Goal: Transaction & Acquisition: Purchase product/service

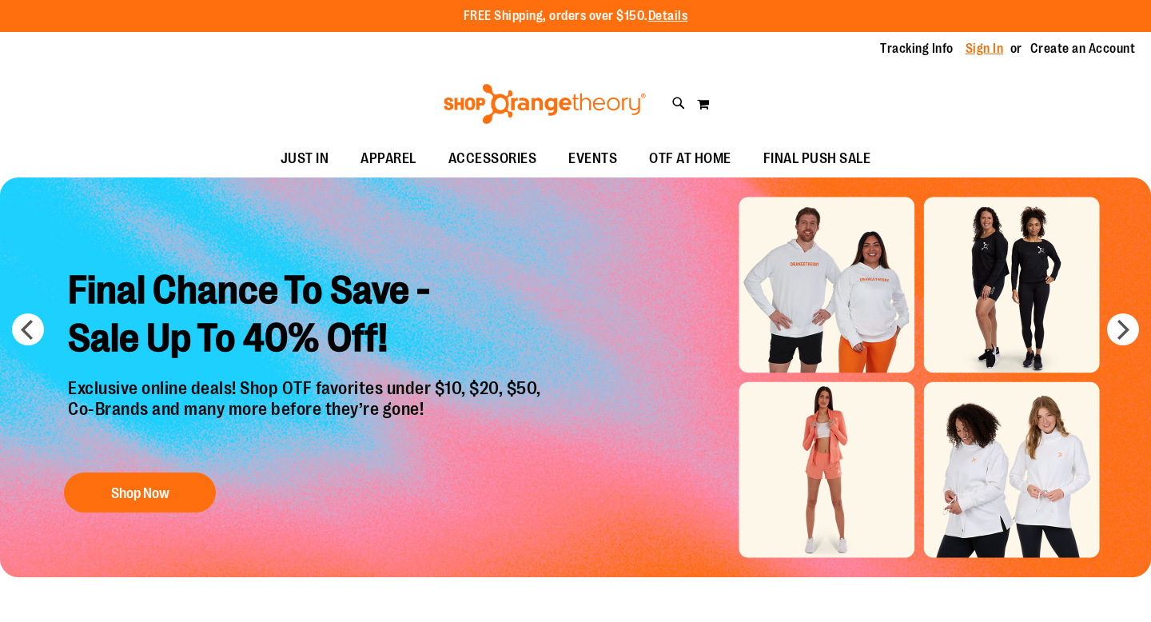
click at [979, 50] on link "Sign In" at bounding box center [984, 49] width 38 height 18
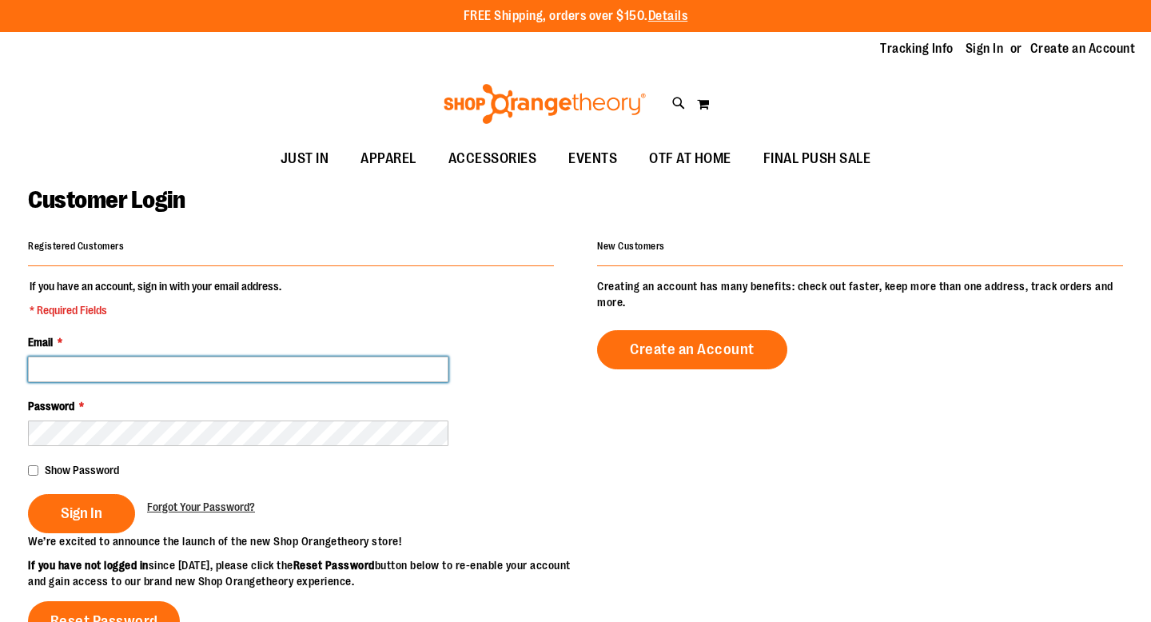
click at [261, 363] on input "Email *" at bounding box center [238, 369] width 420 height 26
type input "**********"
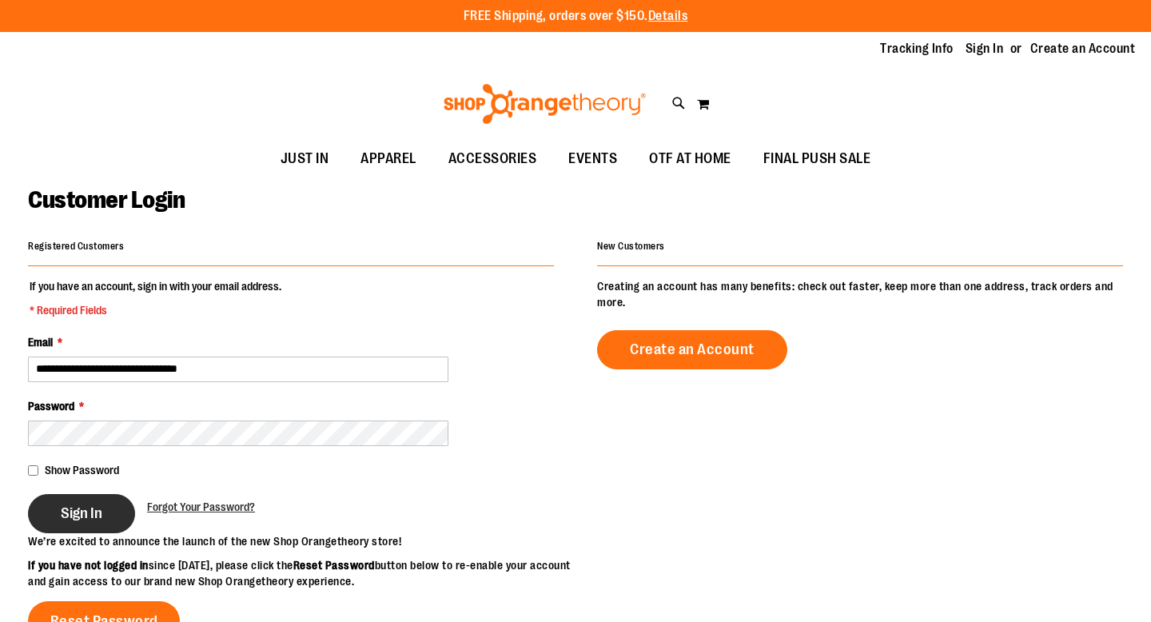
click at [90, 523] on button "Sign In" at bounding box center [81, 513] width 107 height 39
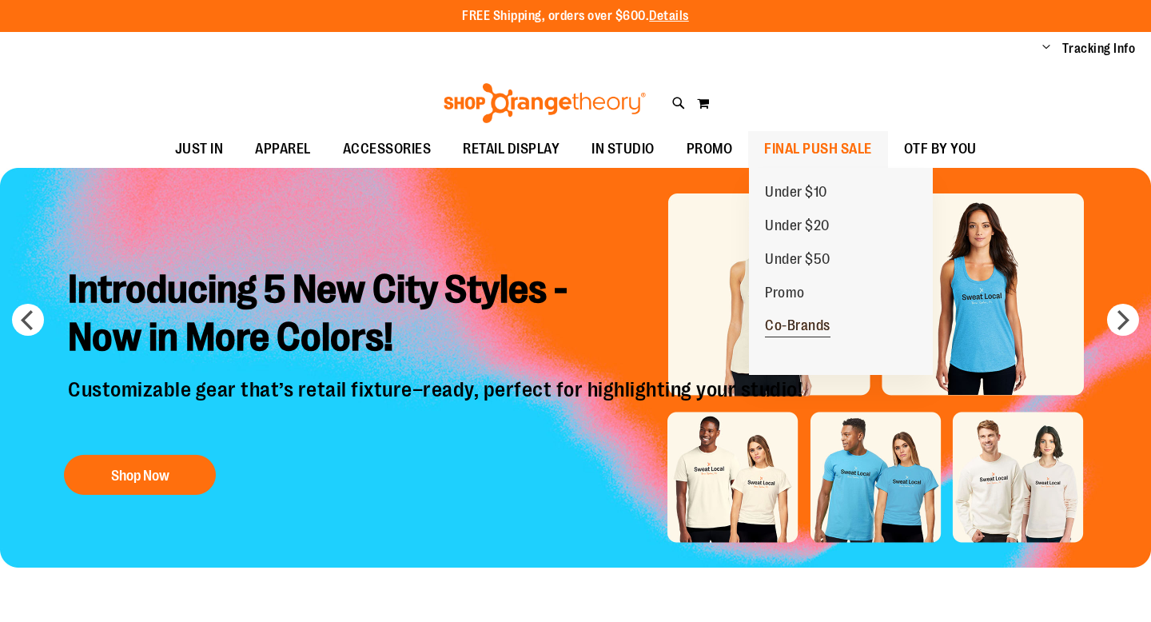
click at [796, 327] on span "Co-Brands" at bounding box center [798, 327] width 66 height 20
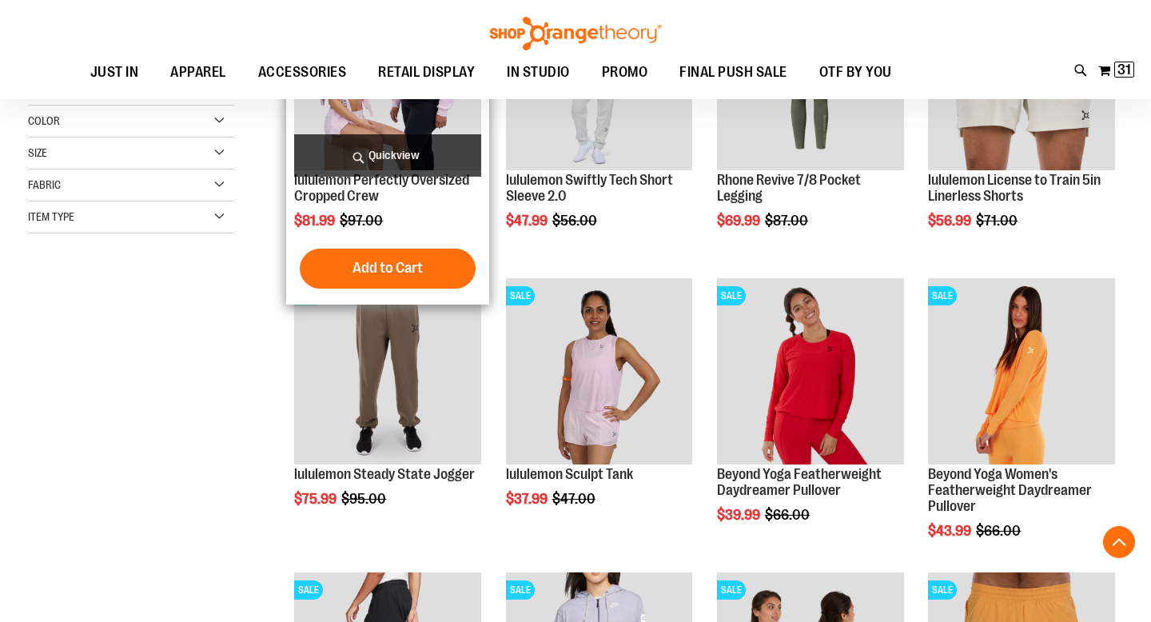
scroll to position [356, 0]
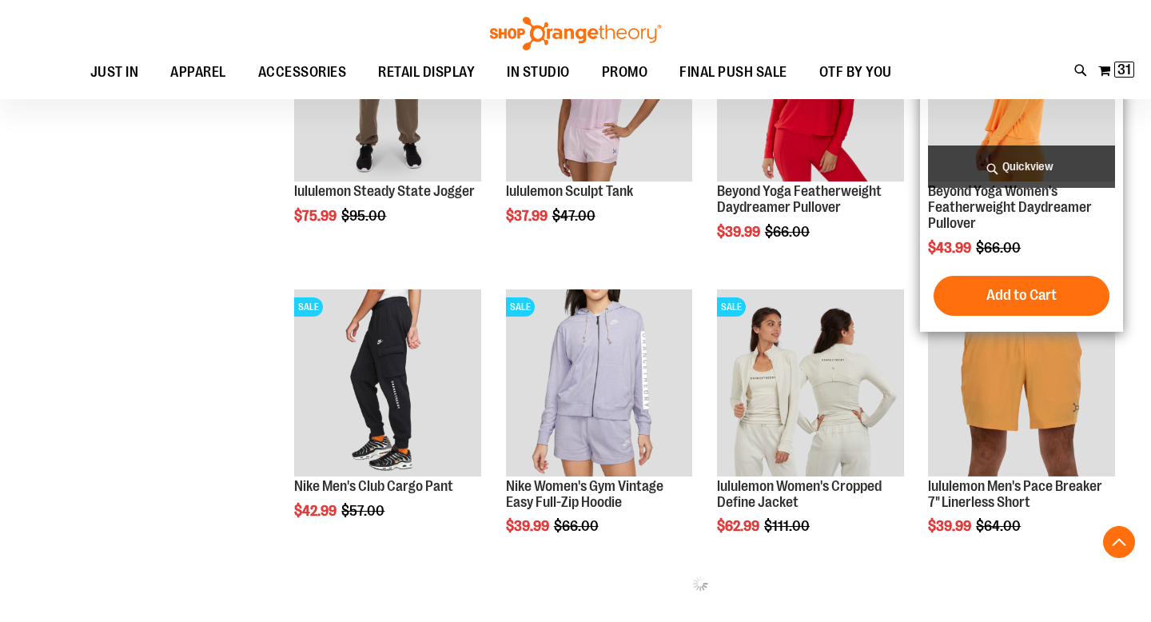
scroll to position [623, 0]
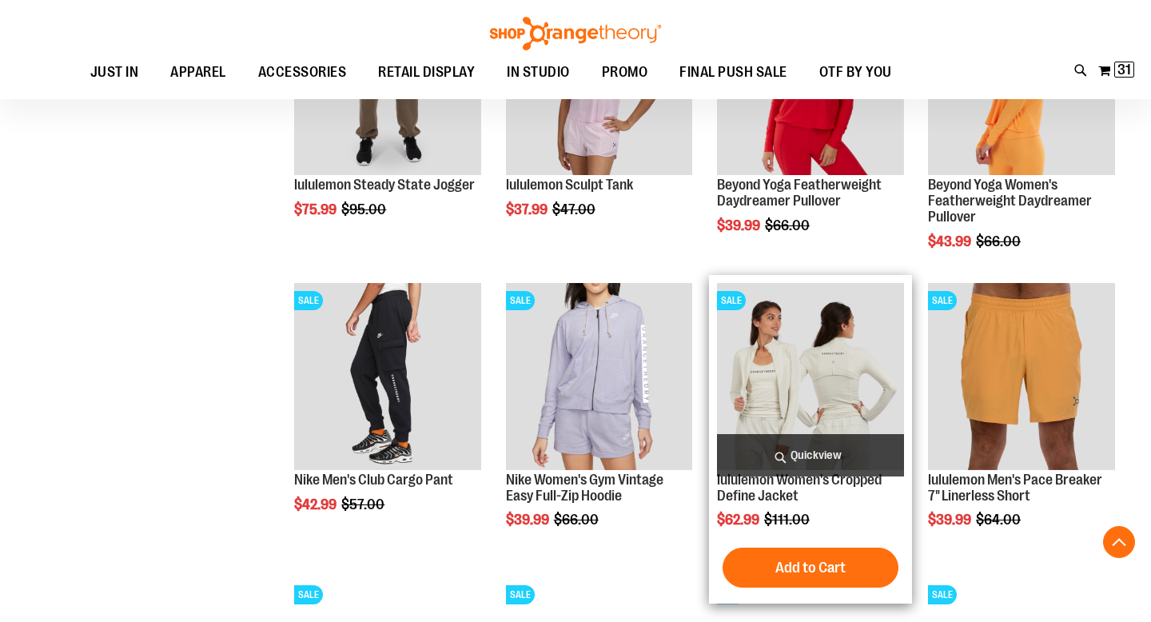
click at [806, 376] on img "product" at bounding box center [810, 376] width 187 height 187
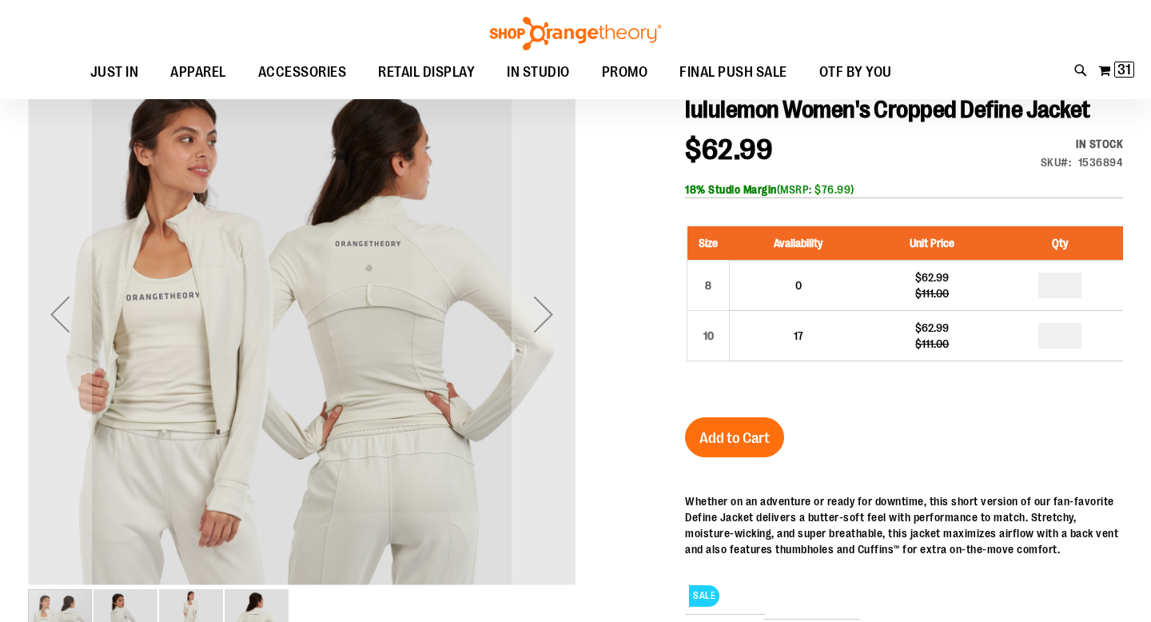
scroll to position [9, 0]
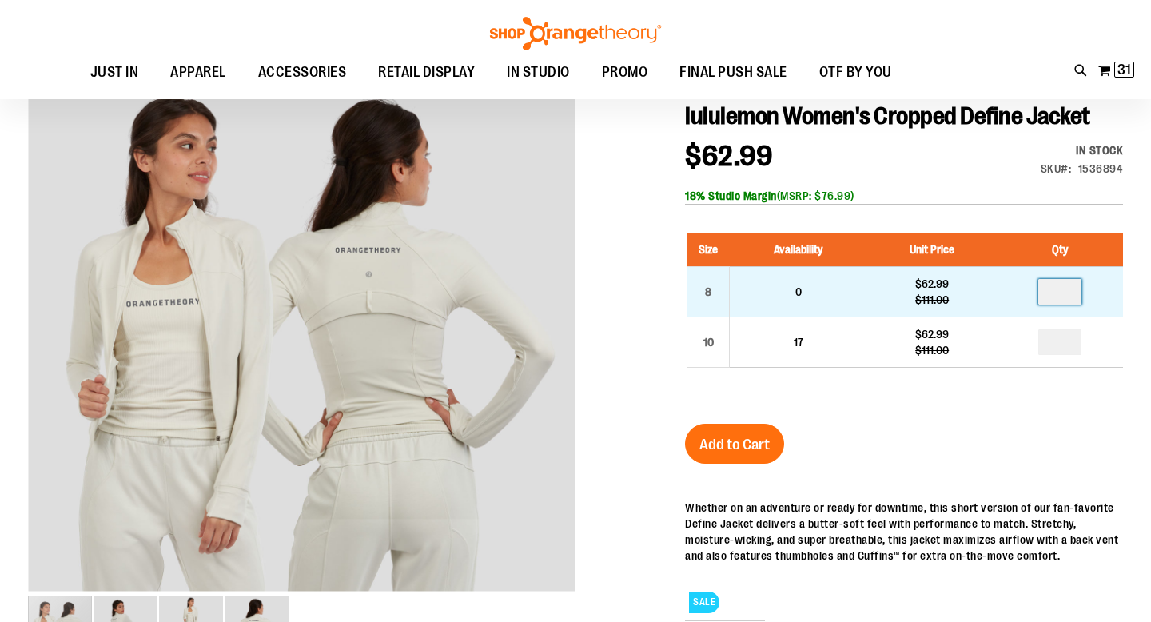
click at [1070, 291] on input "number" at bounding box center [1059, 292] width 43 height 26
type input "*"
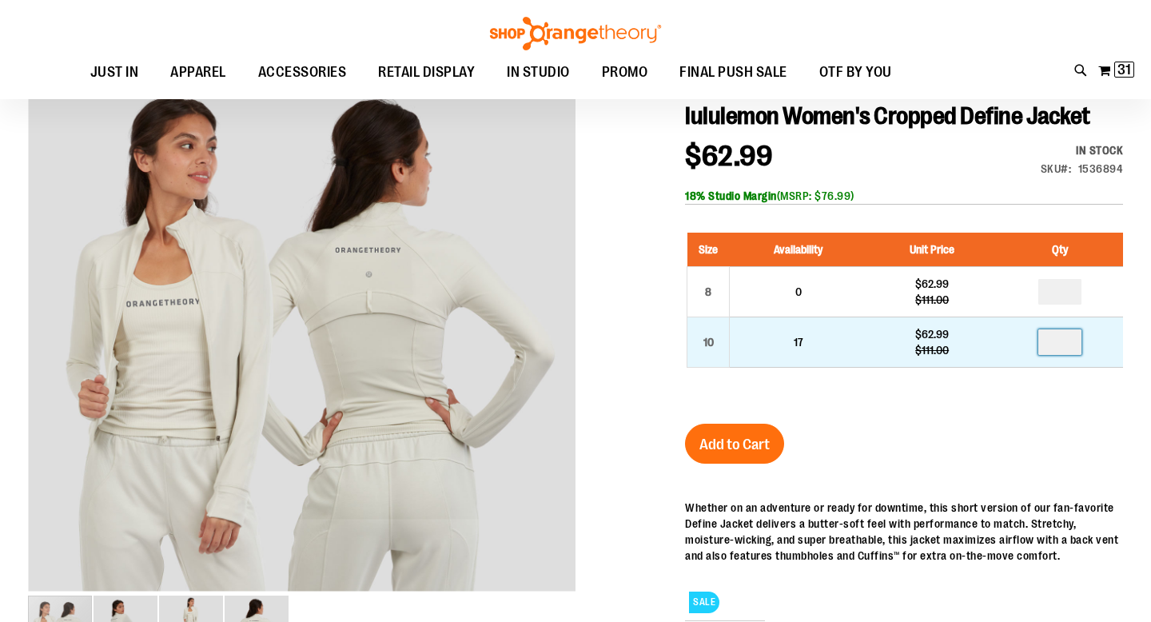
click at [1066, 336] on input "number" at bounding box center [1059, 342] width 43 height 26
type input "*"
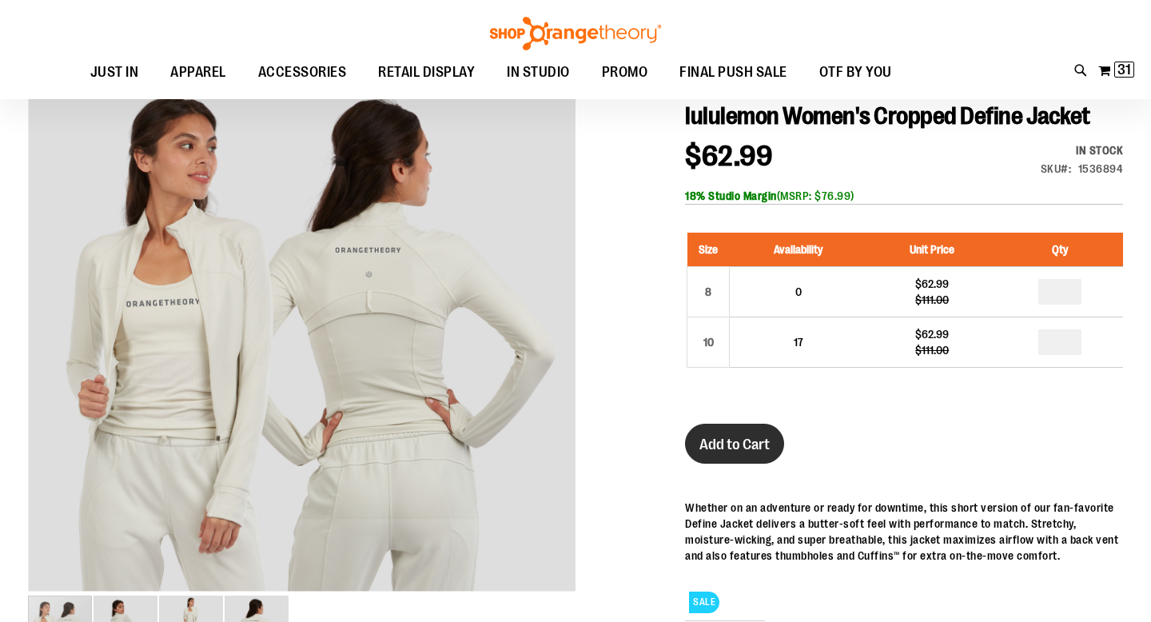
click at [718, 434] on button "Add to Cart" at bounding box center [734, 444] width 99 height 40
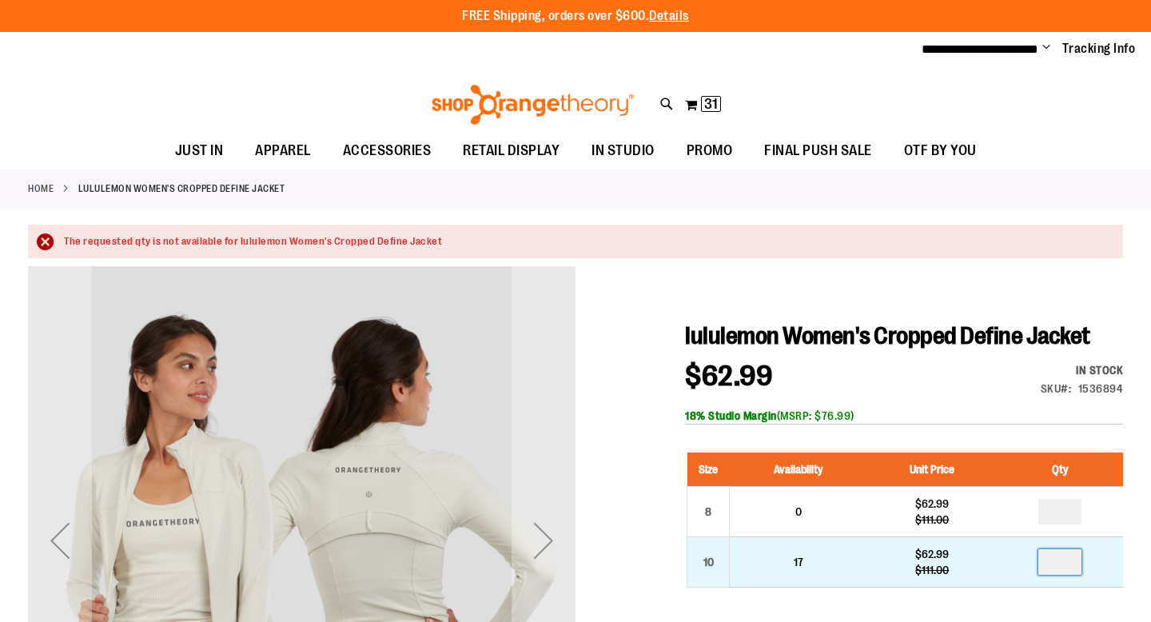
click at [1064, 564] on input "number" at bounding box center [1059, 562] width 43 height 26
type input "*"
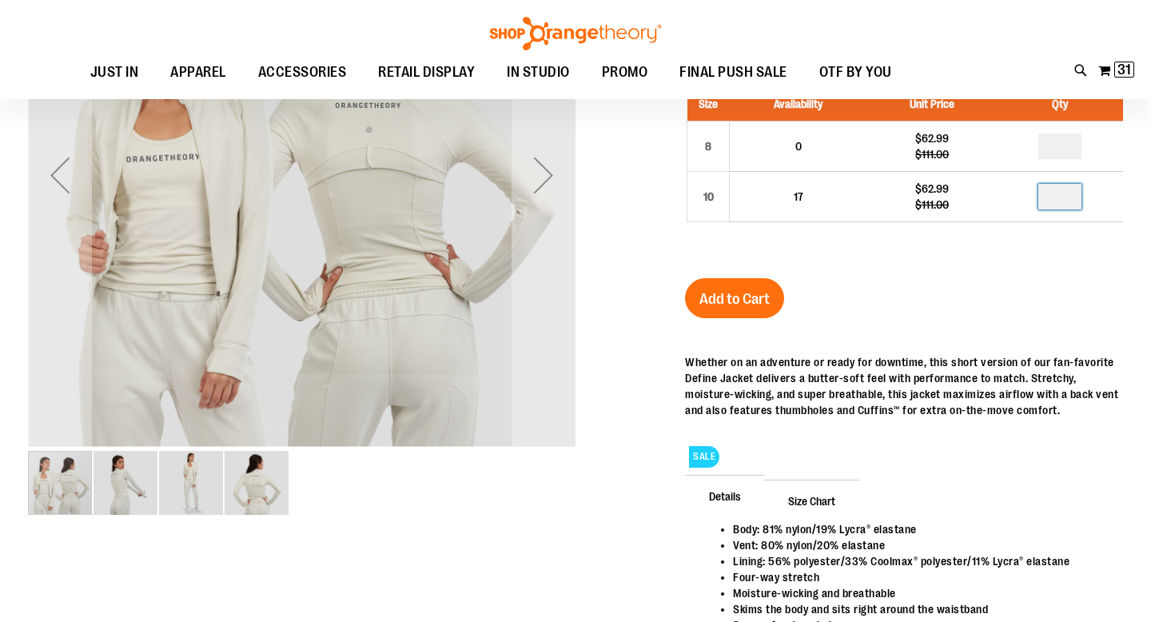
scroll to position [197, 0]
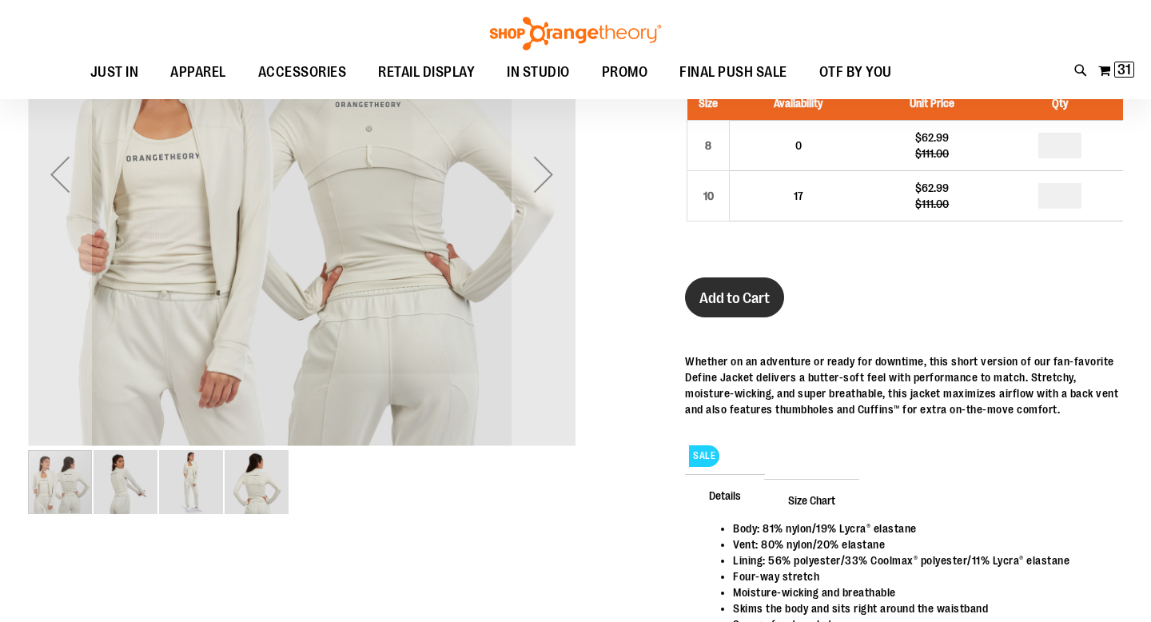
click at [722, 313] on button "Add to Cart" at bounding box center [734, 297] width 99 height 40
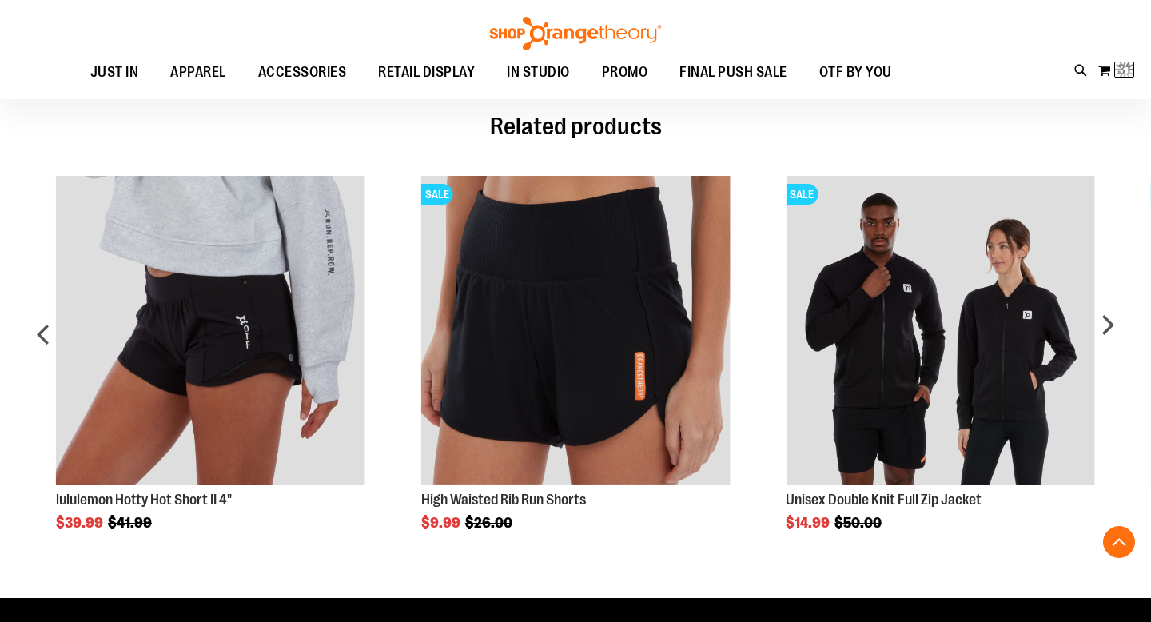
scroll to position [881, 0]
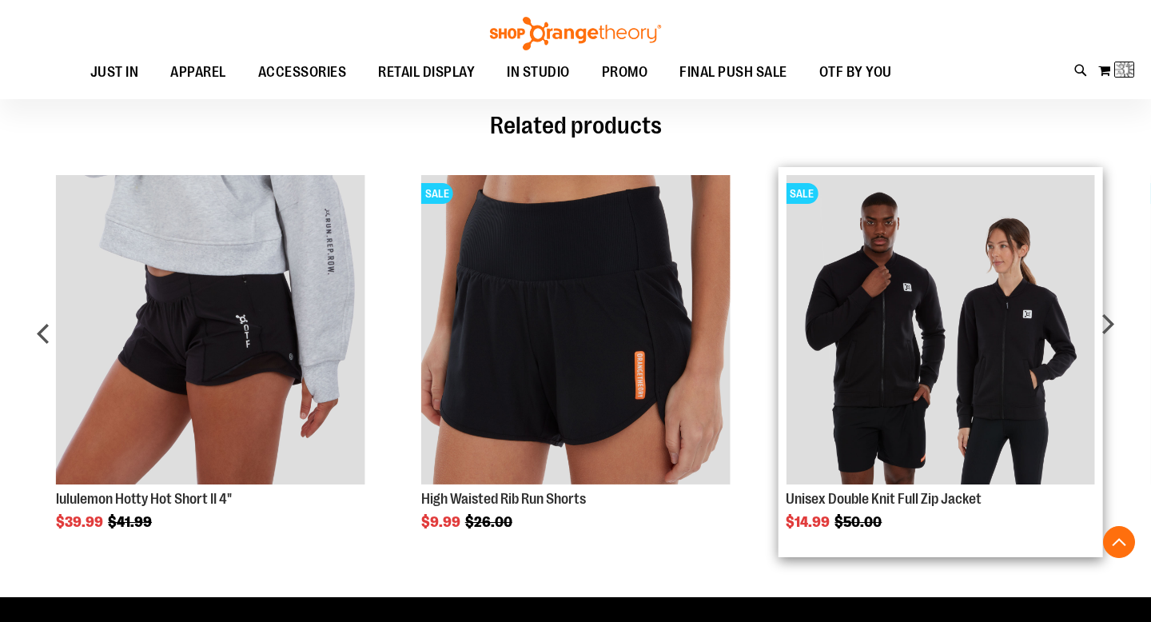
click at [973, 420] on img "Product Page Link" at bounding box center [940, 329] width 308 height 308
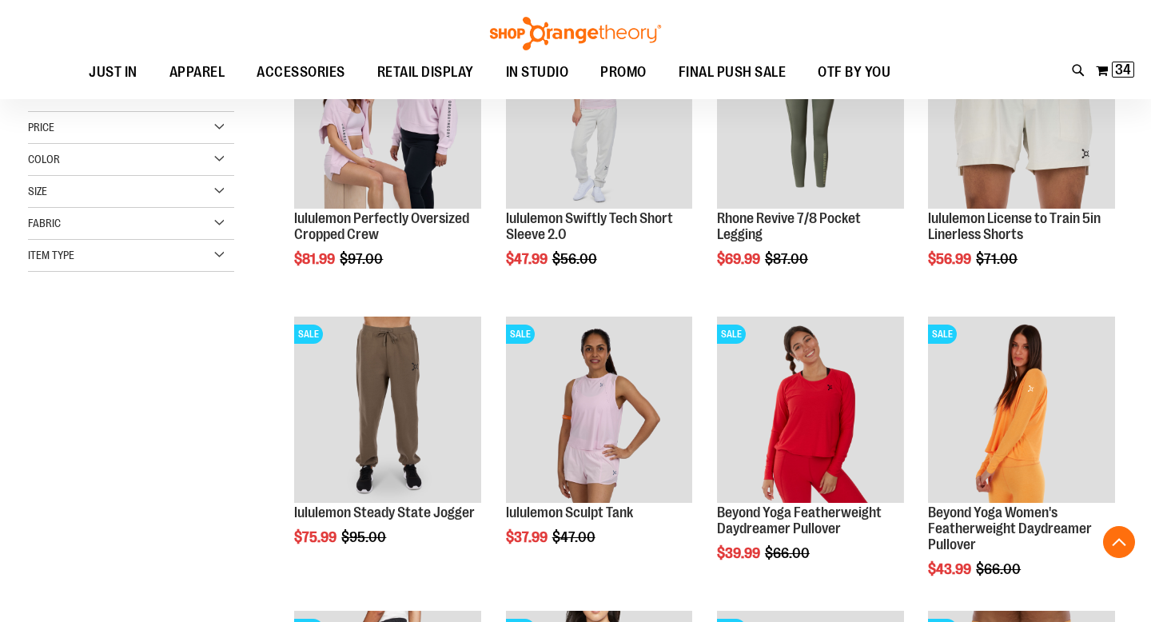
scroll to position [295, 0]
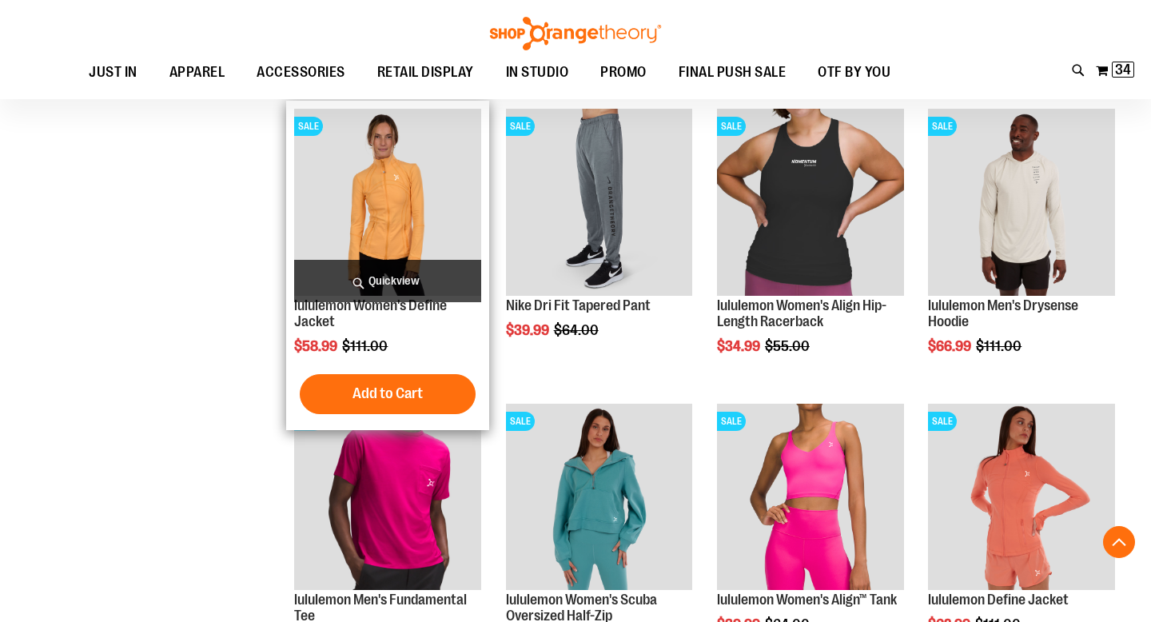
scroll to position [1090, 0]
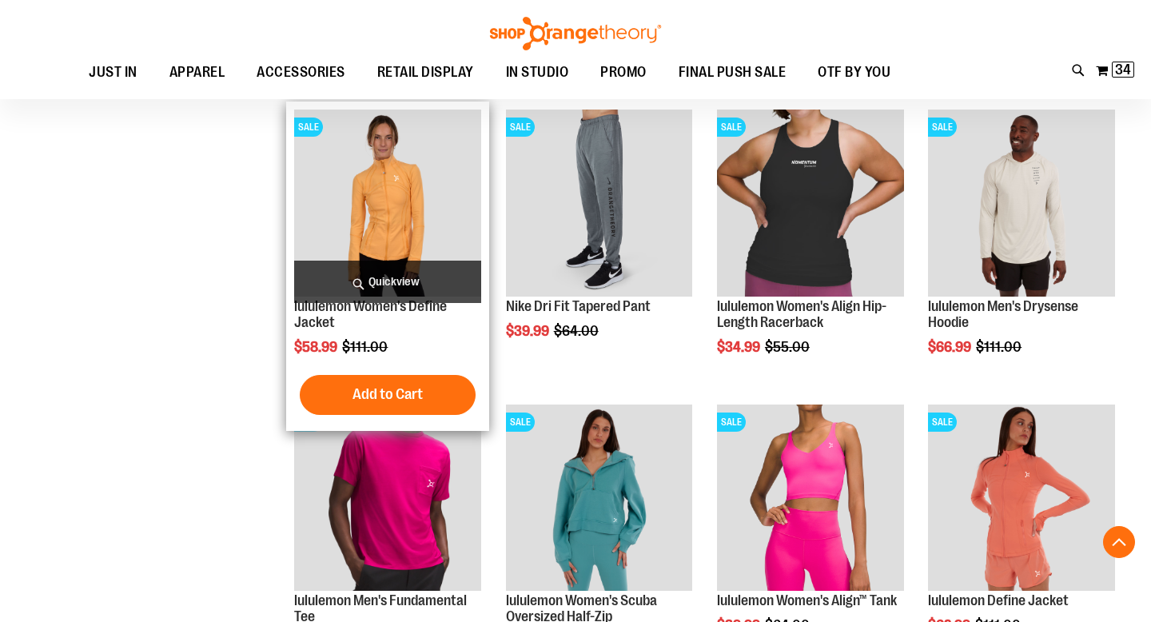
click at [370, 209] on img "product" at bounding box center [387, 202] width 187 height 187
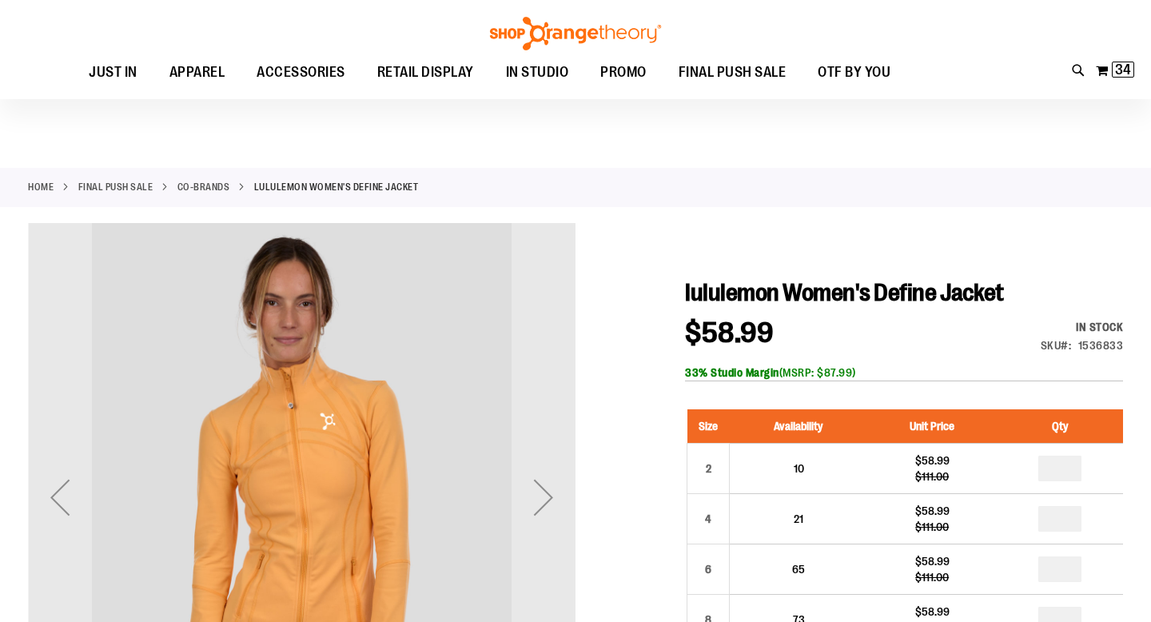
scroll to position [153, 0]
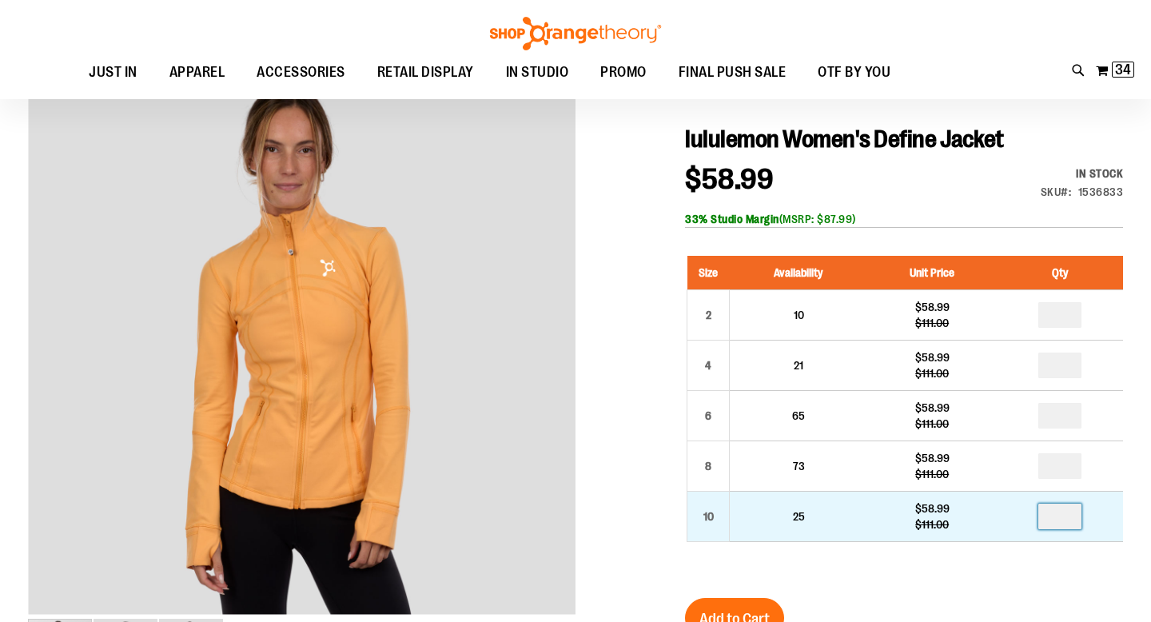
click at [1076, 517] on input "number" at bounding box center [1059, 516] width 43 height 26
type input "*"
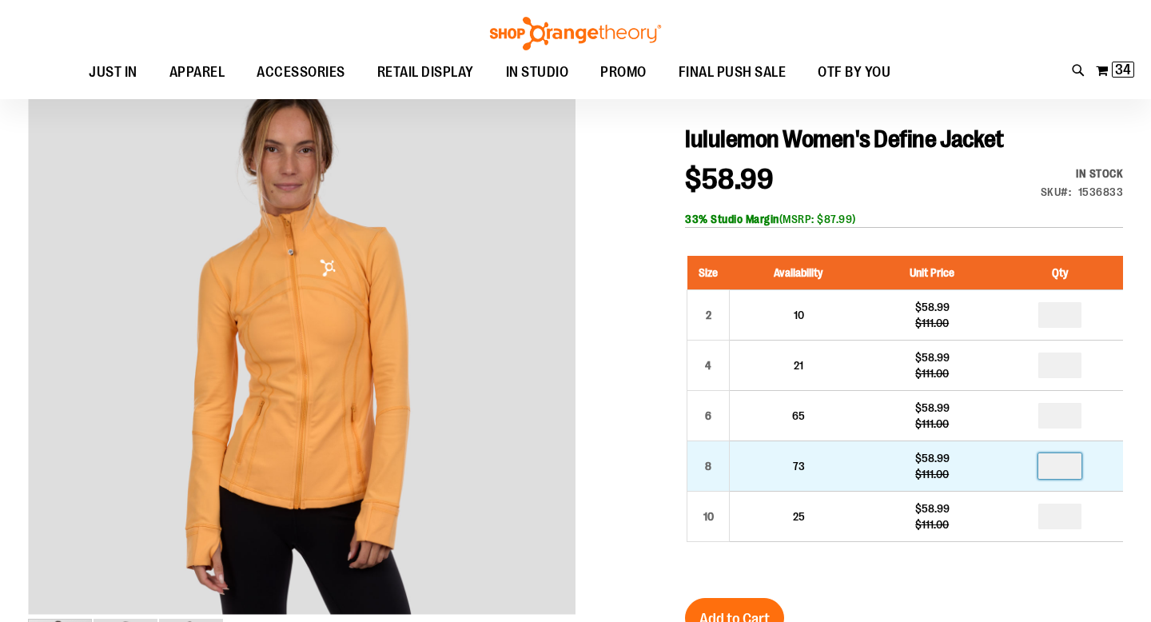
click at [1067, 466] on input "number" at bounding box center [1059, 466] width 43 height 26
type input "*"
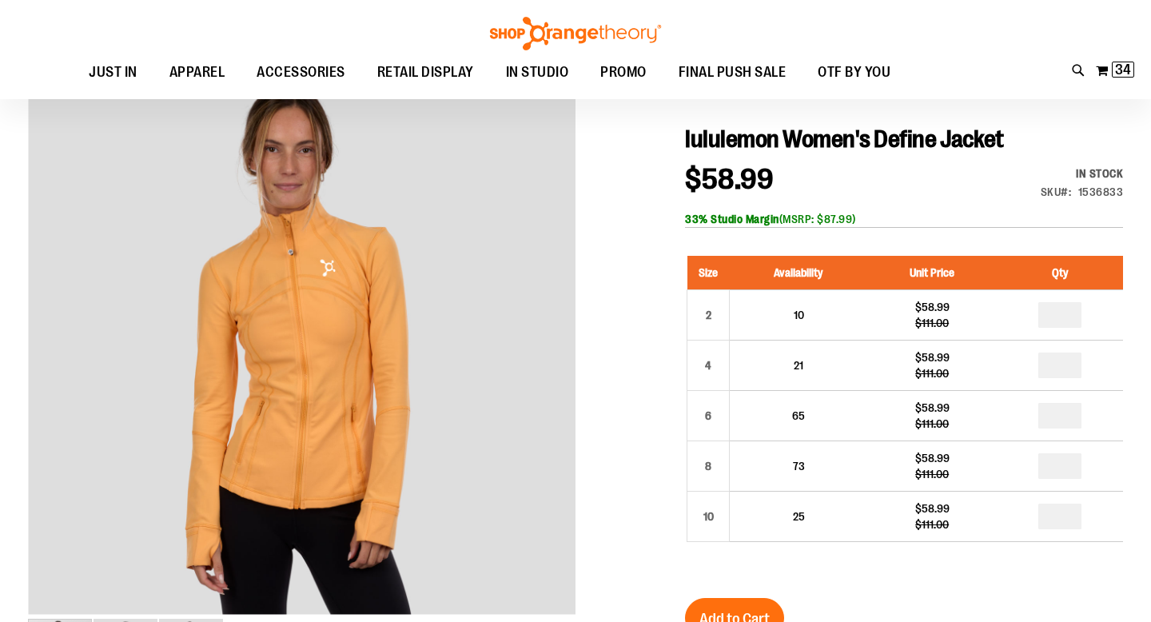
type input "*"
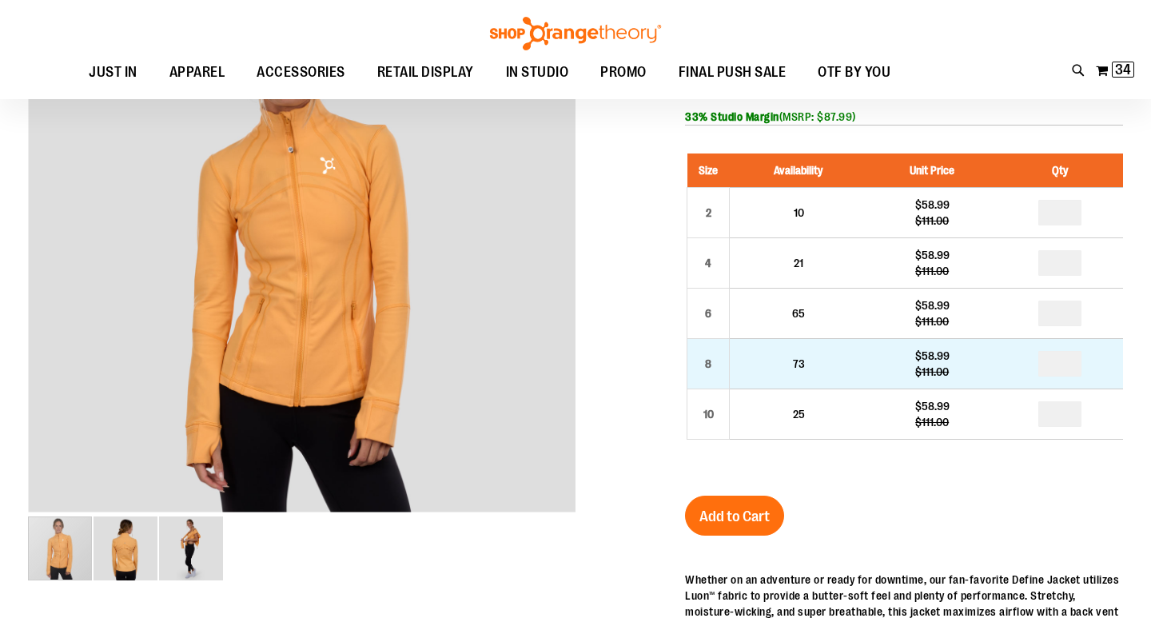
scroll to position [258, 0]
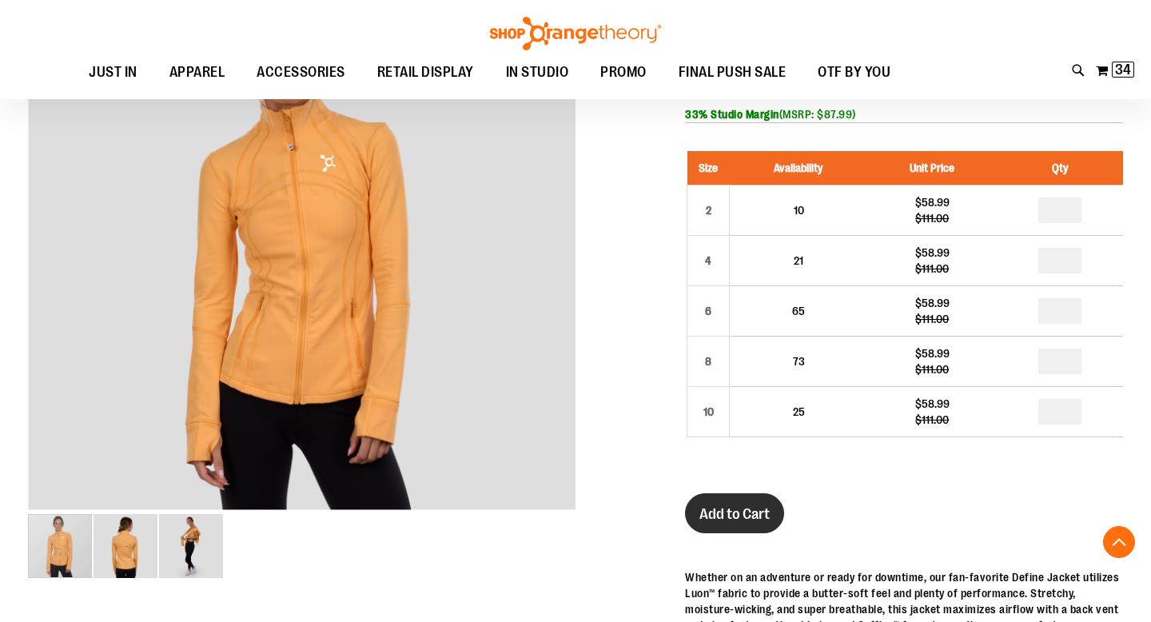
click at [765, 509] on span "Add to Cart" at bounding box center [734, 514] width 70 height 18
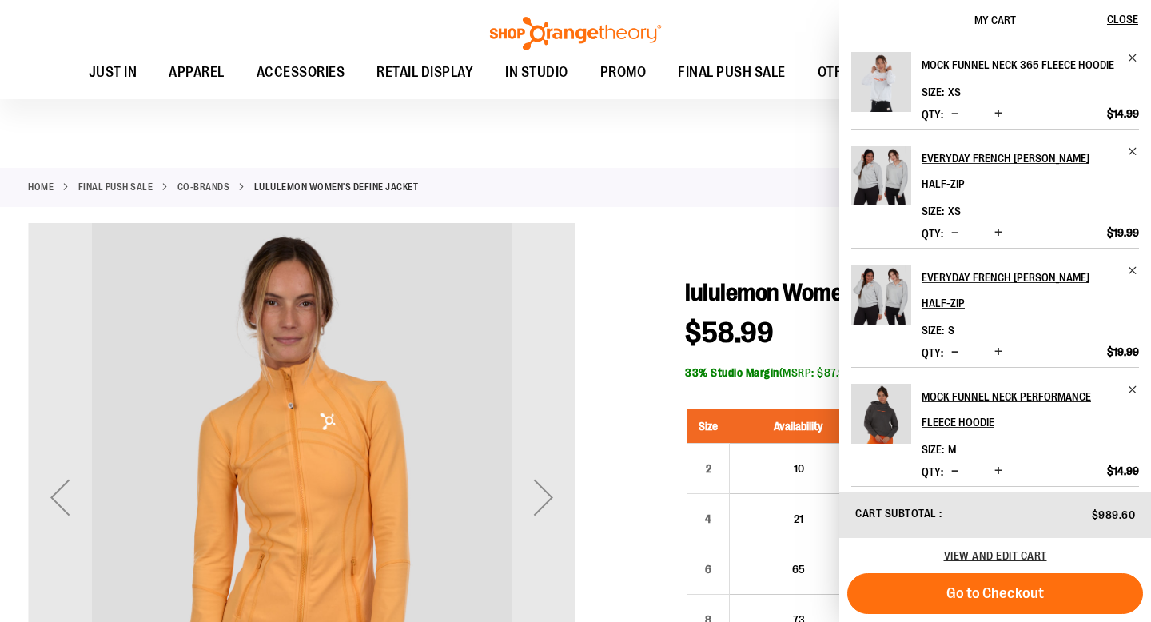
scroll to position [0, 0]
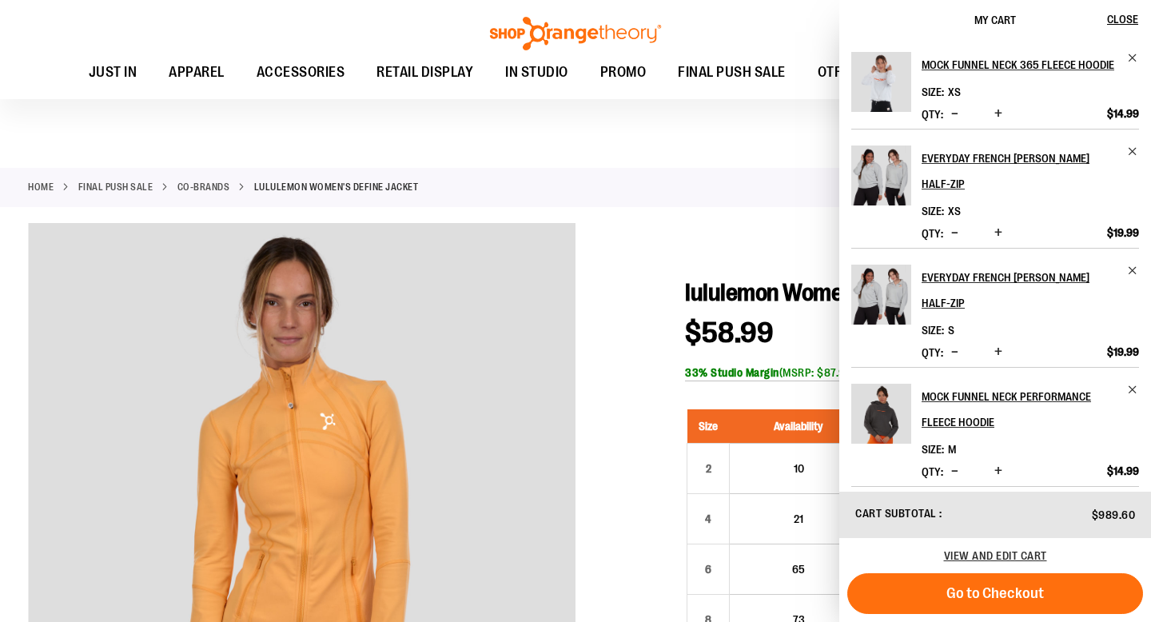
click at [200, 184] on link "Co-Brands" at bounding box center [203, 187] width 53 height 14
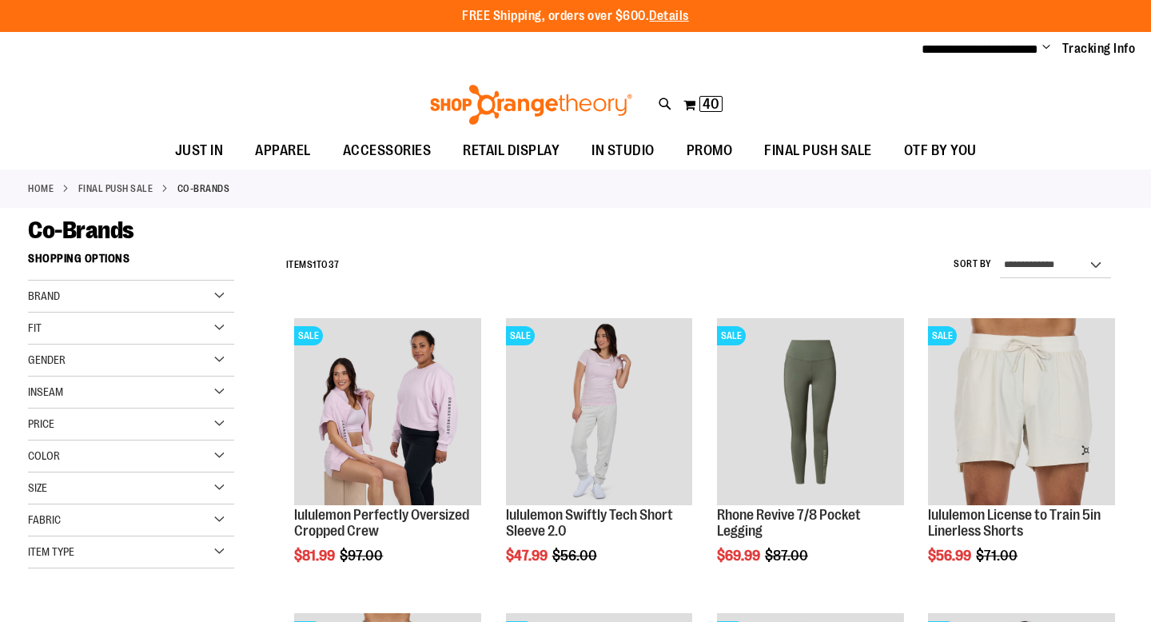
scroll to position [1, 0]
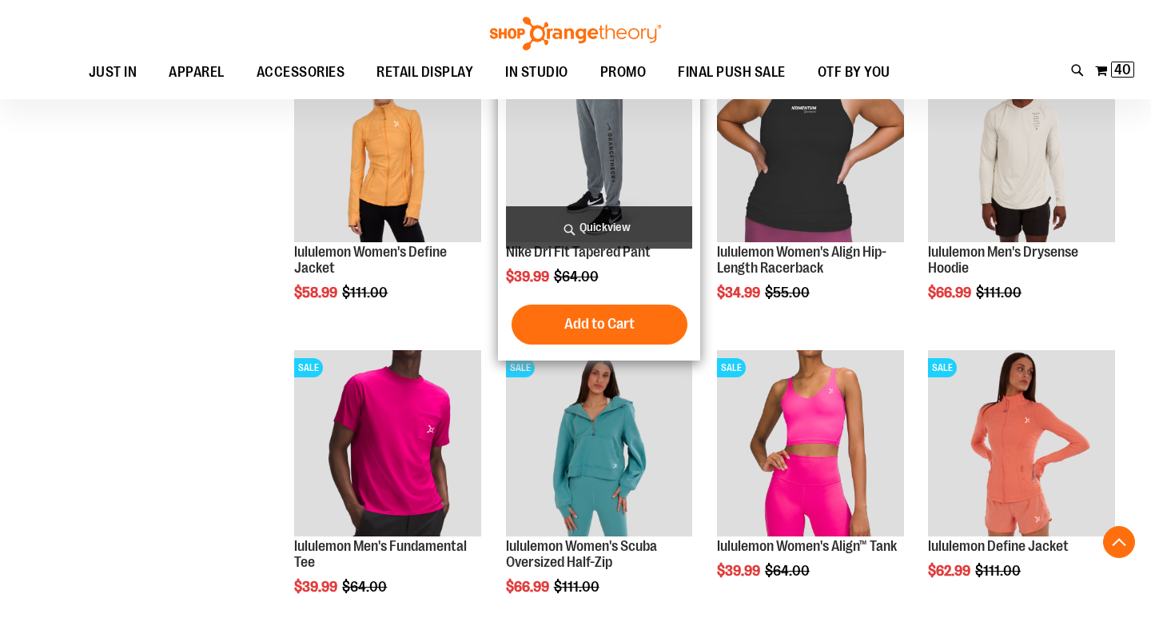
scroll to position [1265, 0]
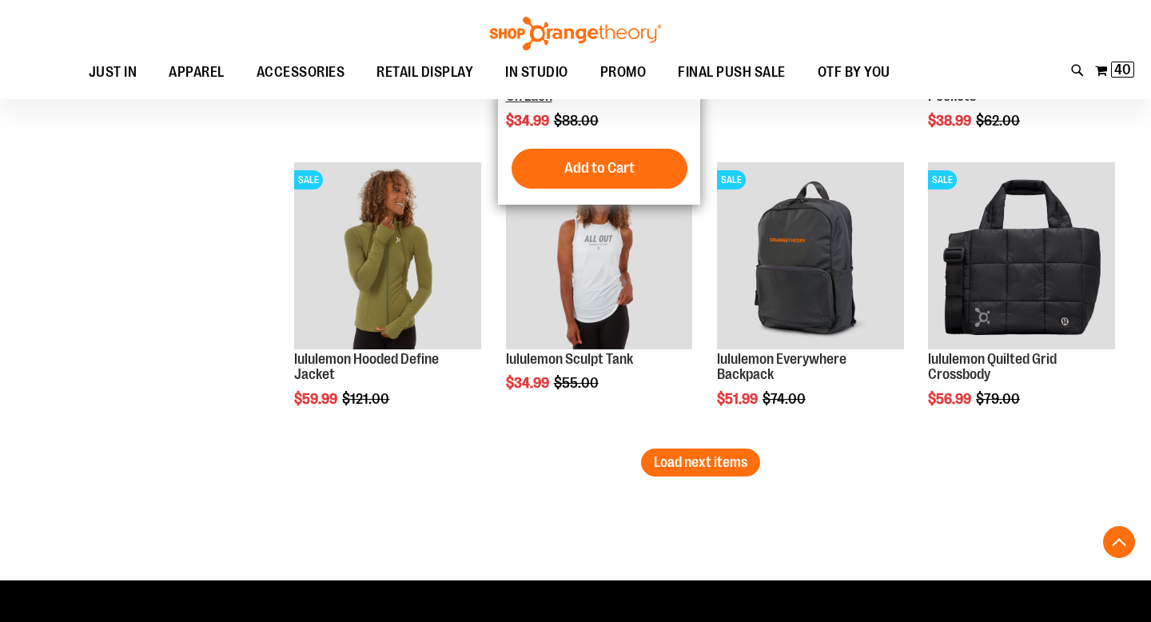
scroll to position [2515, 0]
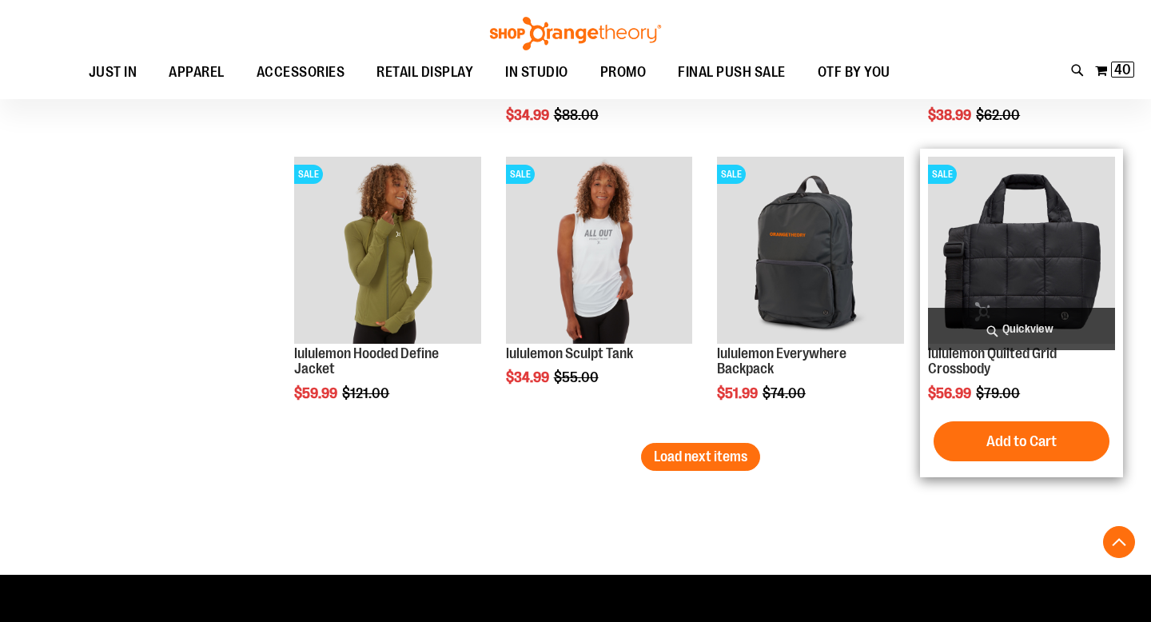
click at [1032, 263] on img "product" at bounding box center [1021, 250] width 187 height 187
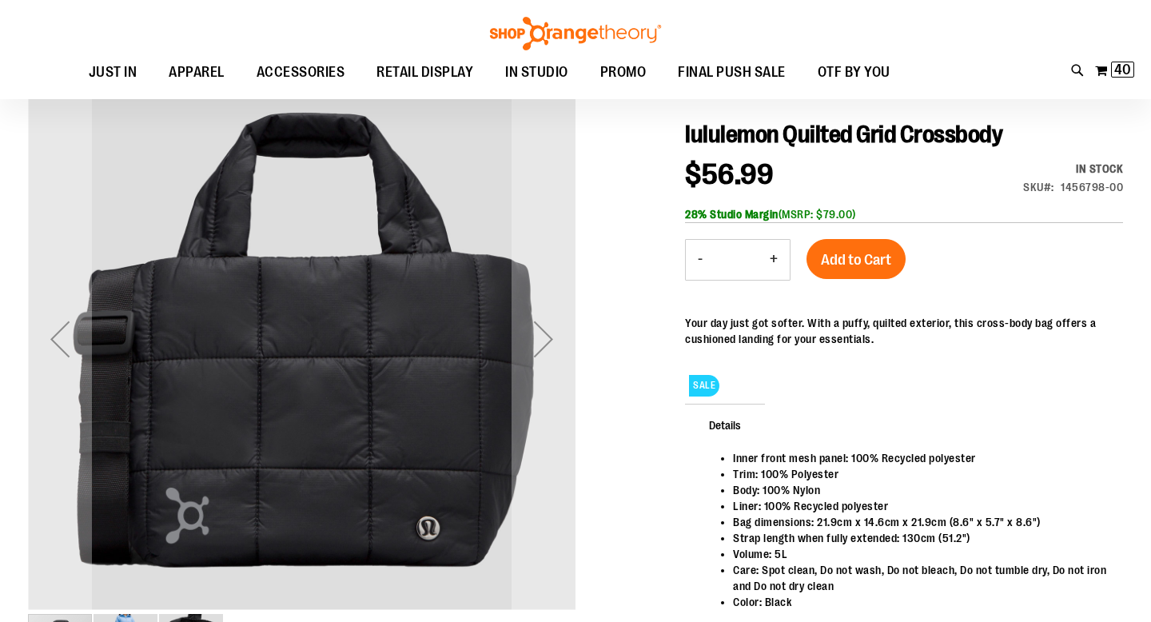
click at [771, 256] on button "+" at bounding box center [774, 260] width 32 height 40
type input "*"
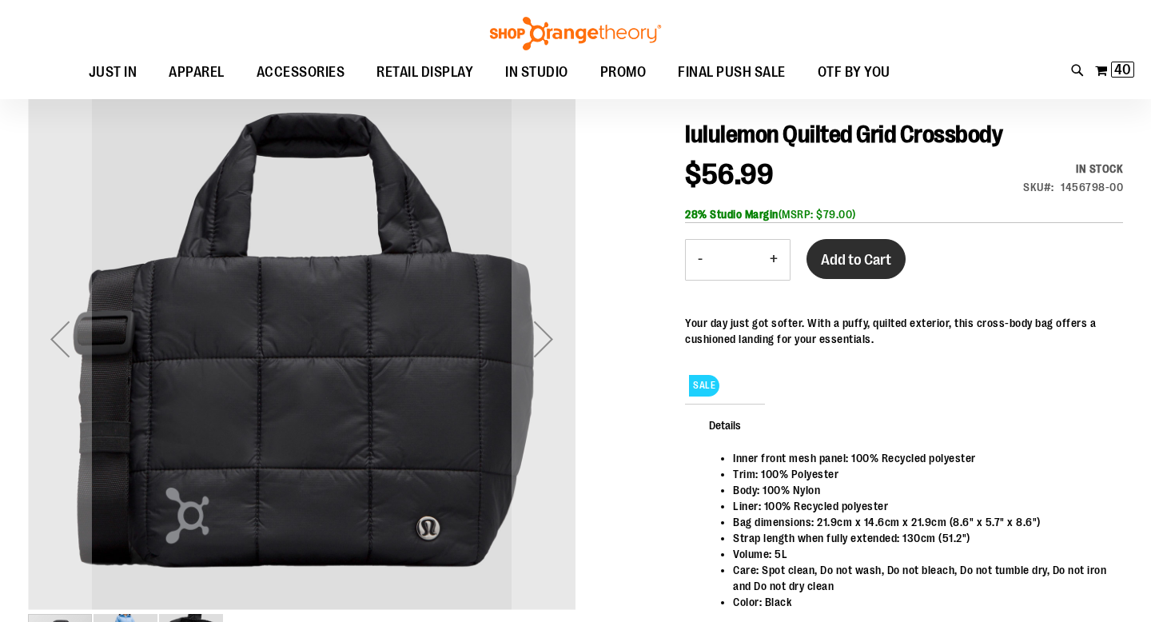
click at [835, 269] on button "Add to Cart" at bounding box center [855, 259] width 99 height 40
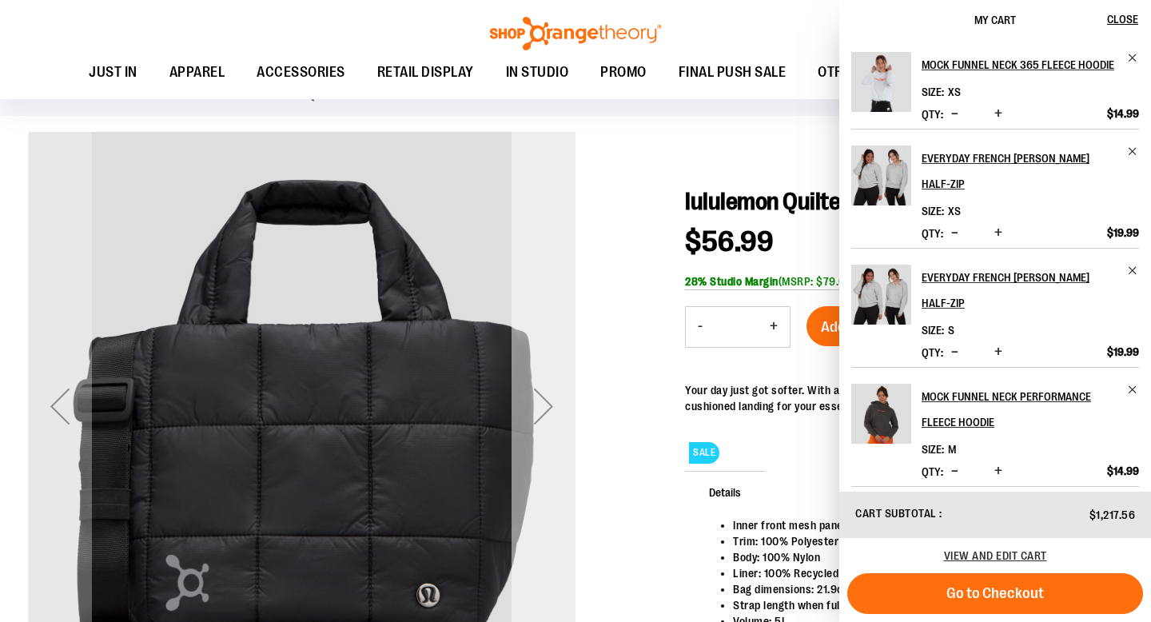
scroll to position [0, 0]
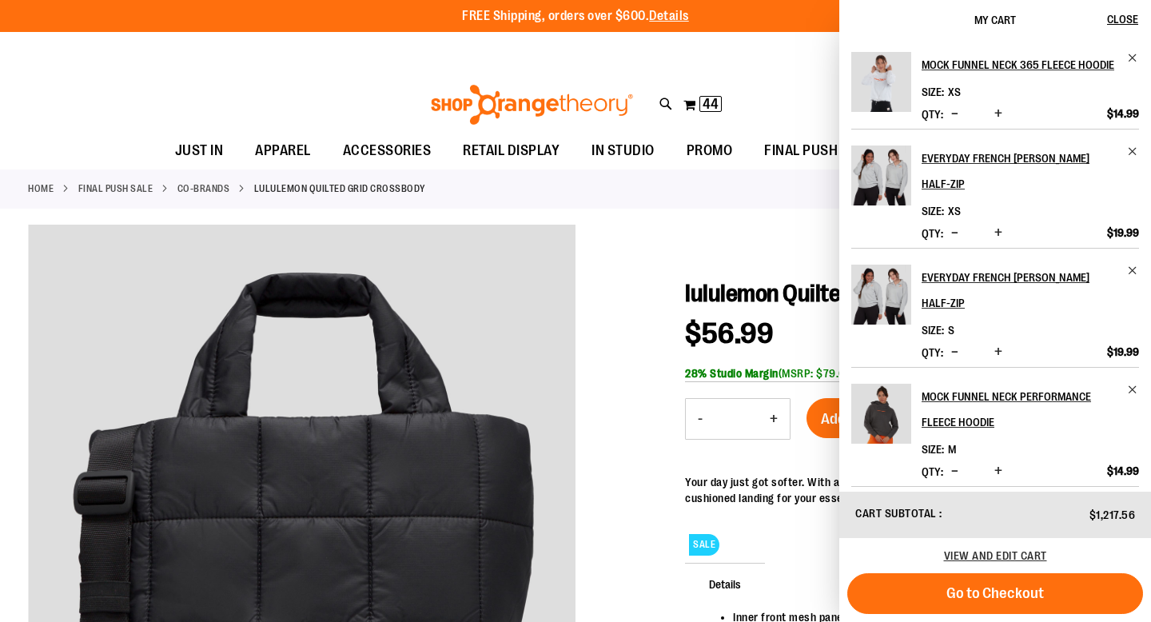
click at [189, 192] on link "Co-Brands" at bounding box center [203, 188] width 53 height 14
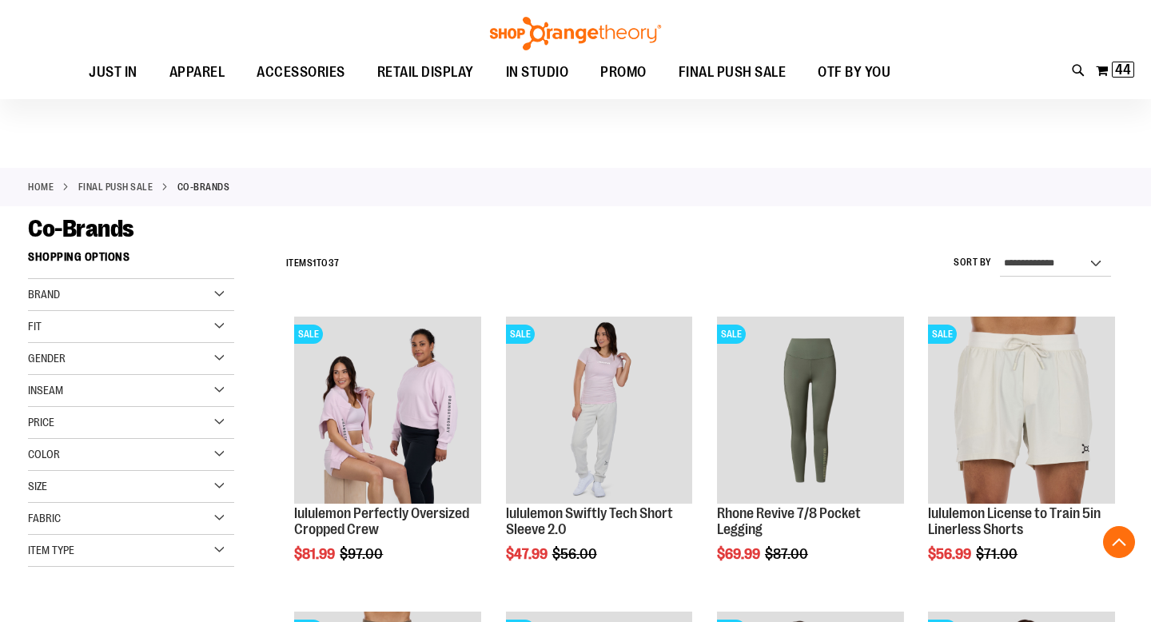
scroll to position [372, 0]
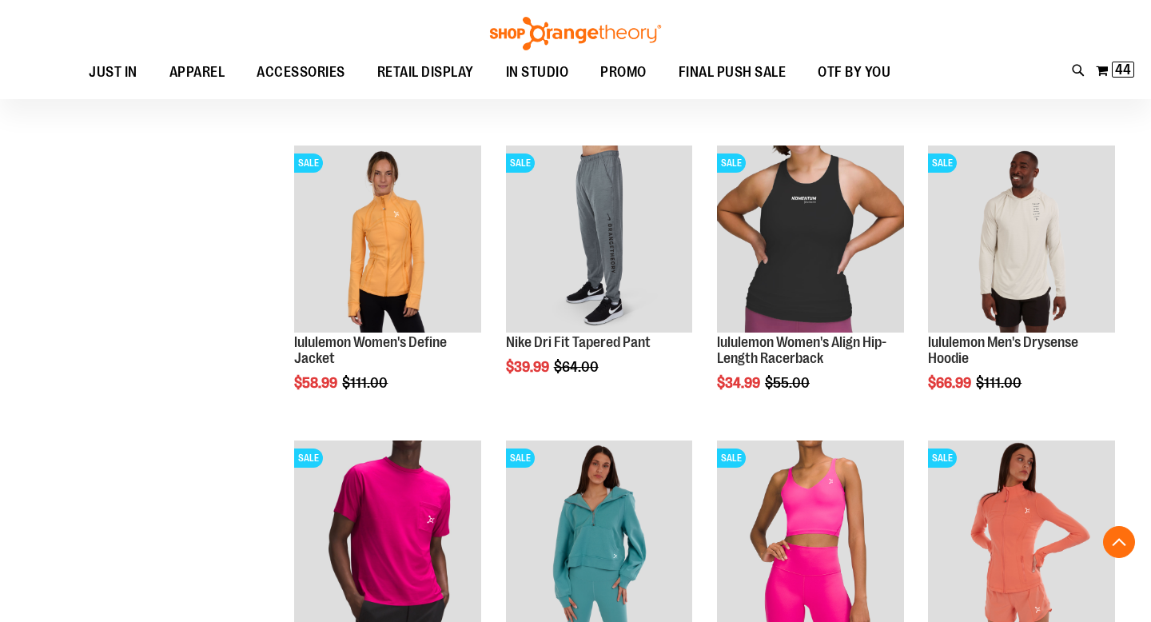
scroll to position [1146, 0]
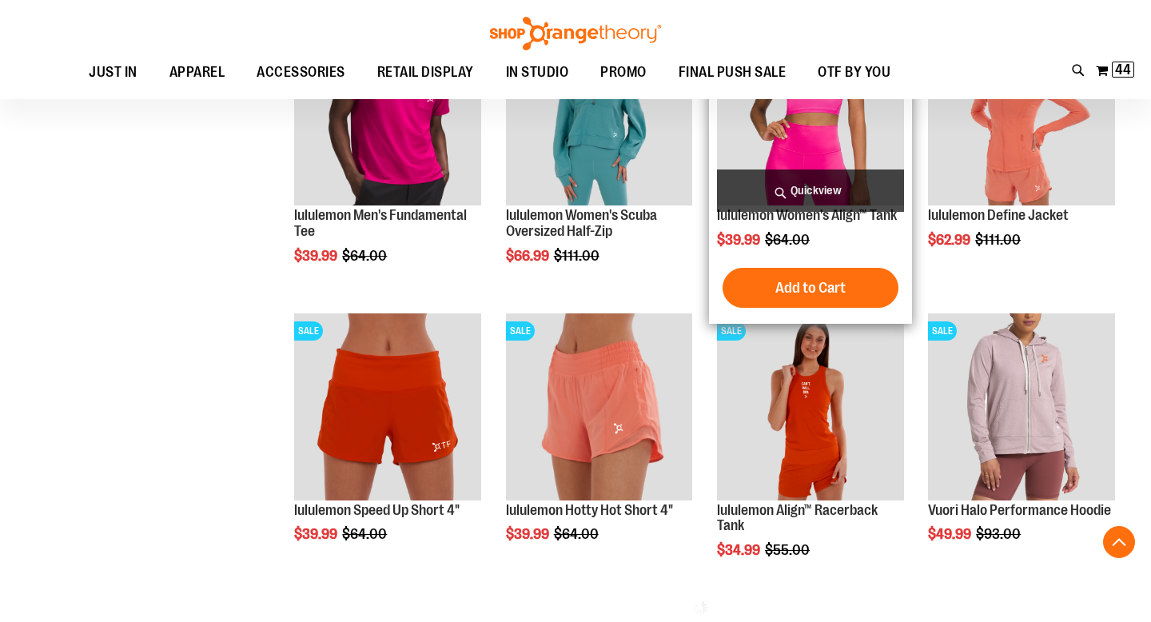
scroll to position [1633, 0]
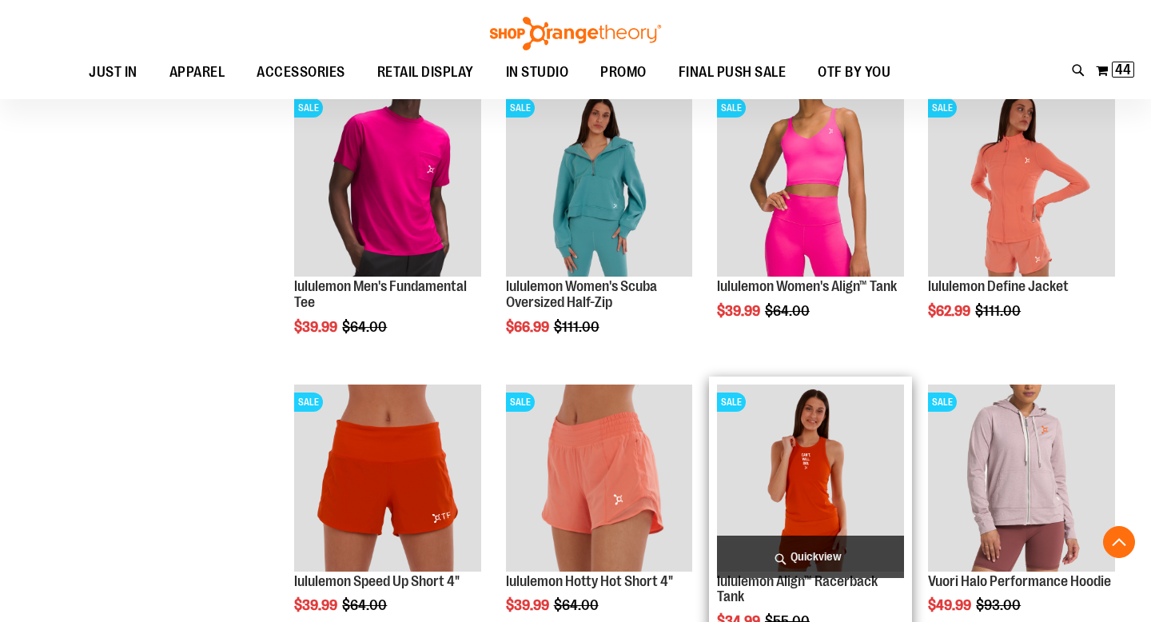
scroll to position [1438, 0]
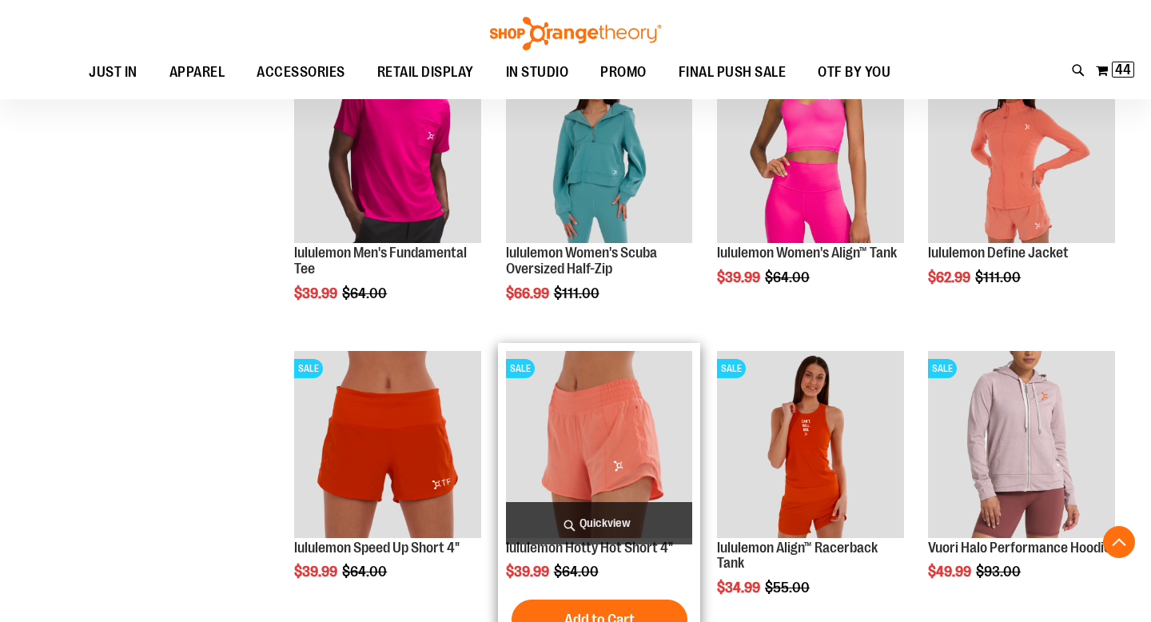
click at [655, 416] on img "product" at bounding box center [599, 444] width 187 height 187
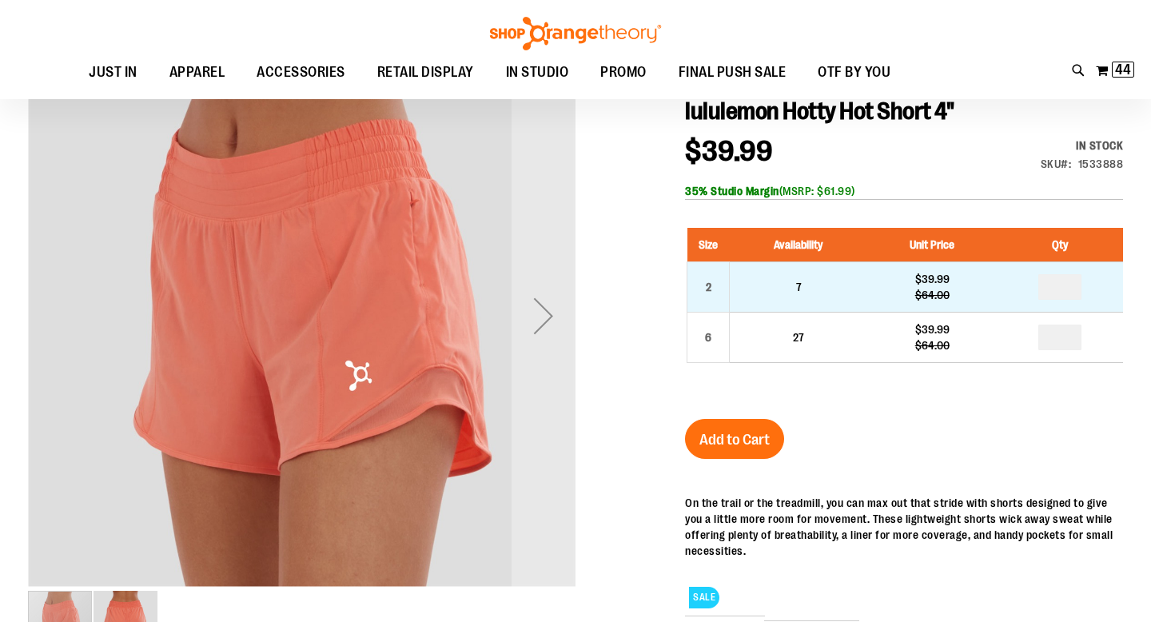
scroll to position [181, 0]
click at [1066, 291] on input "number" at bounding box center [1059, 287] width 43 height 26
type input "*"
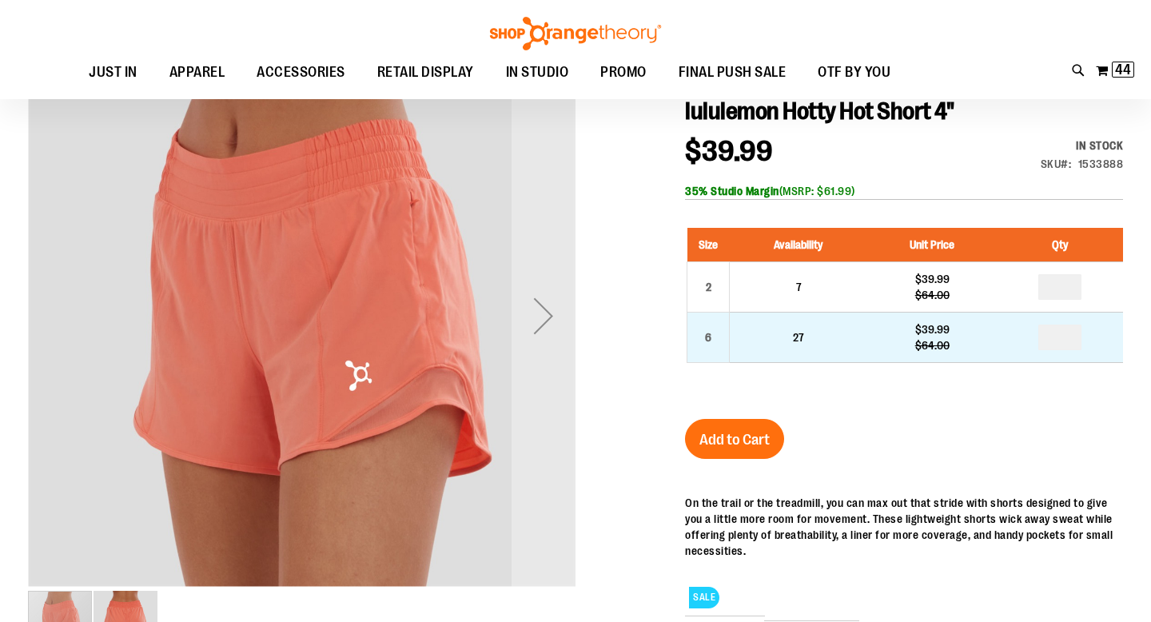
type input "*"
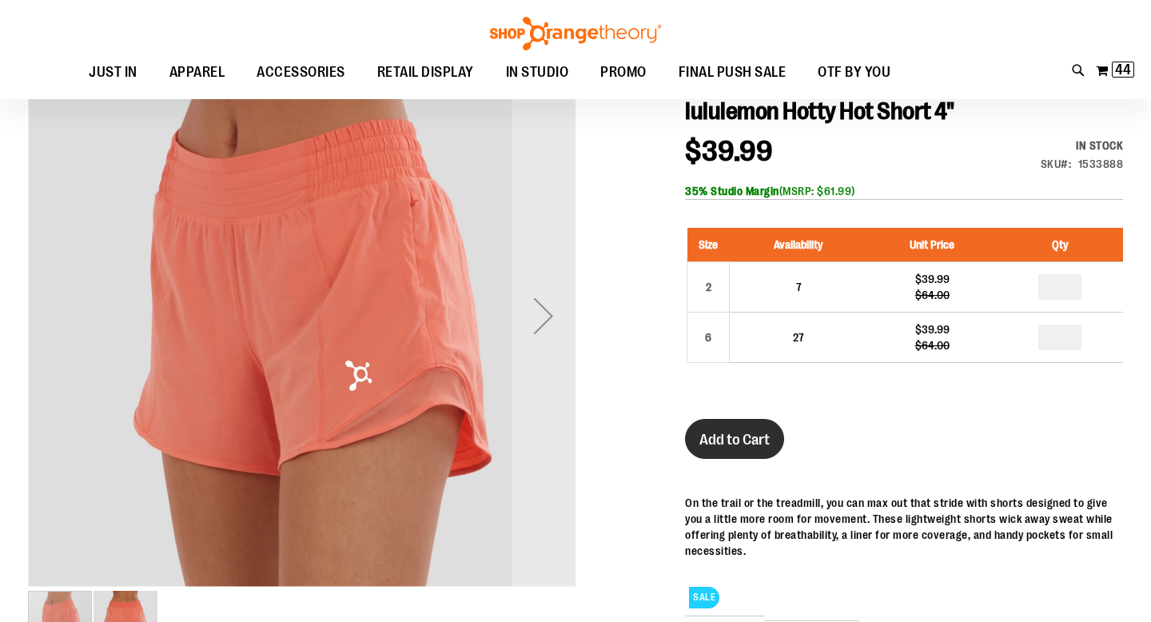
click at [737, 436] on span "Add to Cart" at bounding box center [734, 440] width 70 height 18
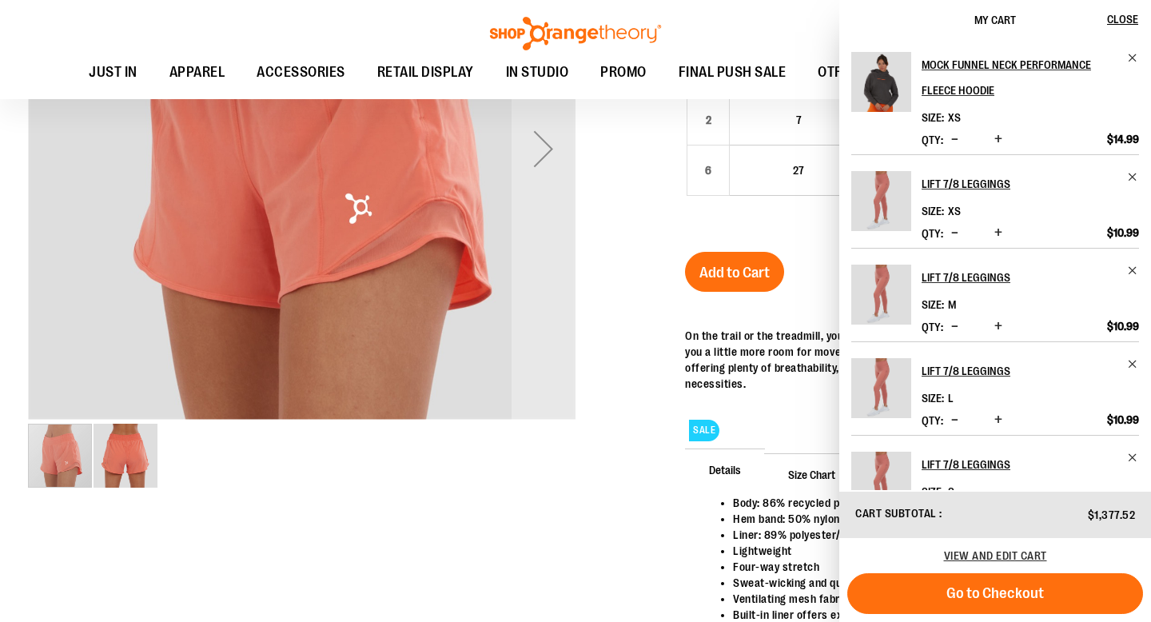
scroll to position [280, 0]
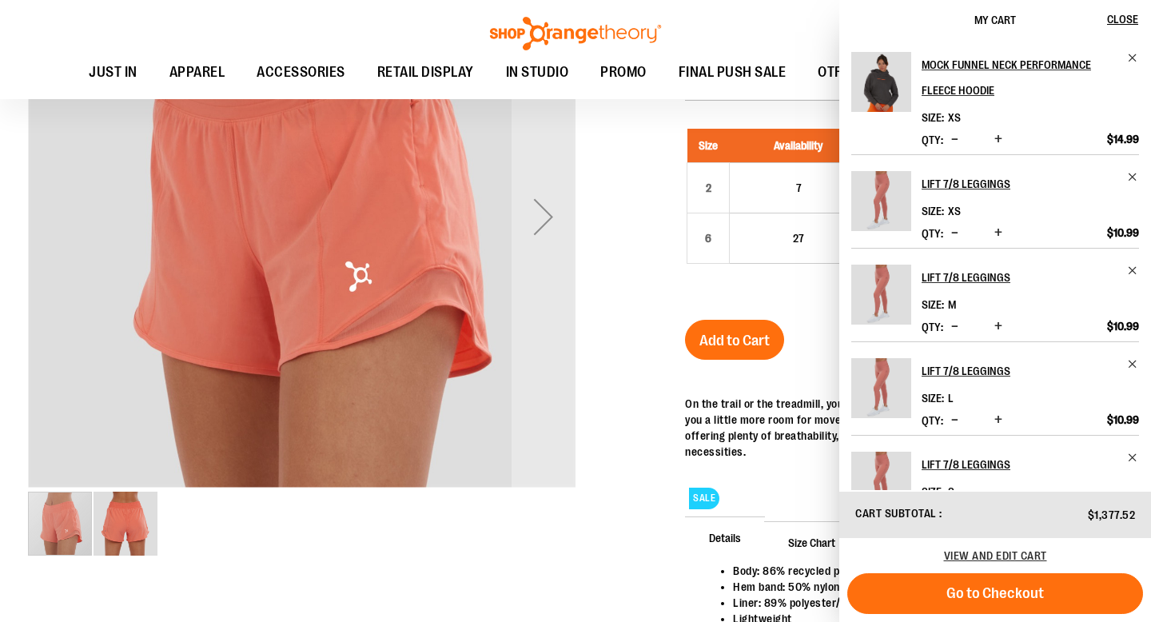
click at [766, 35] on div "Toggle Nav Search Popular Suggestions Advanced Search" at bounding box center [575, 49] width 1151 height 99
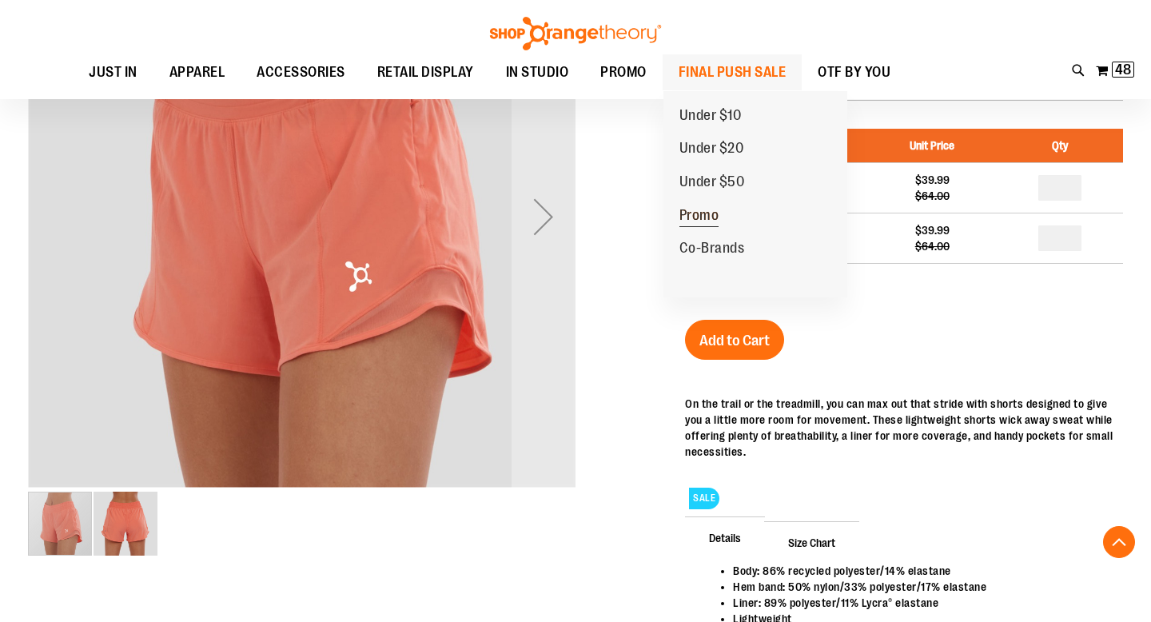
click at [710, 222] on span "Promo" at bounding box center [699, 217] width 40 height 20
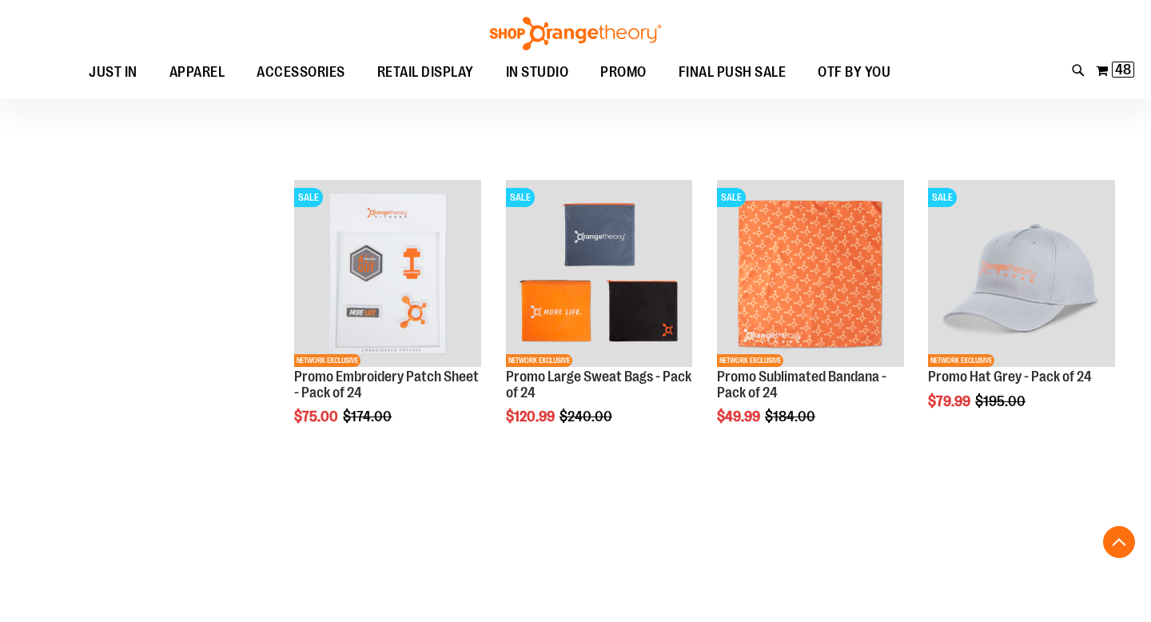
scroll to position [341, 0]
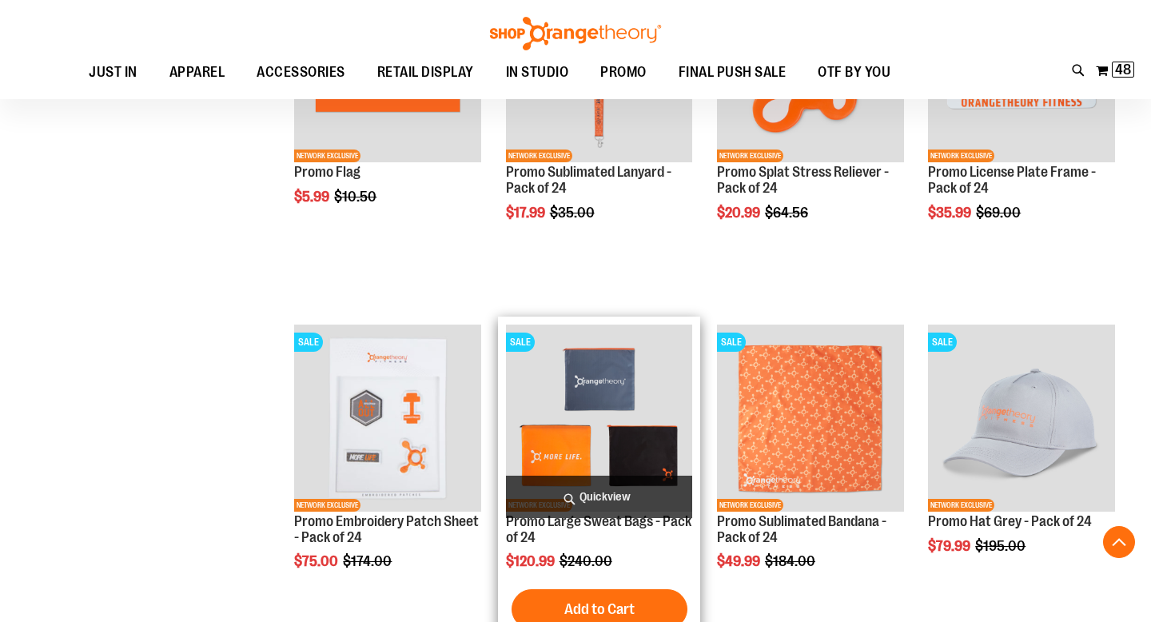
click at [636, 398] on img "product" at bounding box center [599, 417] width 187 height 187
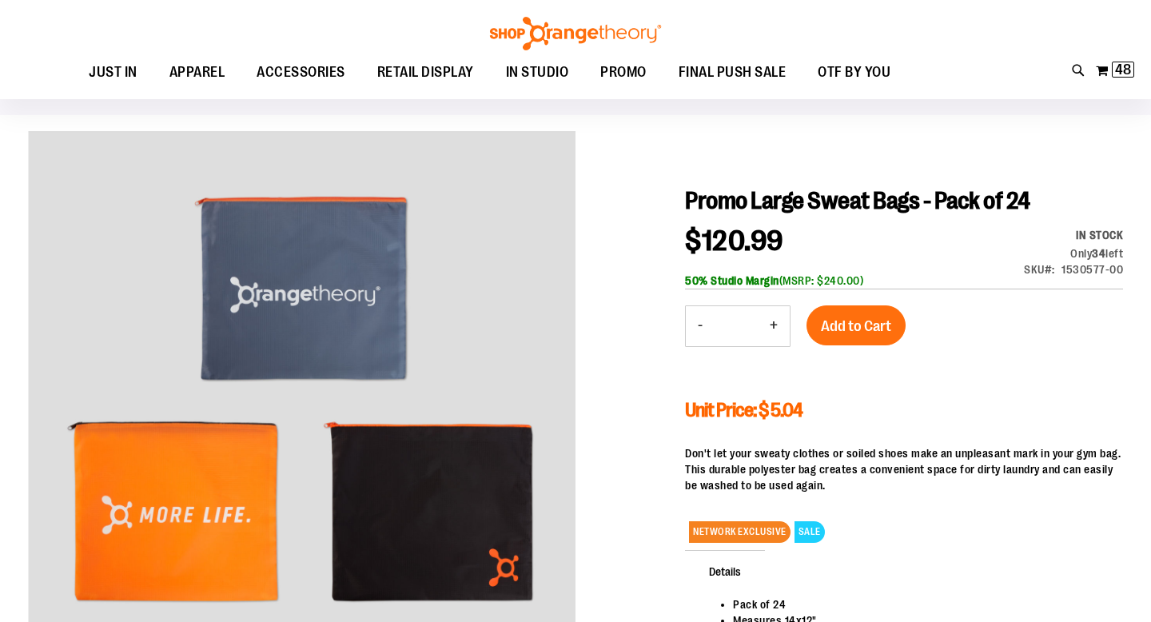
scroll to position [90, 0]
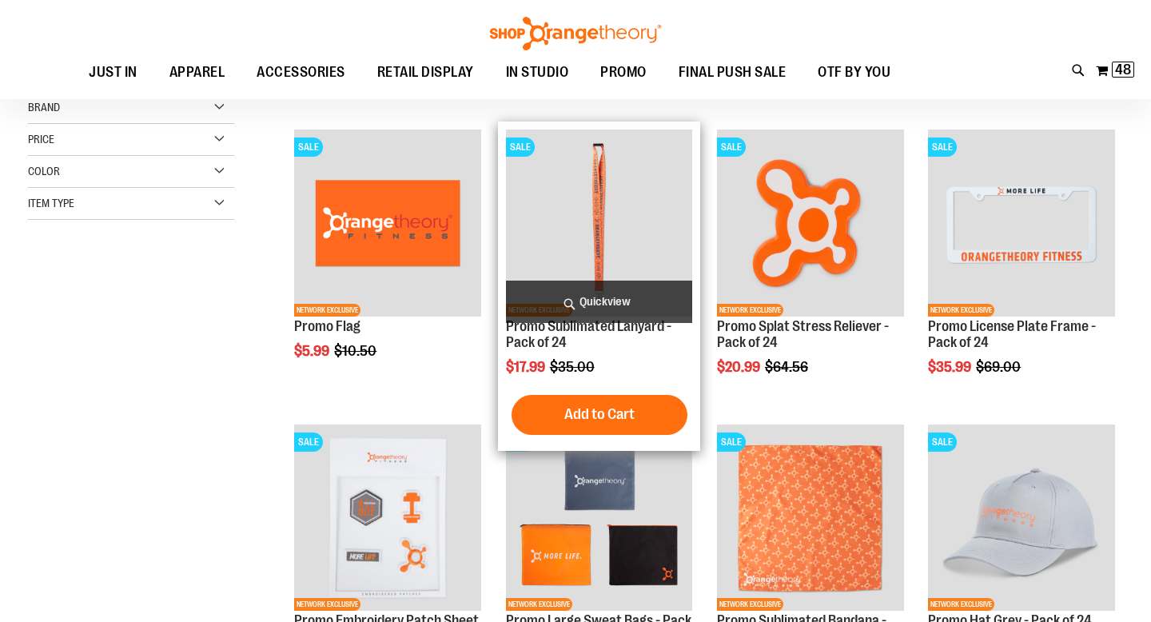
scroll to position [18, 0]
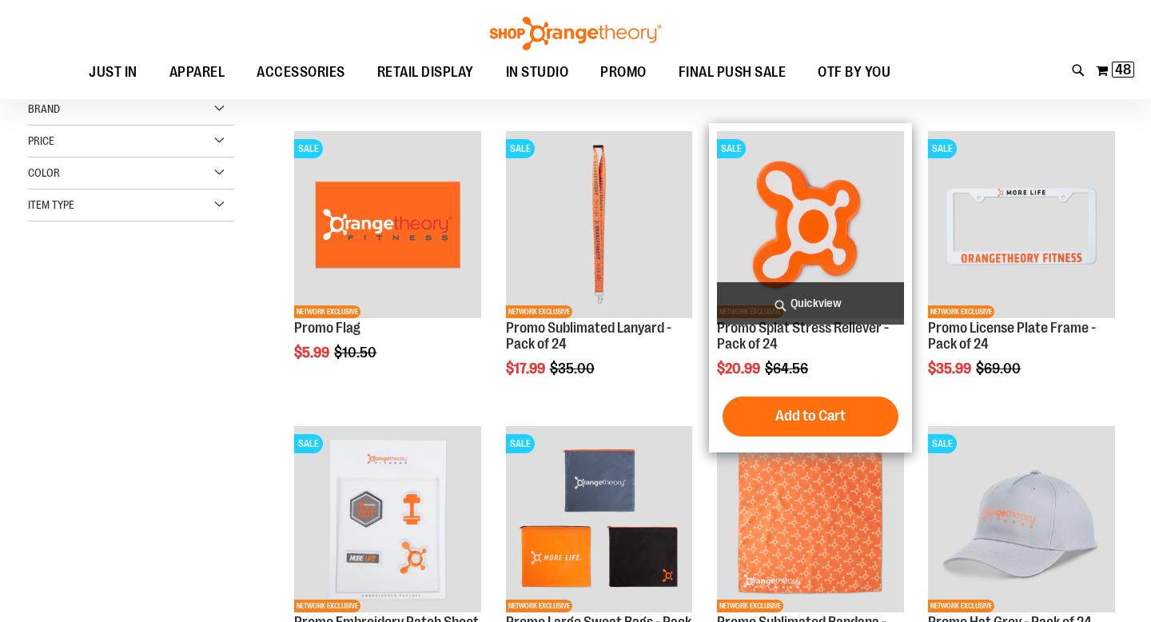
click at [815, 205] on img "product" at bounding box center [810, 224] width 187 height 187
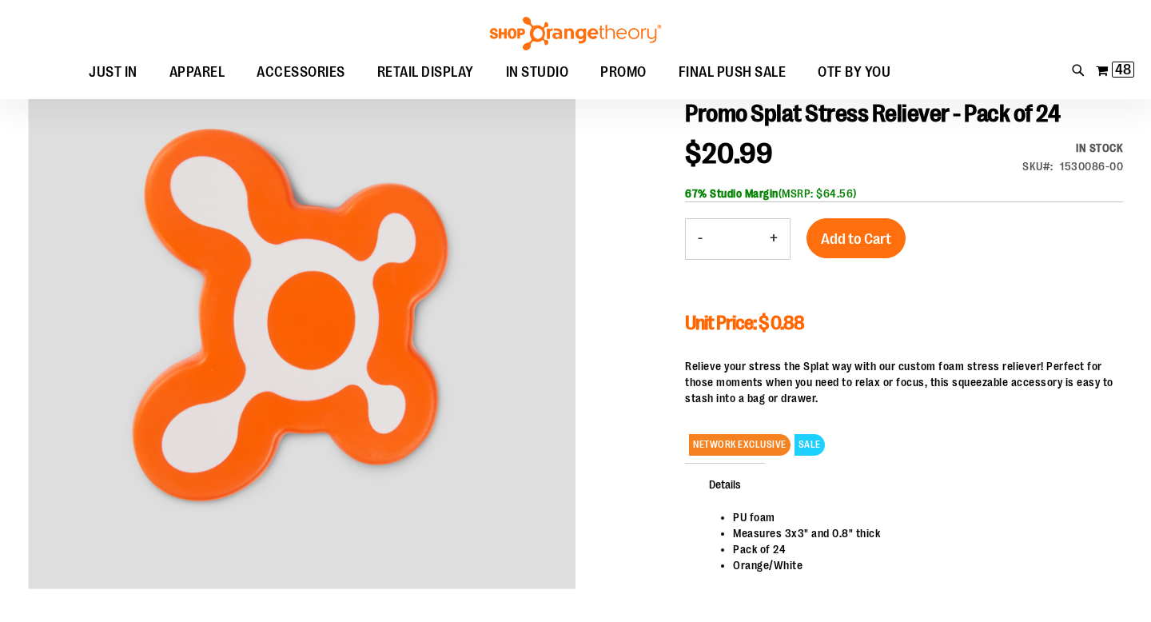
scroll to position [179, 0]
click at [844, 244] on span "Add to Cart" at bounding box center [856, 239] width 70 height 18
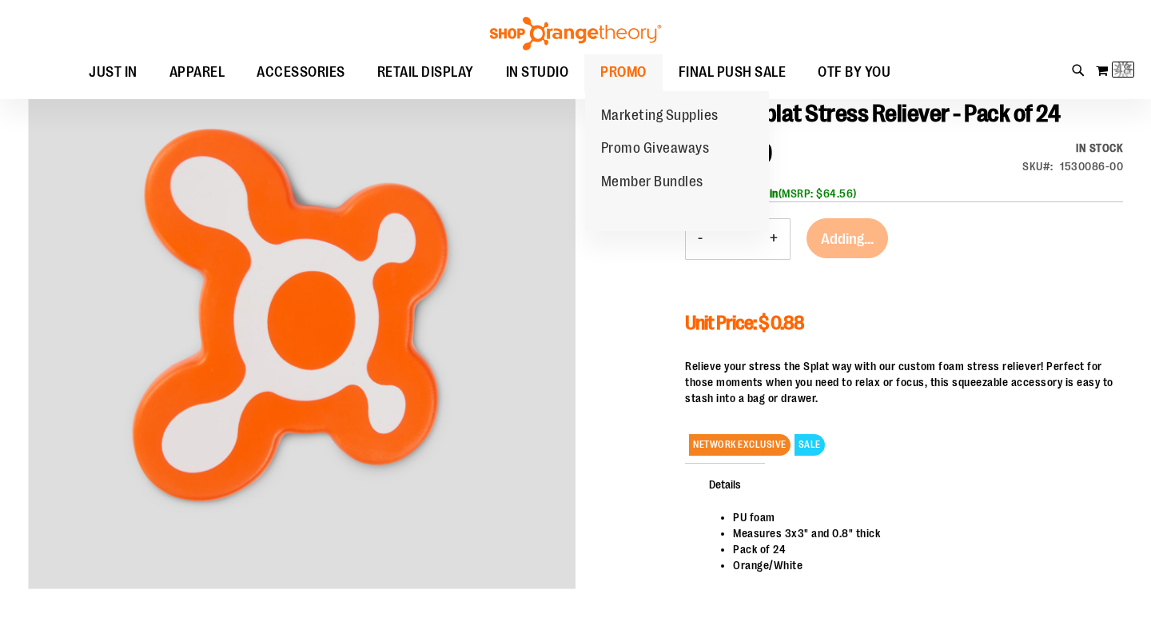
click at [617, 78] on span "PROMO" at bounding box center [623, 72] width 46 height 36
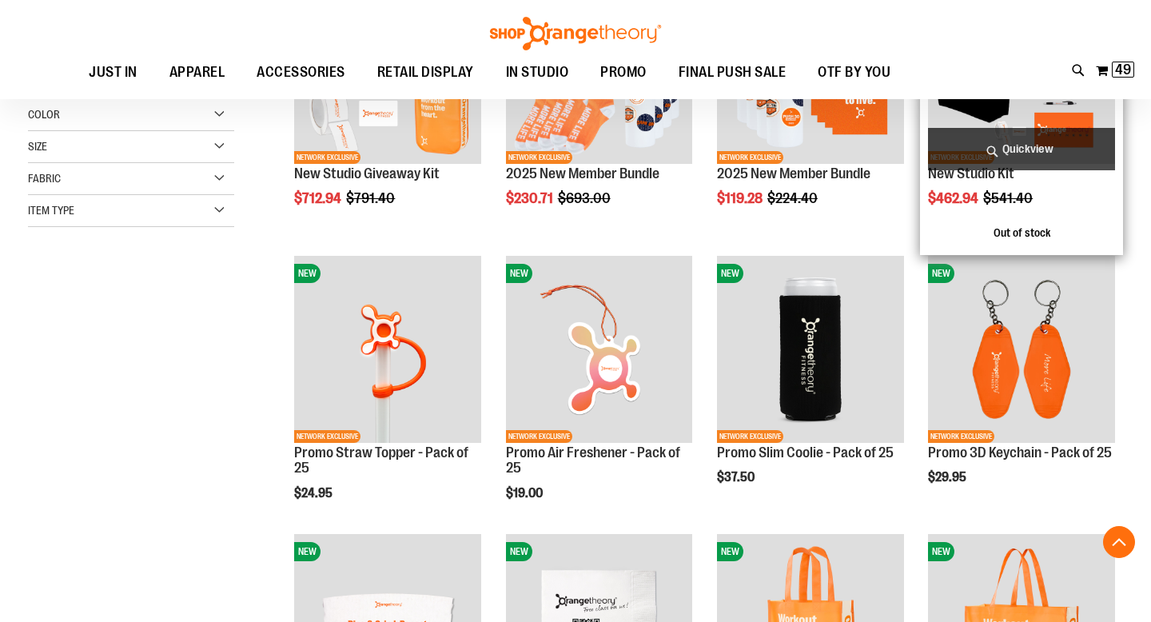
scroll to position [340, 0]
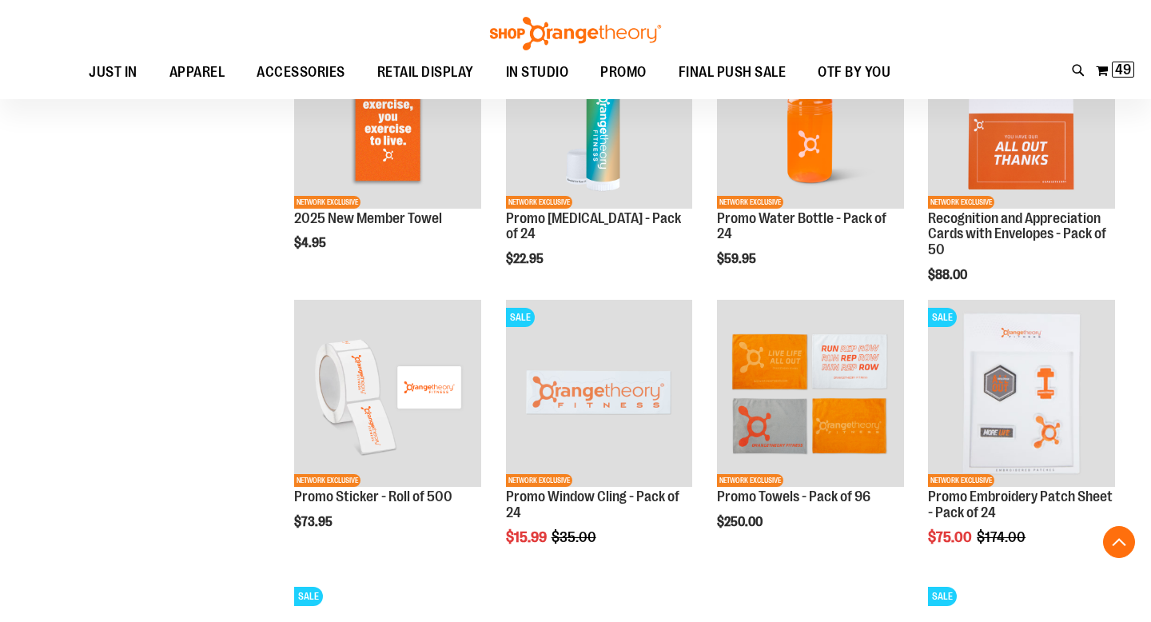
scroll to position [1132, 0]
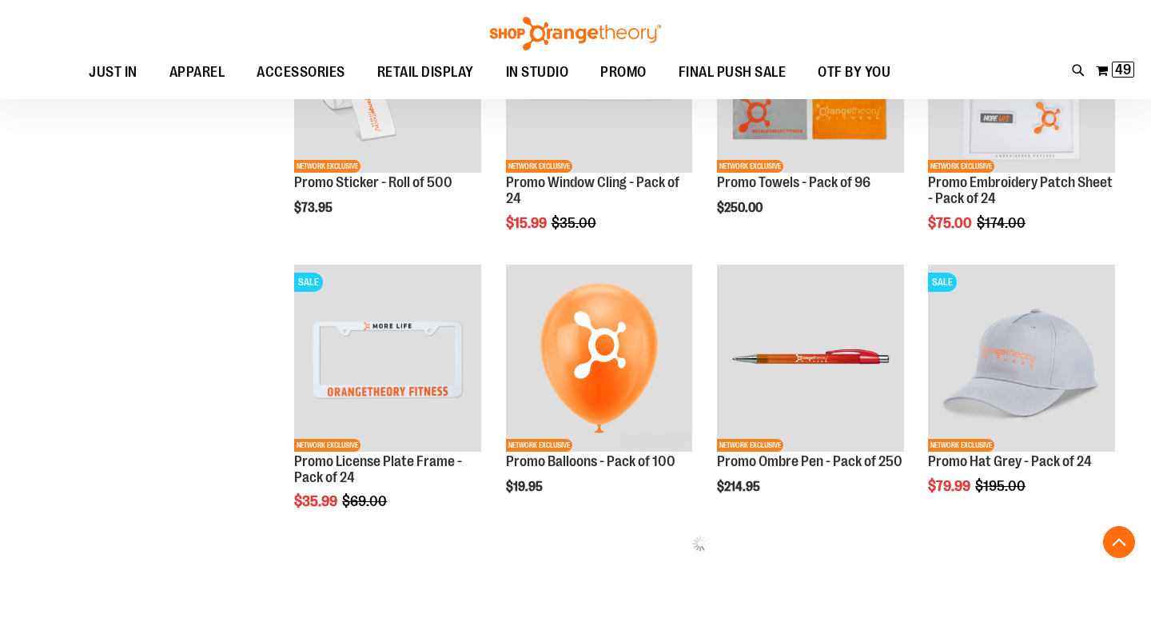
scroll to position [1462, 0]
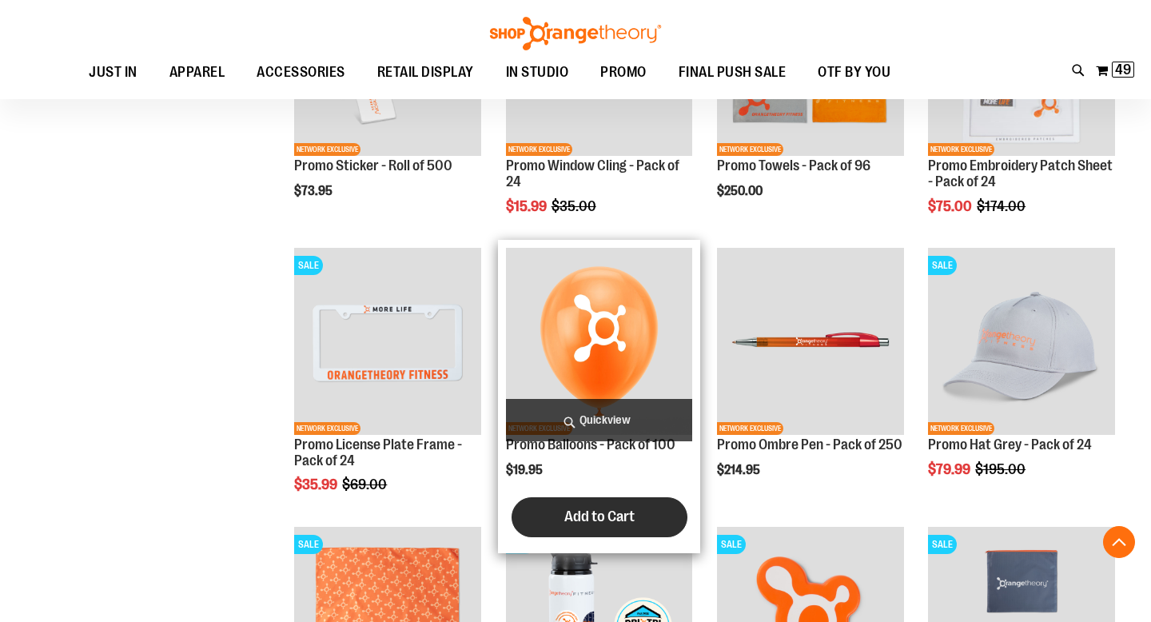
click at [603, 521] on span "Add to Cart" at bounding box center [599, 516] width 70 height 18
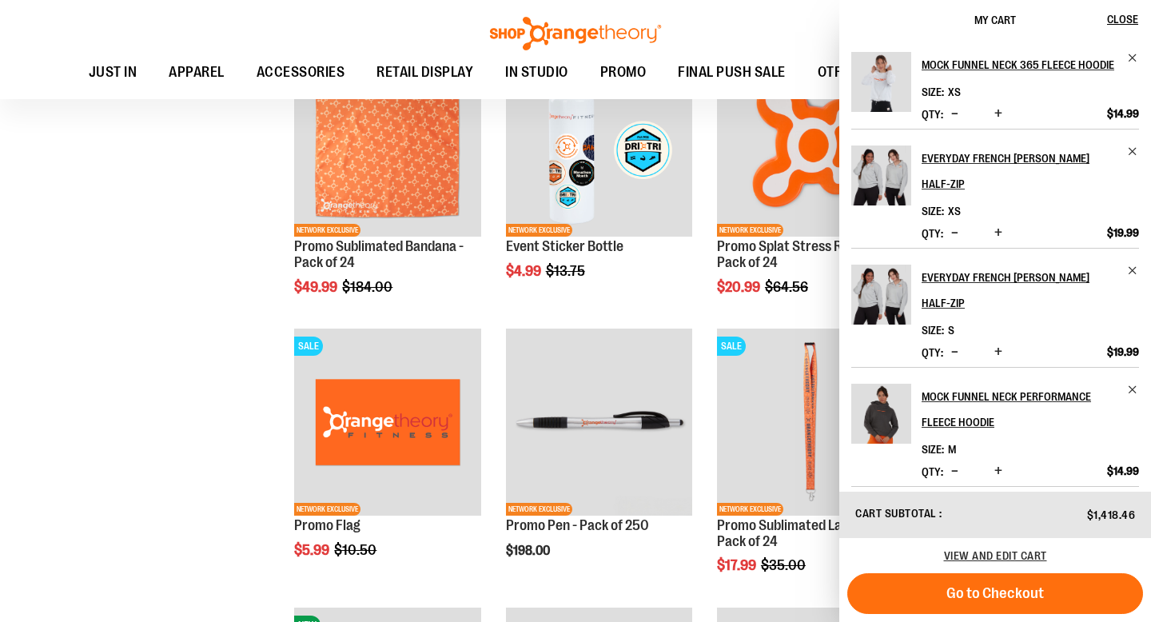
scroll to position [1939, 0]
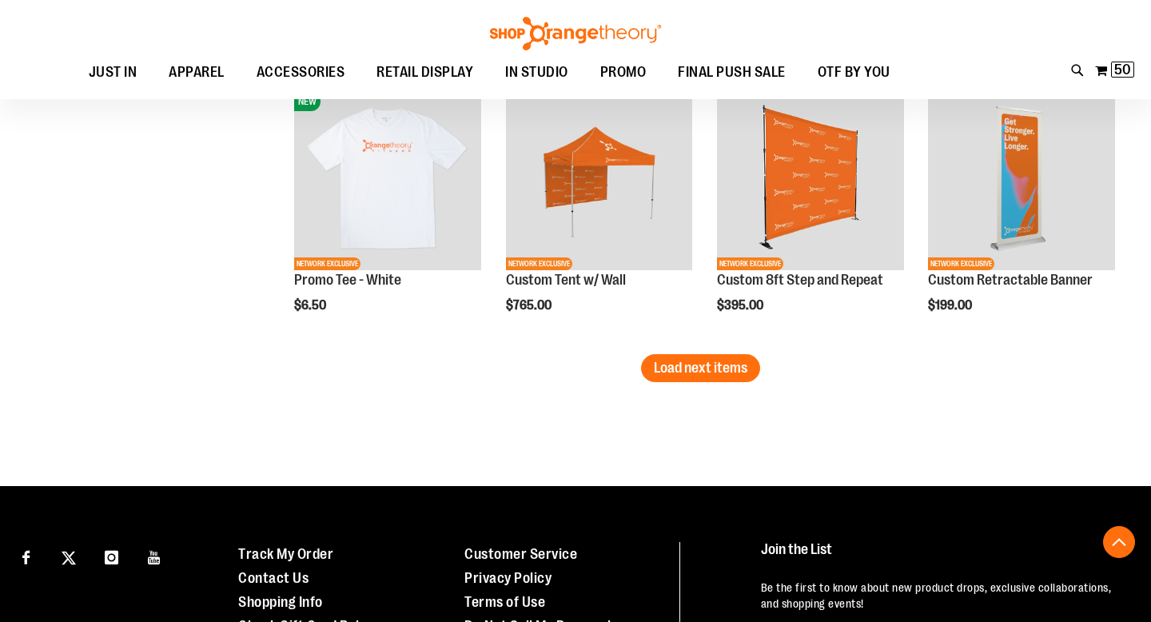
scroll to position [2465, 0]
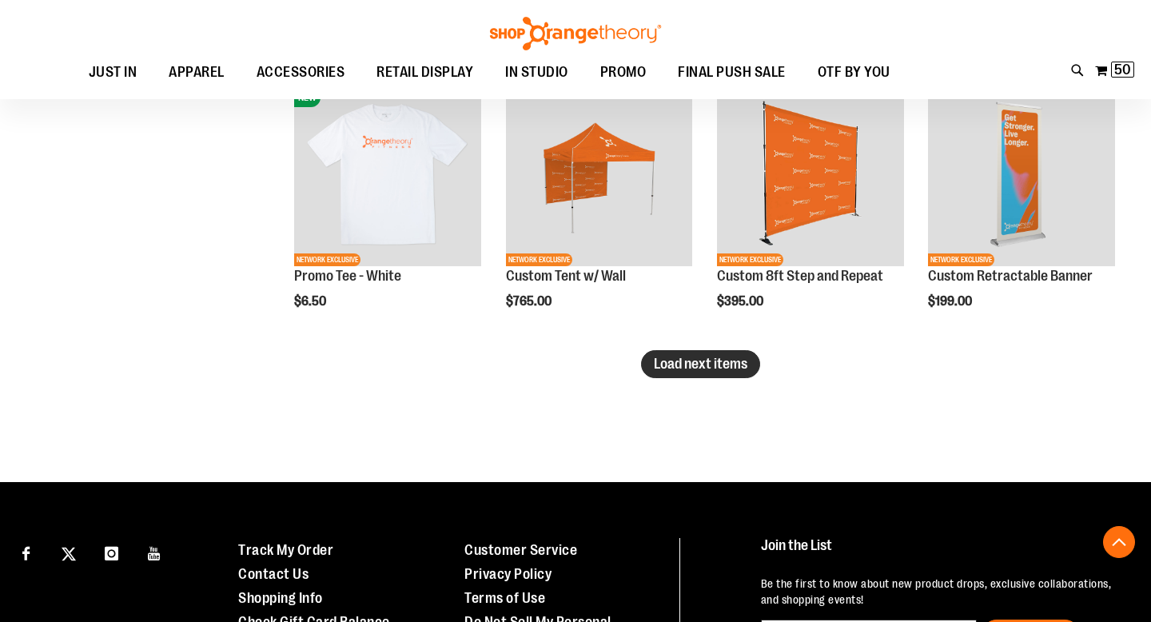
click at [698, 360] on span "Load next items" at bounding box center [700, 364] width 93 height 16
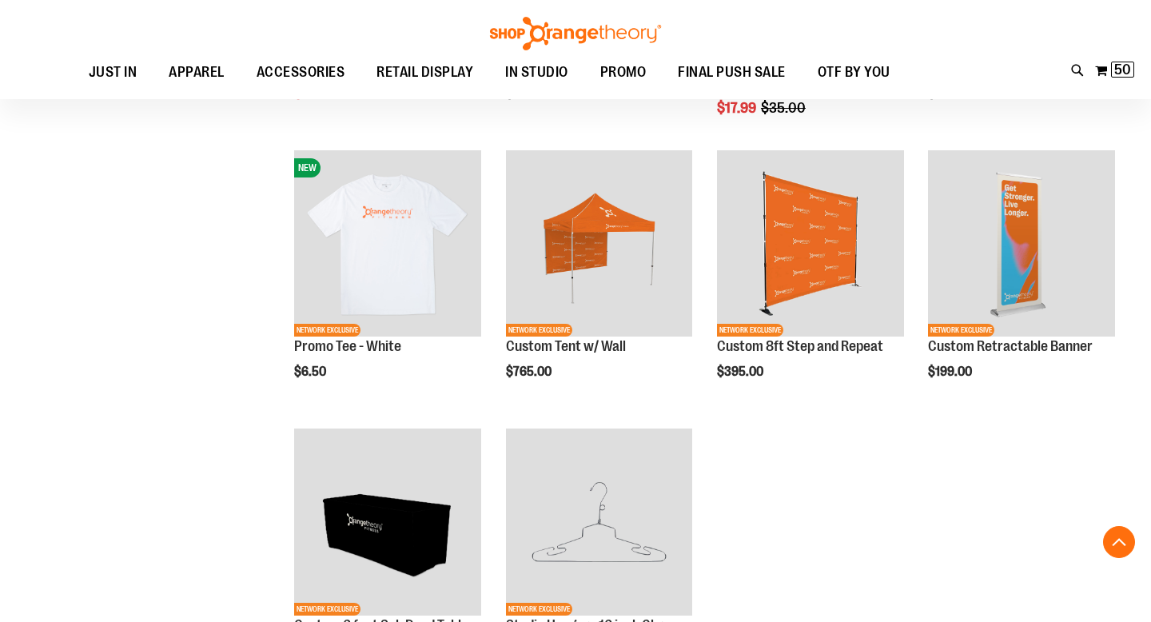
scroll to position [2243, 0]
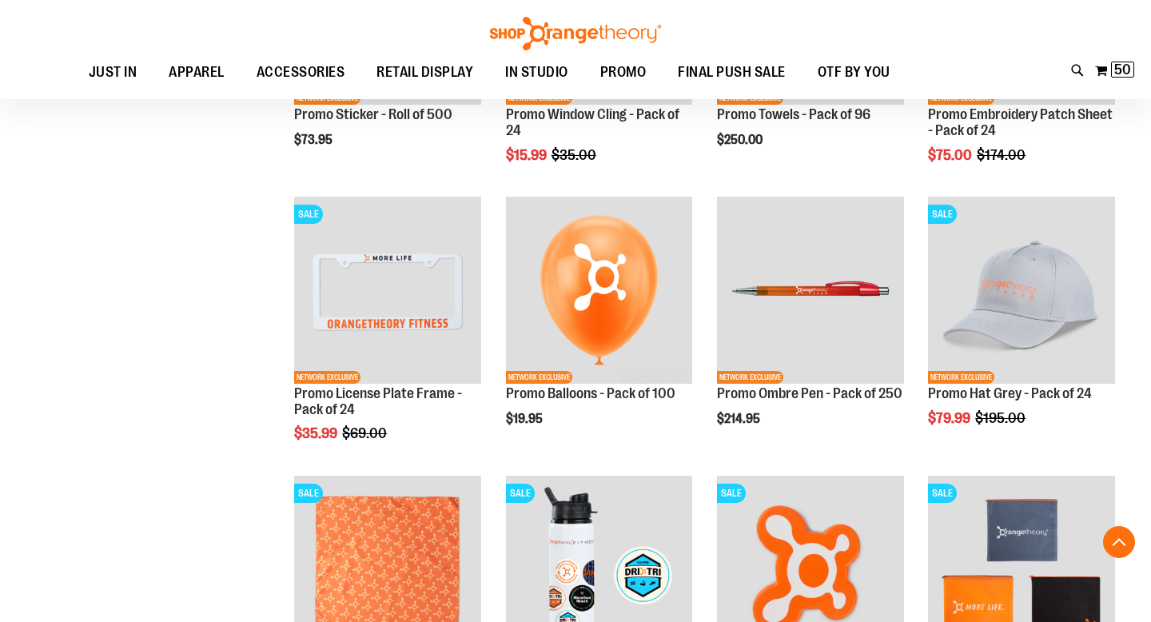
scroll to position [1488, 0]
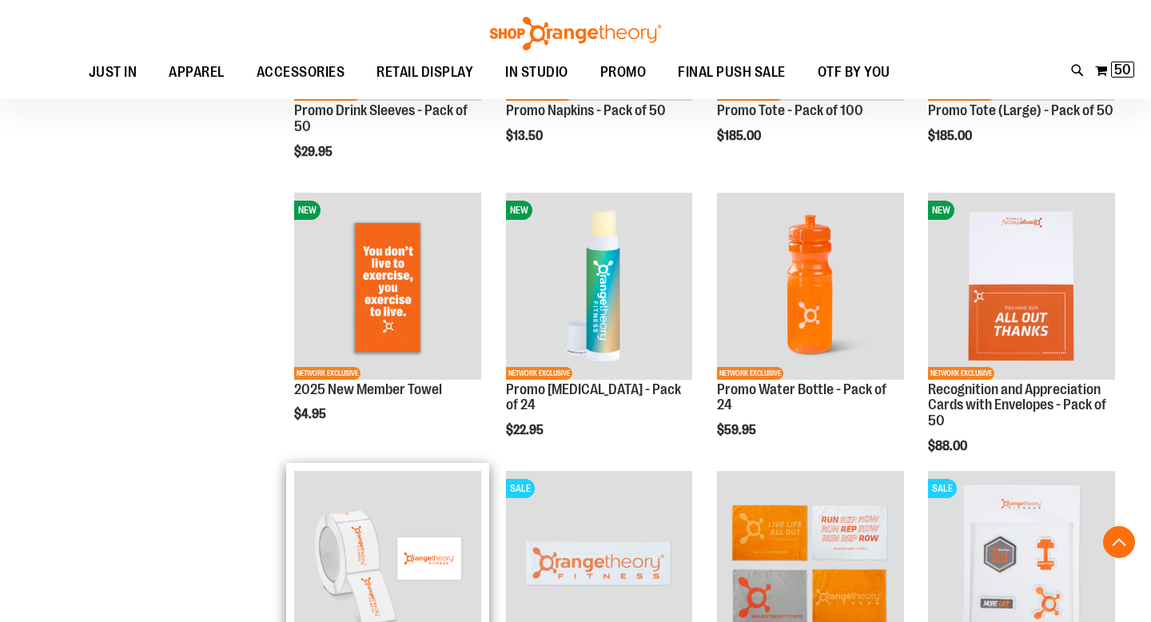
scroll to position [959, 0]
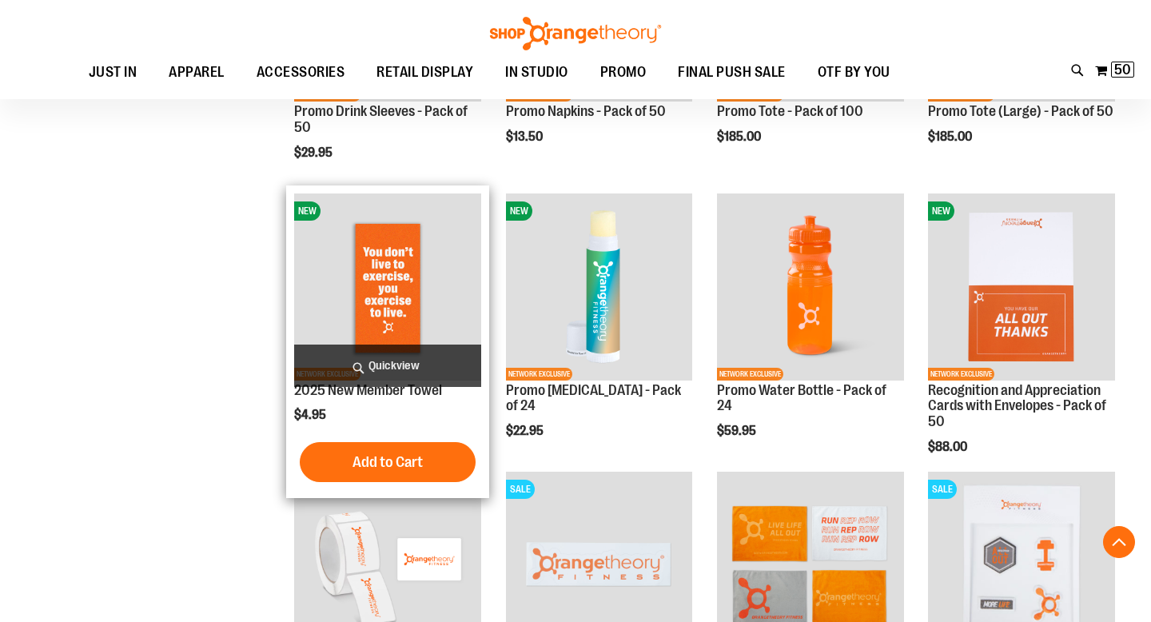
click at [424, 288] on img "product" at bounding box center [387, 286] width 187 height 187
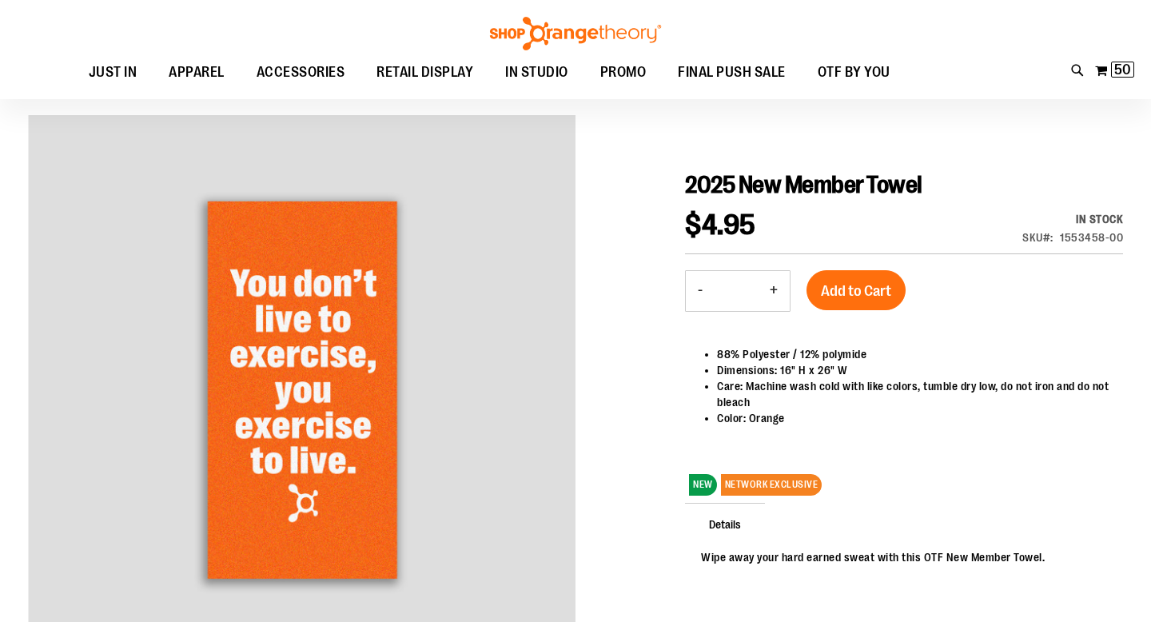
scroll to position [183, 0]
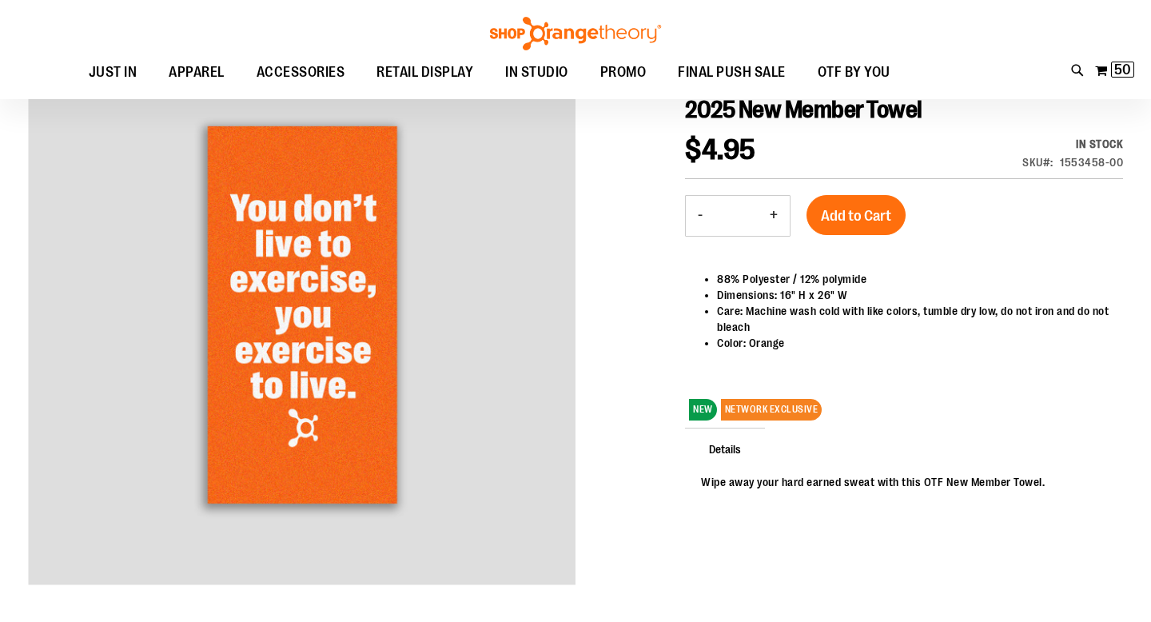
click at [768, 219] on button "+" at bounding box center [774, 216] width 32 height 40
click at [768, 218] on button "+" at bounding box center [774, 216] width 32 height 40
click at [769, 213] on button "+" at bounding box center [774, 216] width 32 height 40
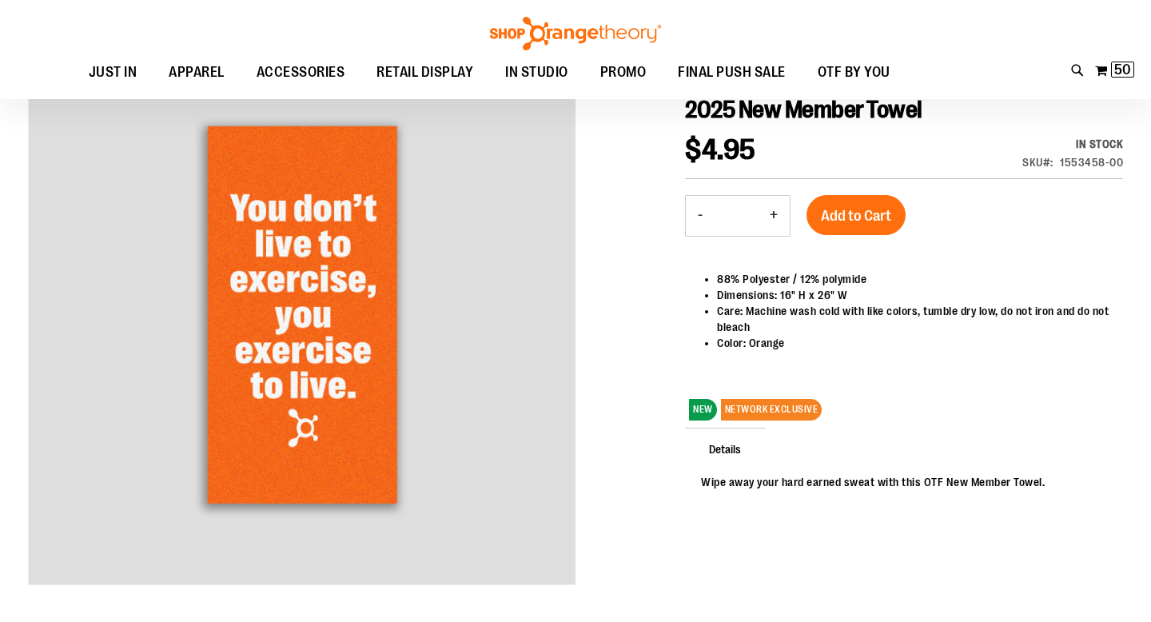
click at [769, 214] on button "+" at bounding box center [774, 216] width 32 height 40
type input "**"
click at [840, 211] on span "Add to Cart" at bounding box center [856, 216] width 70 height 18
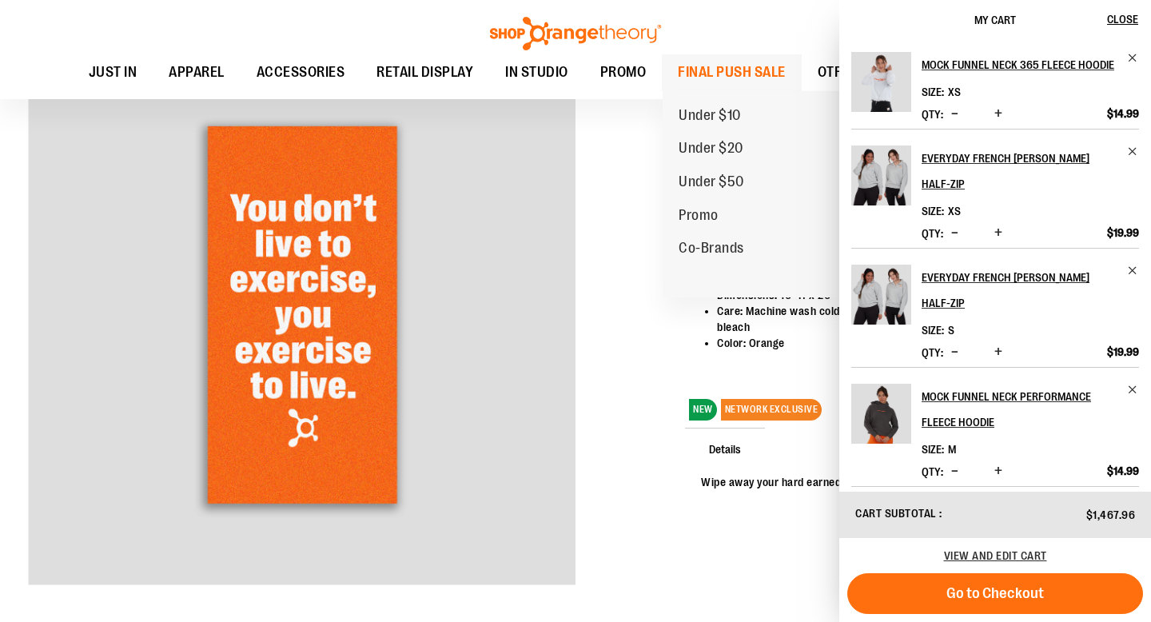
click at [698, 66] on span "FINAL PUSH SALE" at bounding box center [732, 72] width 108 height 36
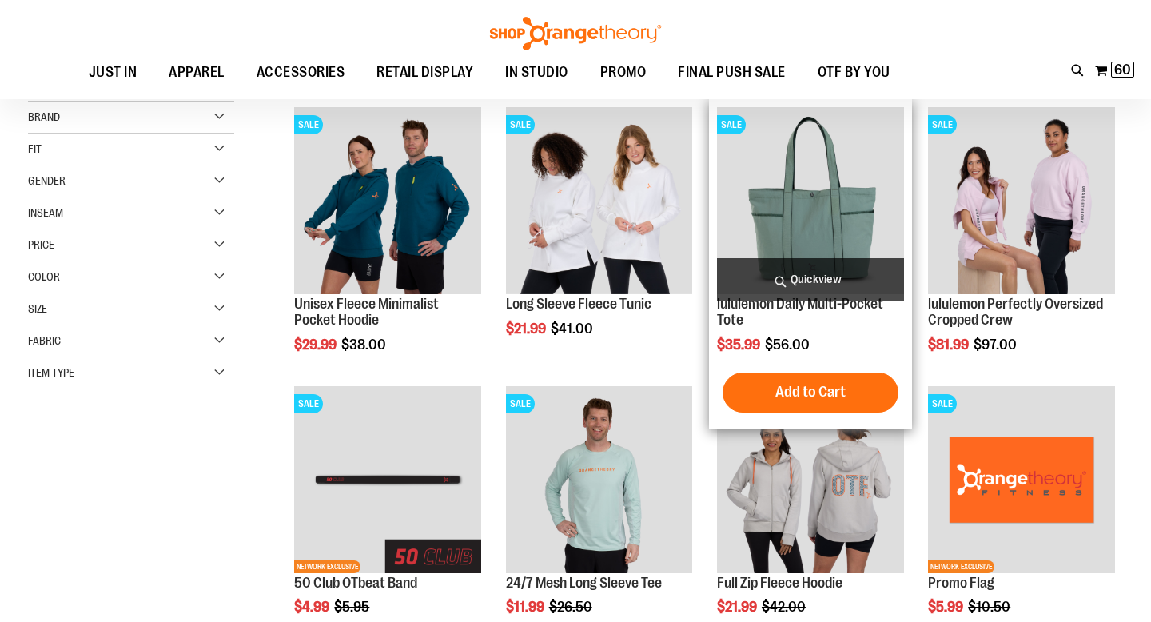
scroll to position [209, 0]
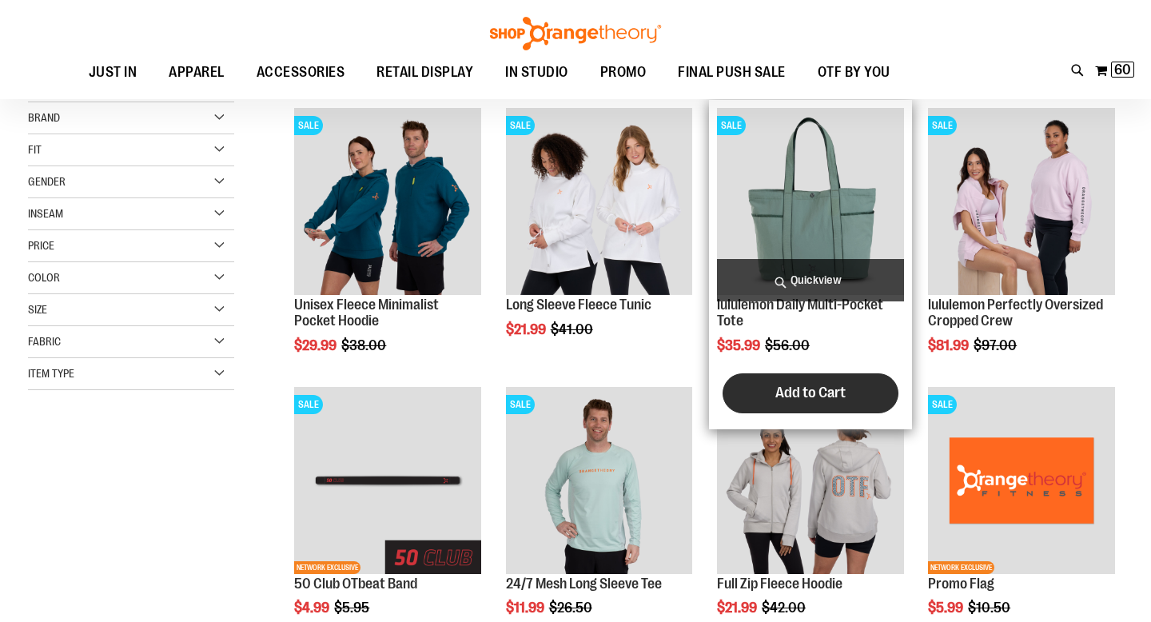
click at [813, 404] on button "Add to Cart" at bounding box center [810, 393] width 176 height 40
click at [838, 392] on span "Add to Cart" at bounding box center [810, 393] width 70 height 18
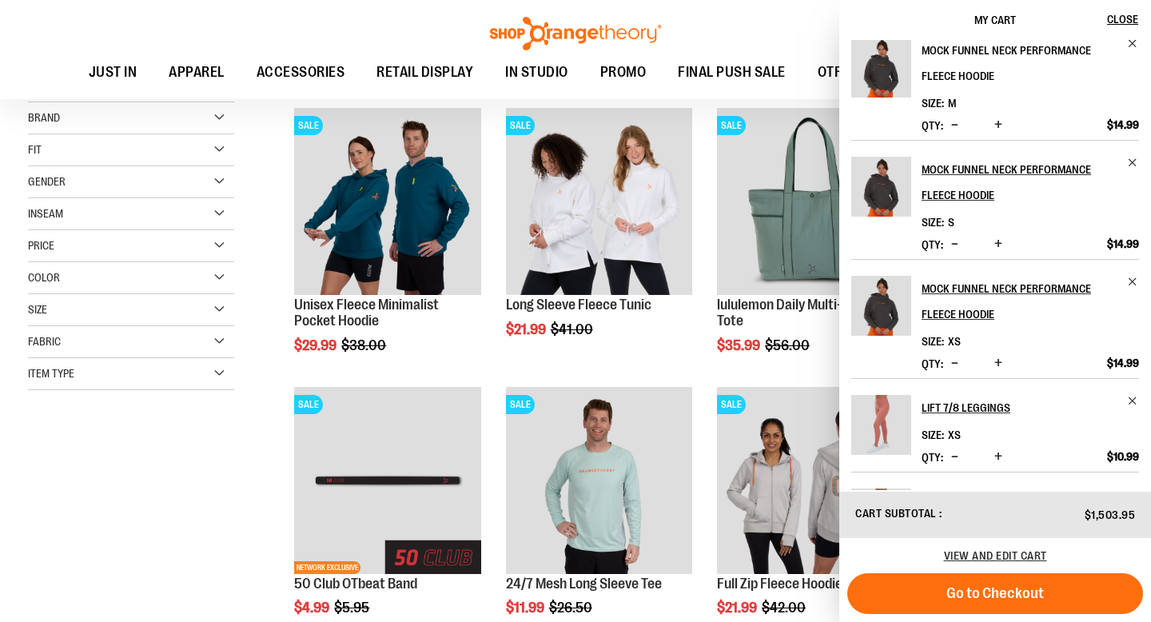
scroll to position [570, 0]
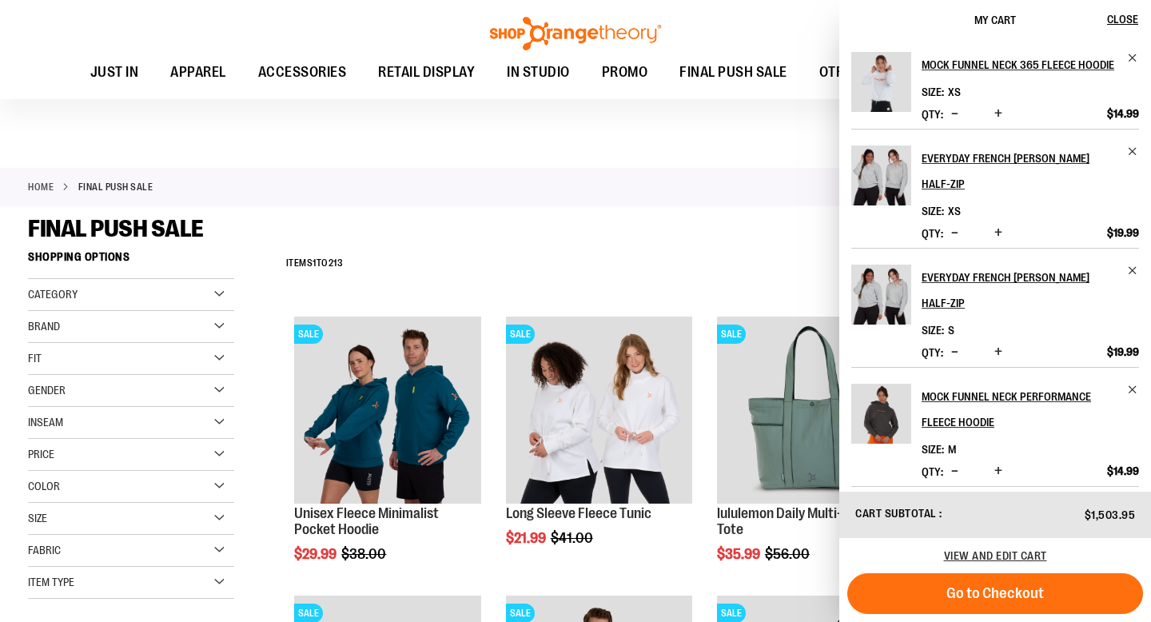
scroll to position [169, 0]
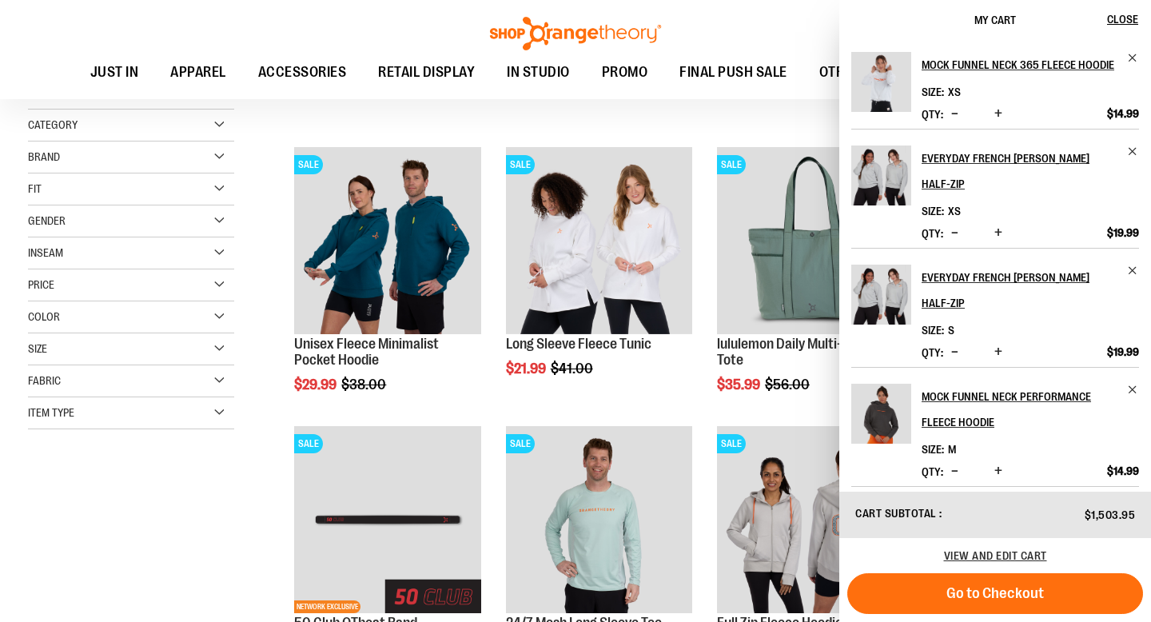
click at [700, 14] on div "Toggle Nav Search Popular Suggestions Advanced Search" at bounding box center [575, 49] width 1151 height 99
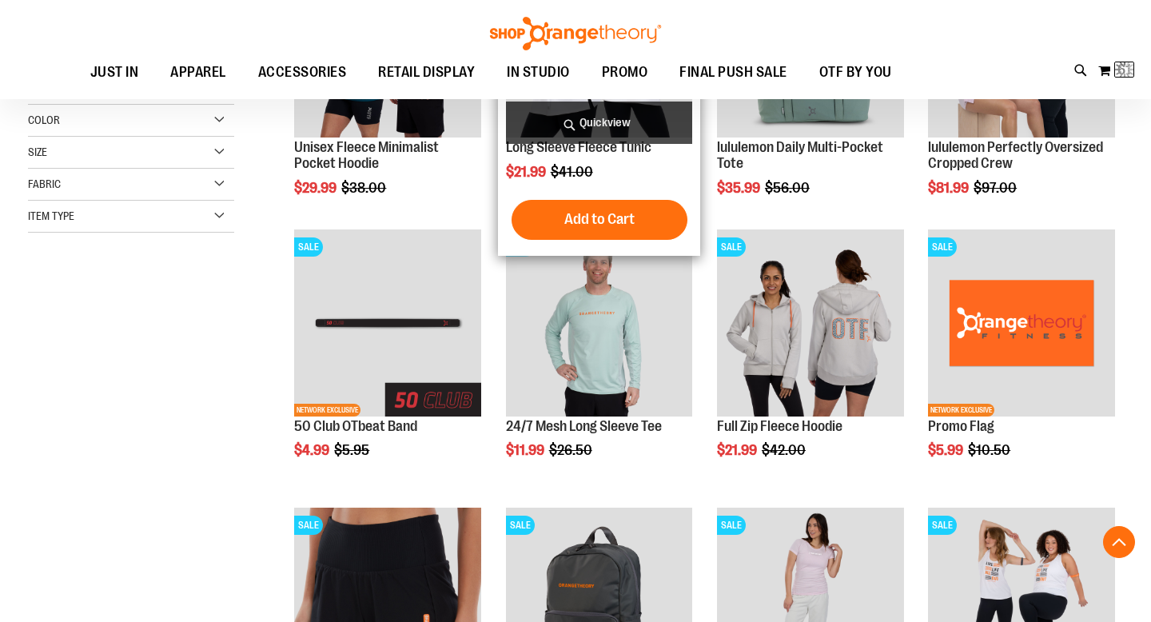
scroll to position [370, 0]
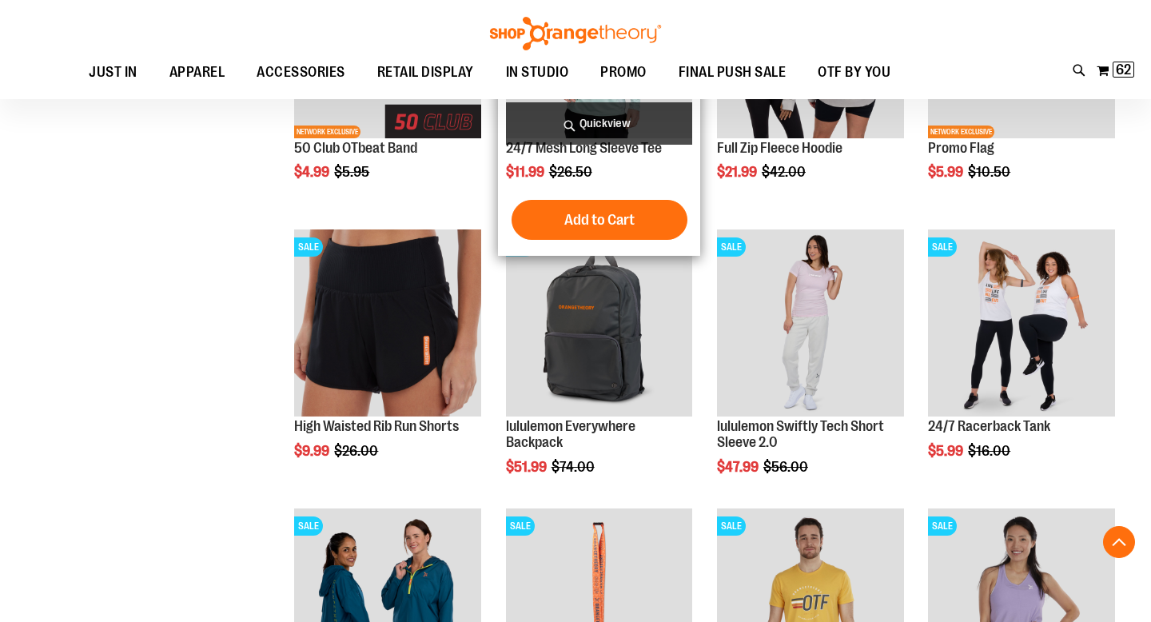
scroll to position [643, 0]
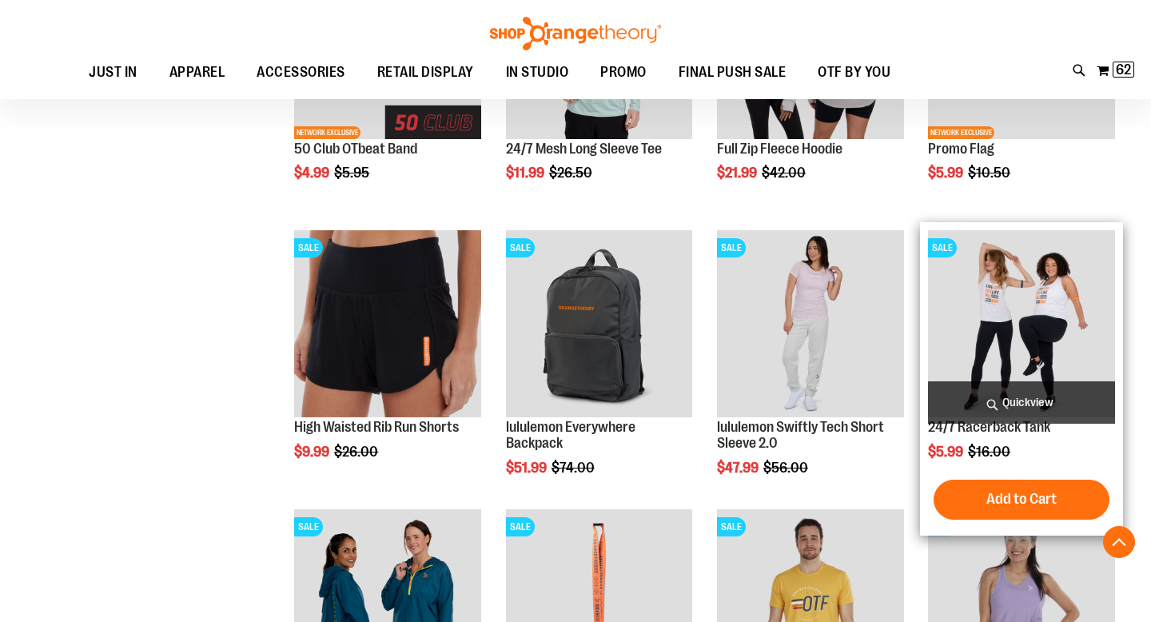
click at [978, 322] on img "product" at bounding box center [1021, 323] width 187 height 187
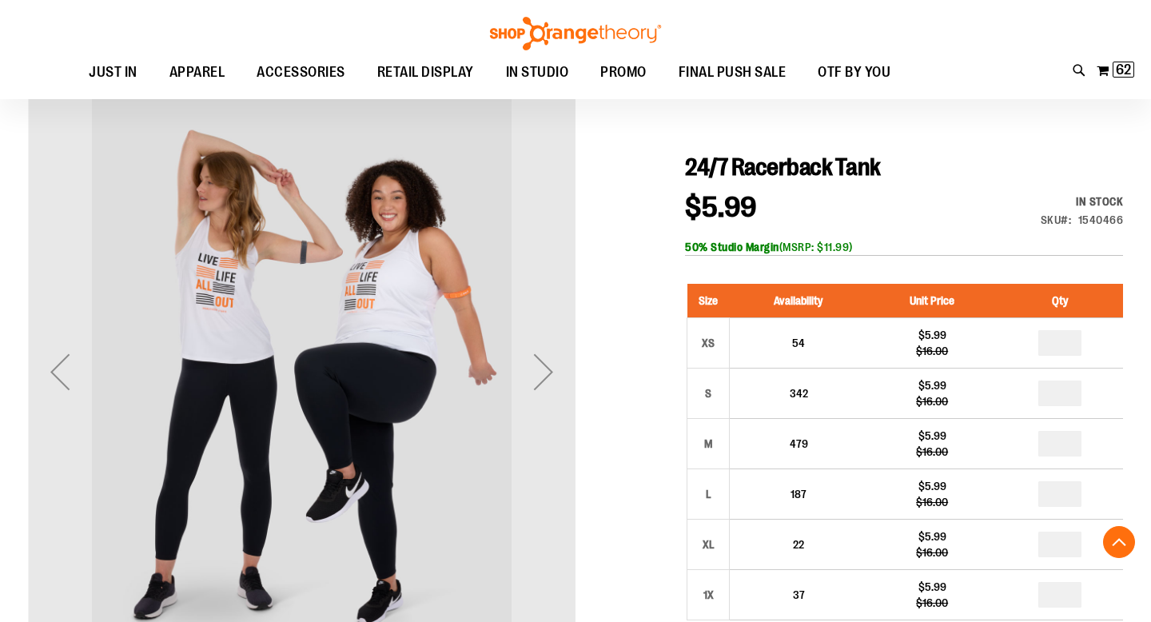
scroll to position [253, 0]
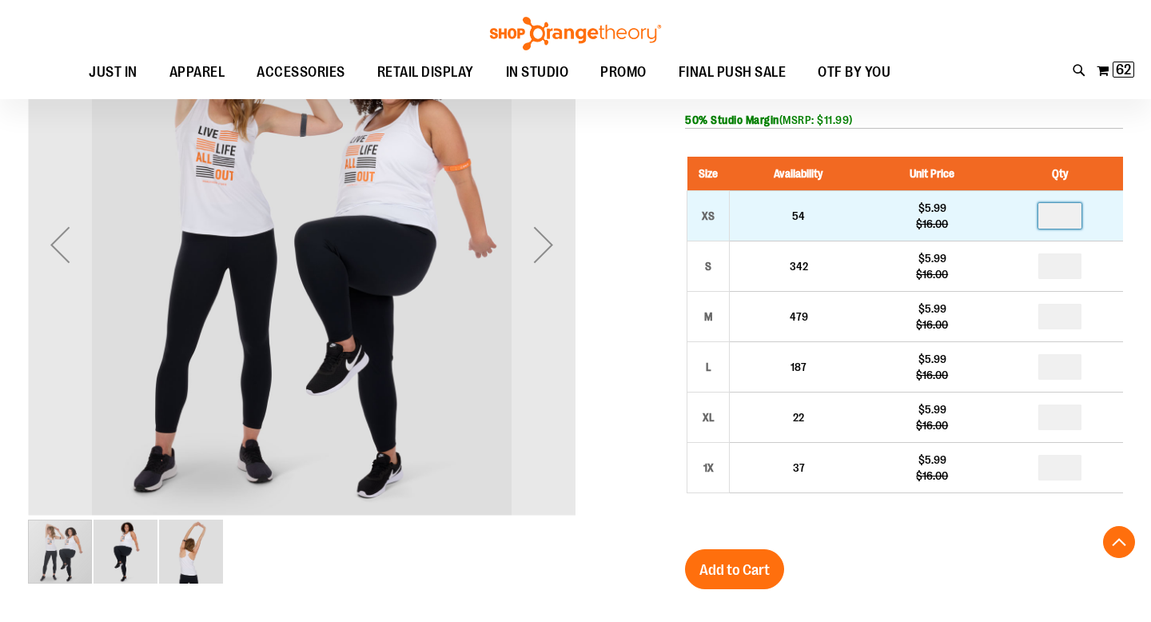
click at [1067, 220] on input "number" at bounding box center [1059, 216] width 43 height 26
type input "*"
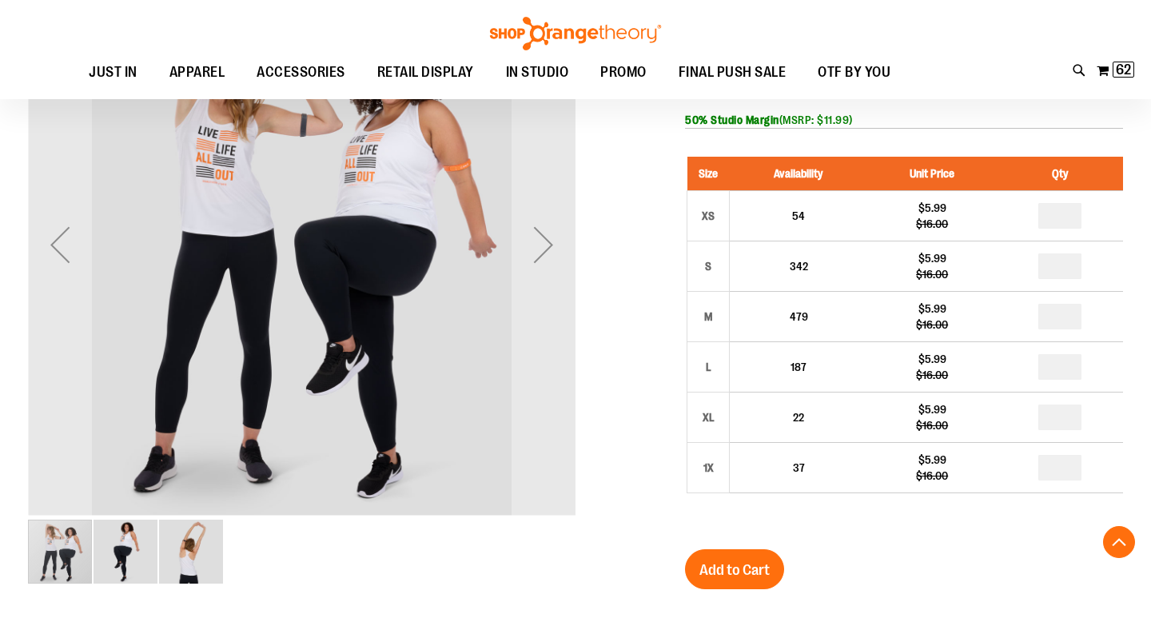
type input "*"
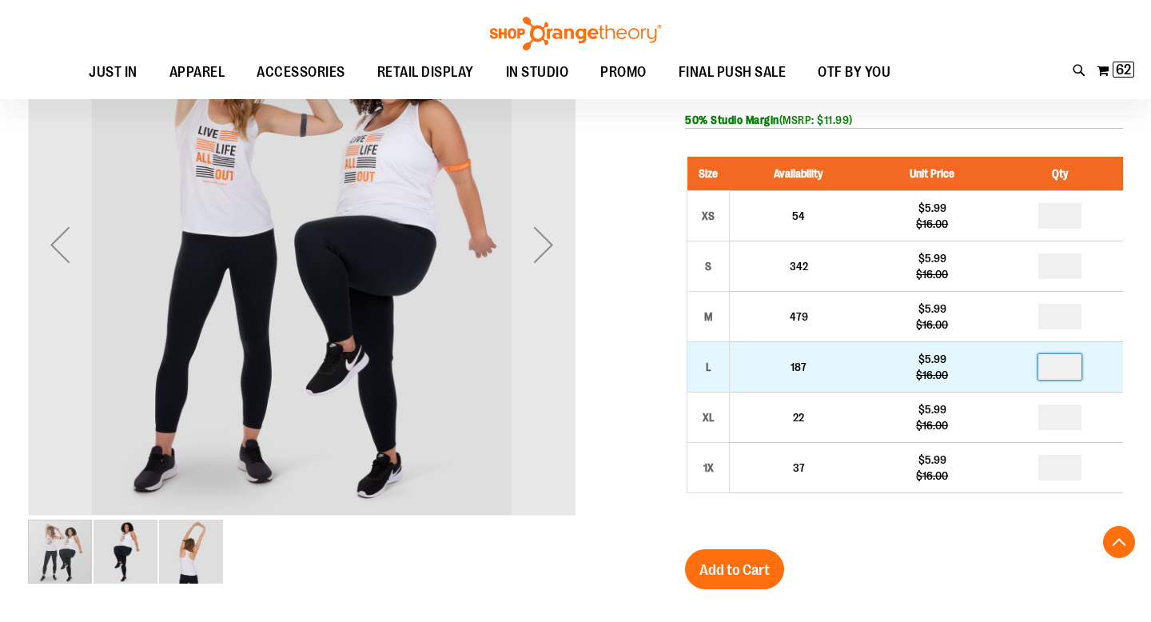
click at [1056, 372] on input "number" at bounding box center [1059, 367] width 43 height 26
type input "*"
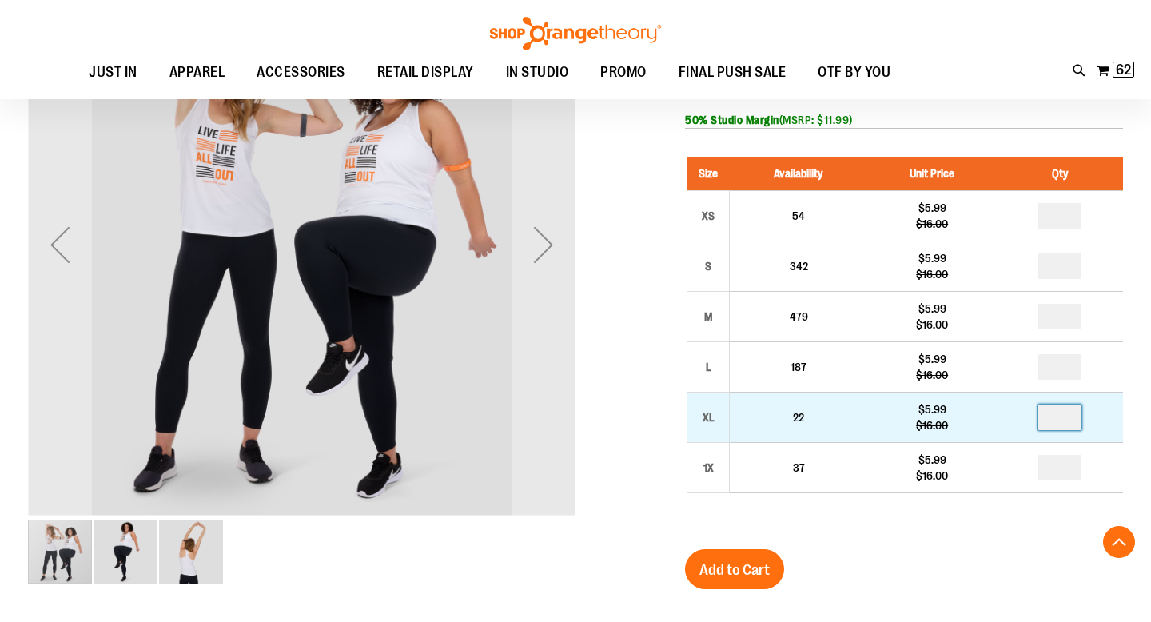
click at [1061, 416] on input "number" at bounding box center [1059, 417] width 43 height 26
type input "*"
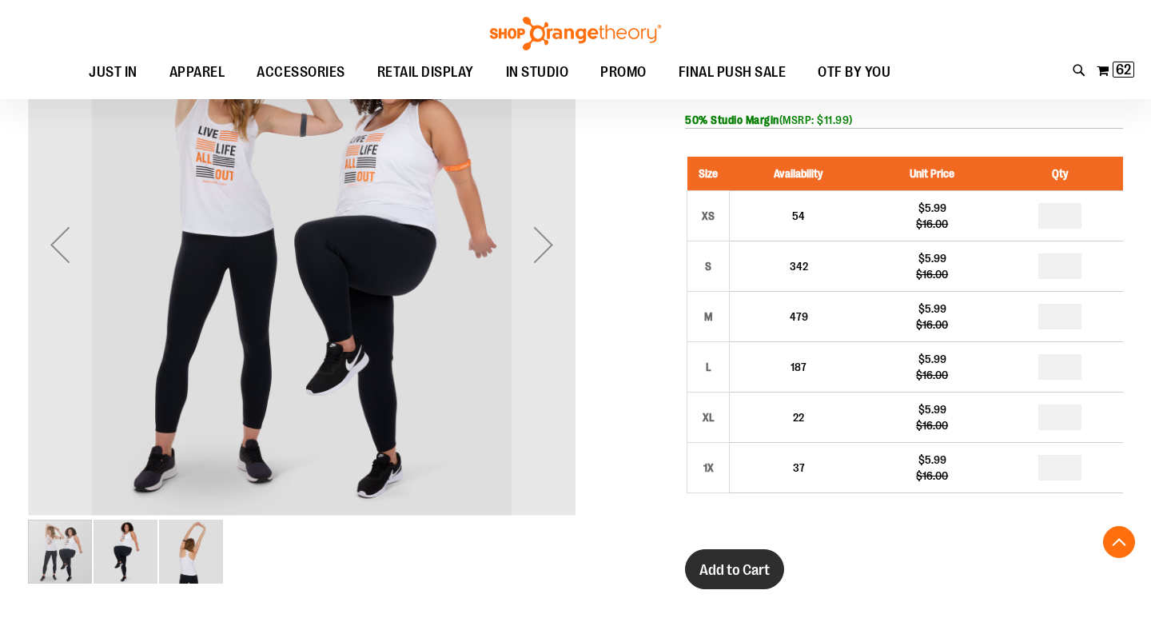
click at [738, 571] on span "Add to Cart" at bounding box center [734, 570] width 70 height 18
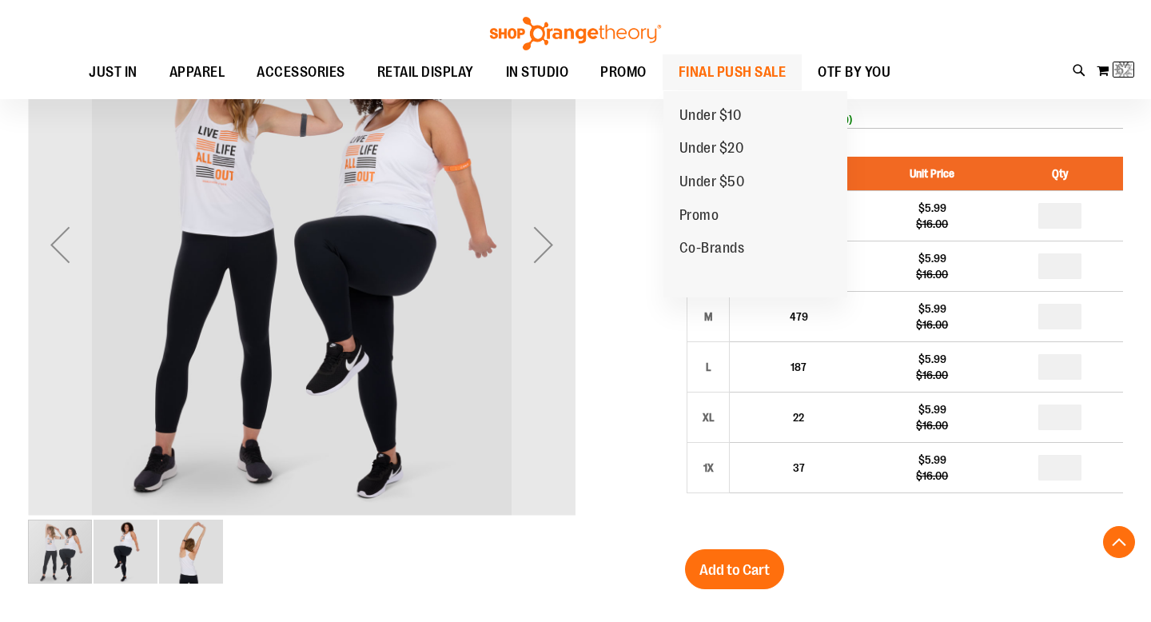
click at [749, 66] on span "FINAL PUSH SALE" at bounding box center [732, 72] width 108 height 36
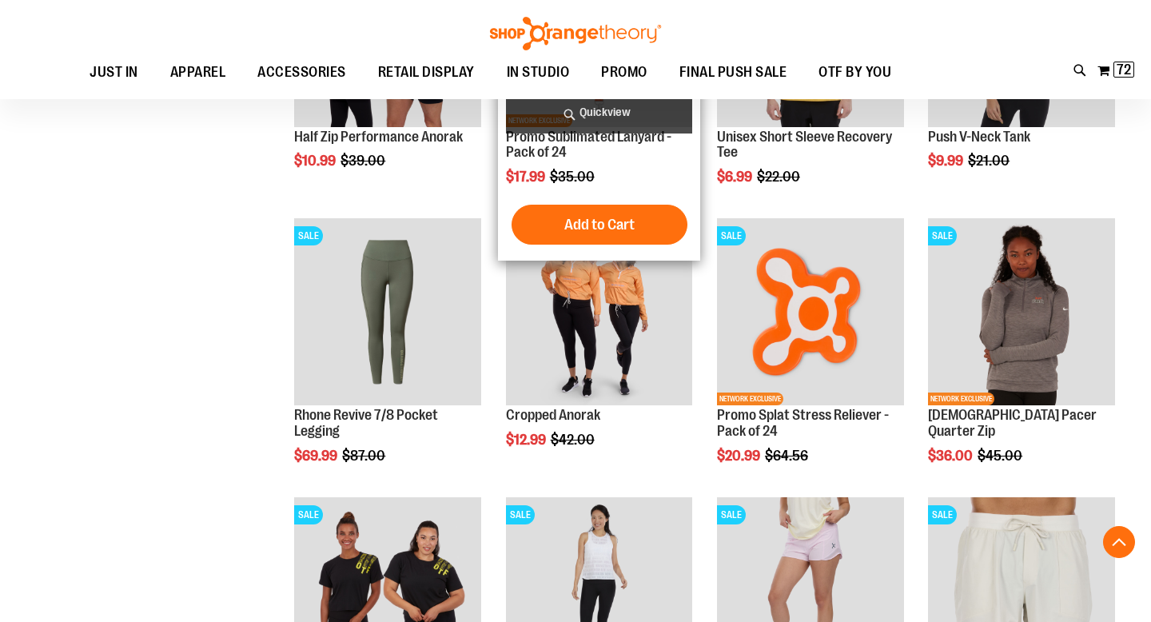
scroll to position [1211, 0]
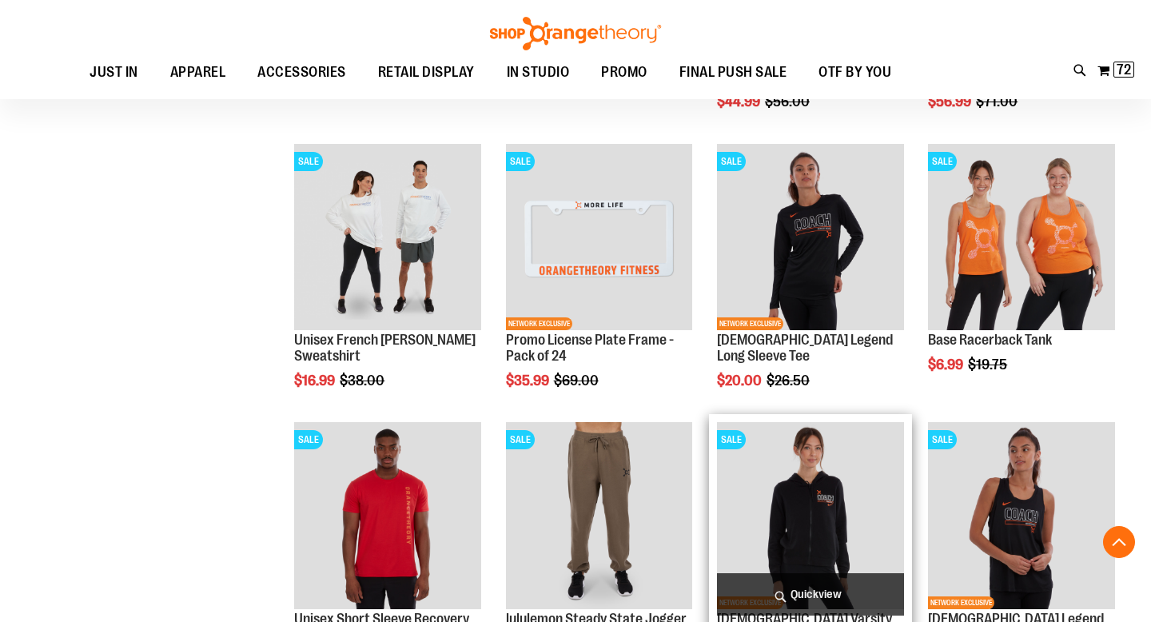
scroll to position [1847, 0]
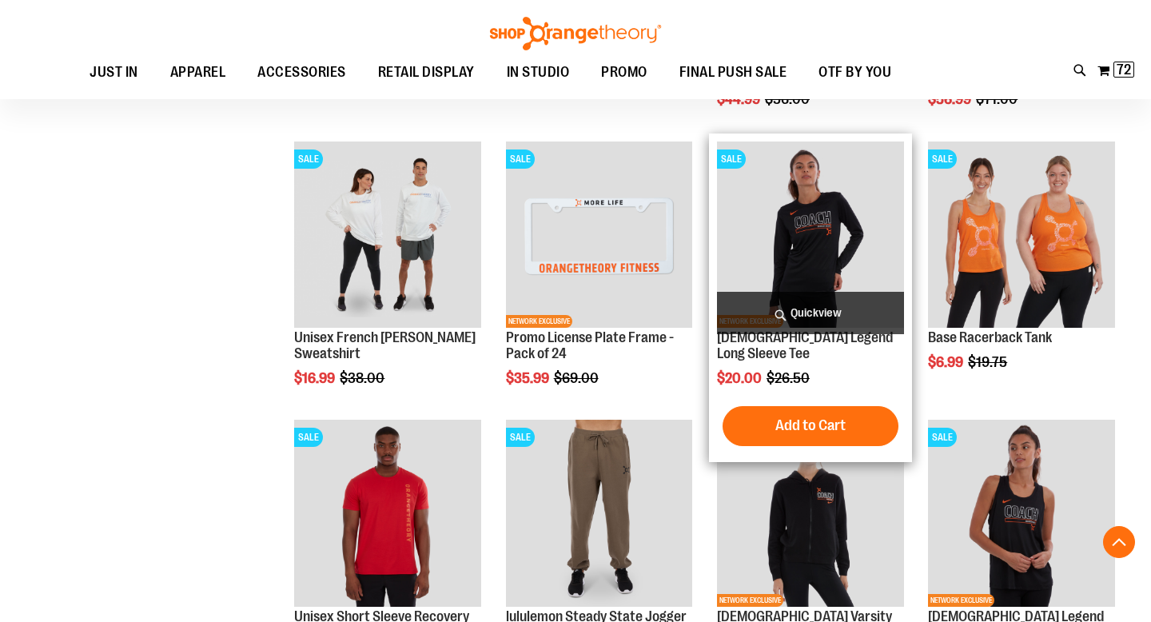
click at [853, 238] on img "product" at bounding box center [810, 234] width 187 height 187
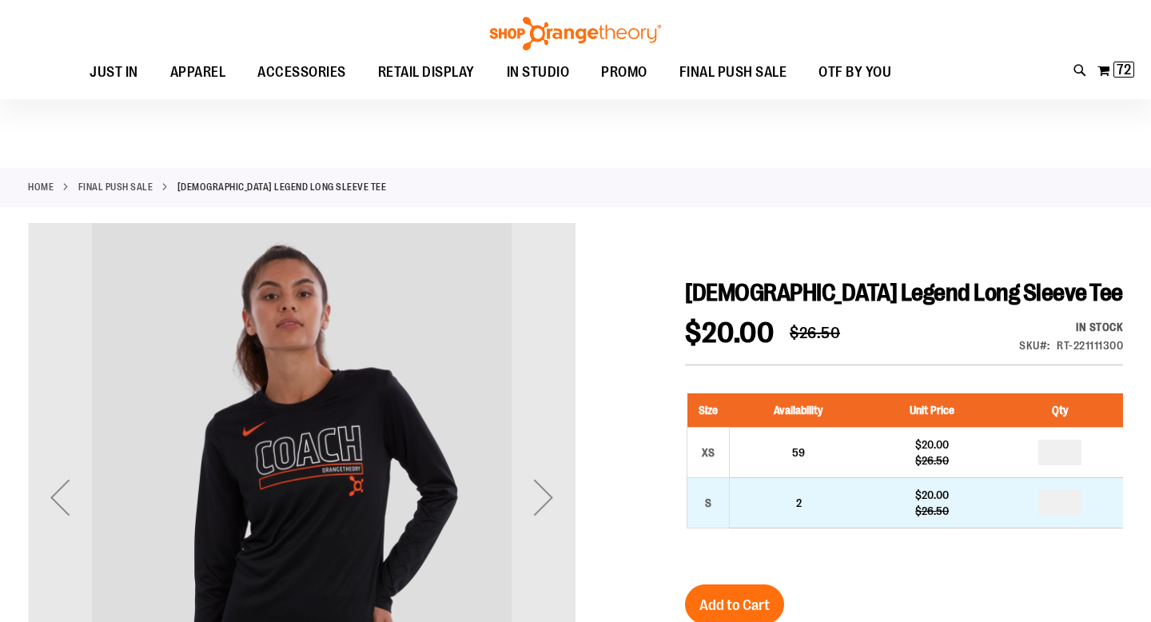
scroll to position [141, 0]
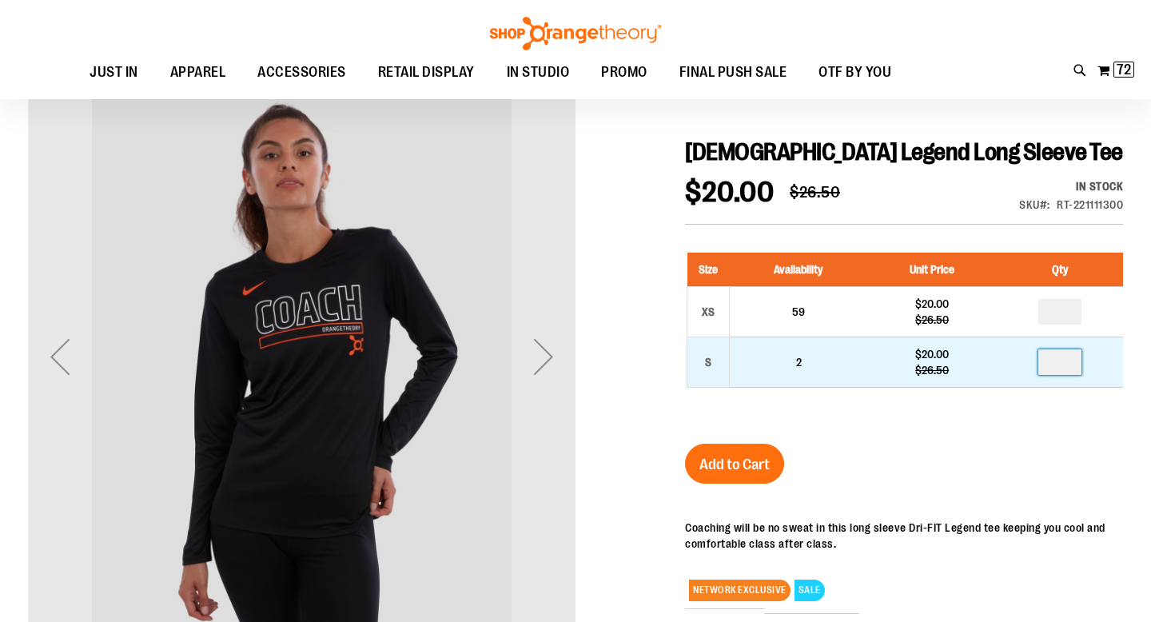
click at [1078, 366] on input "number" at bounding box center [1059, 362] width 43 height 26
type input "*"
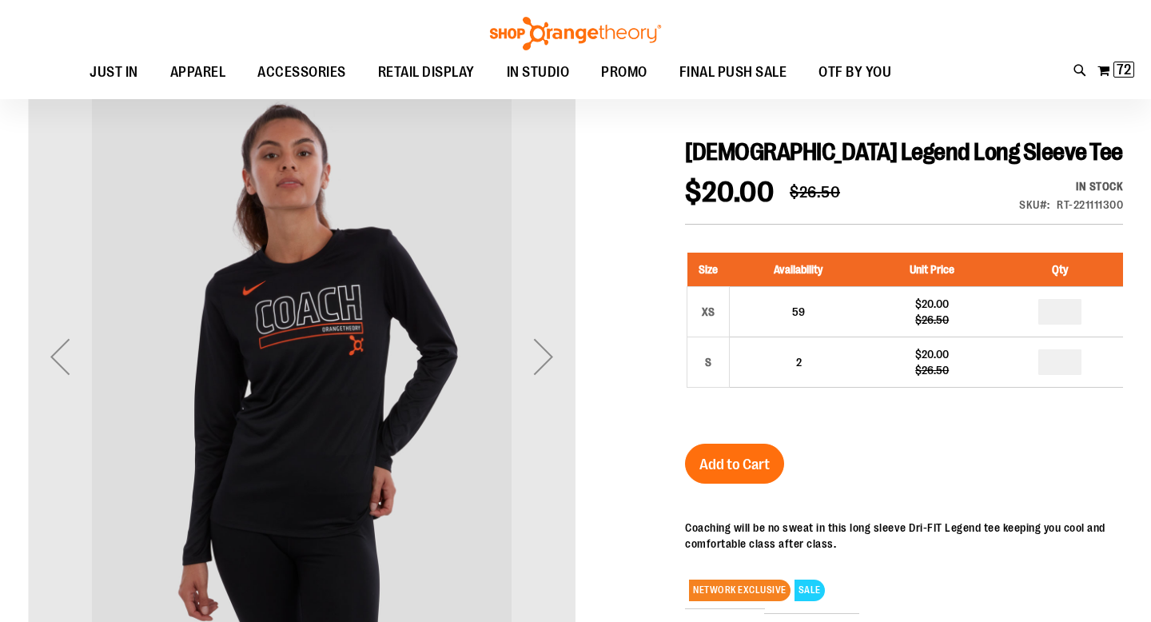
type input "*"
click at [740, 448] on button "Add to Cart" at bounding box center [734, 464] width 99 height 40
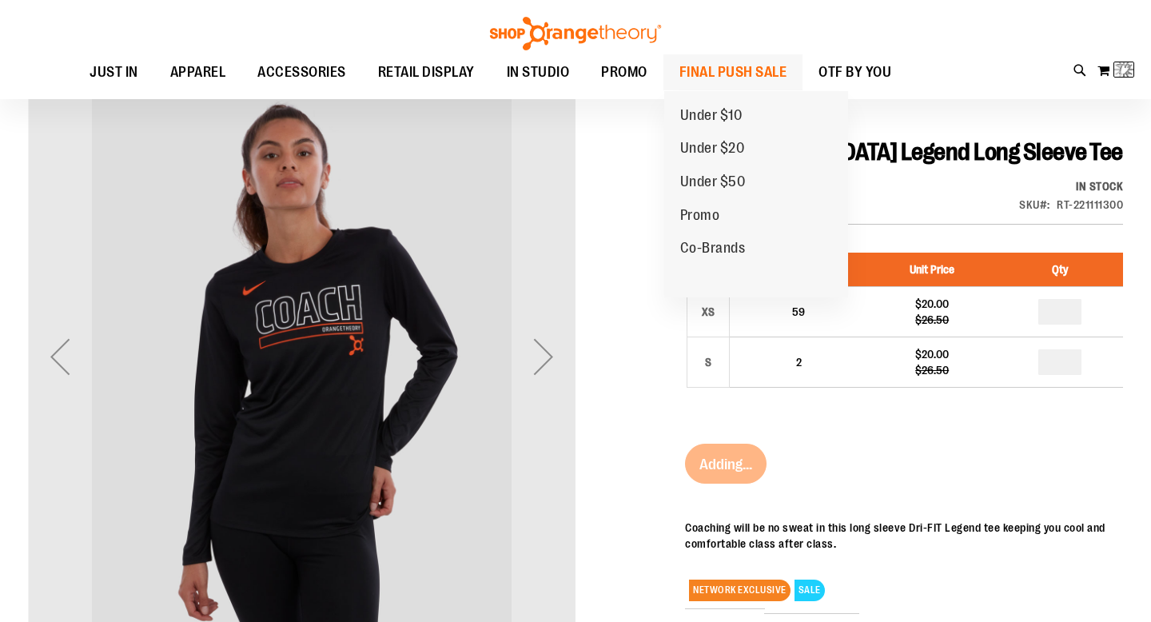
click at [758, 70] on span "FINAL PUSH SALE" at bounding box center [733, 72] width 108 height 36
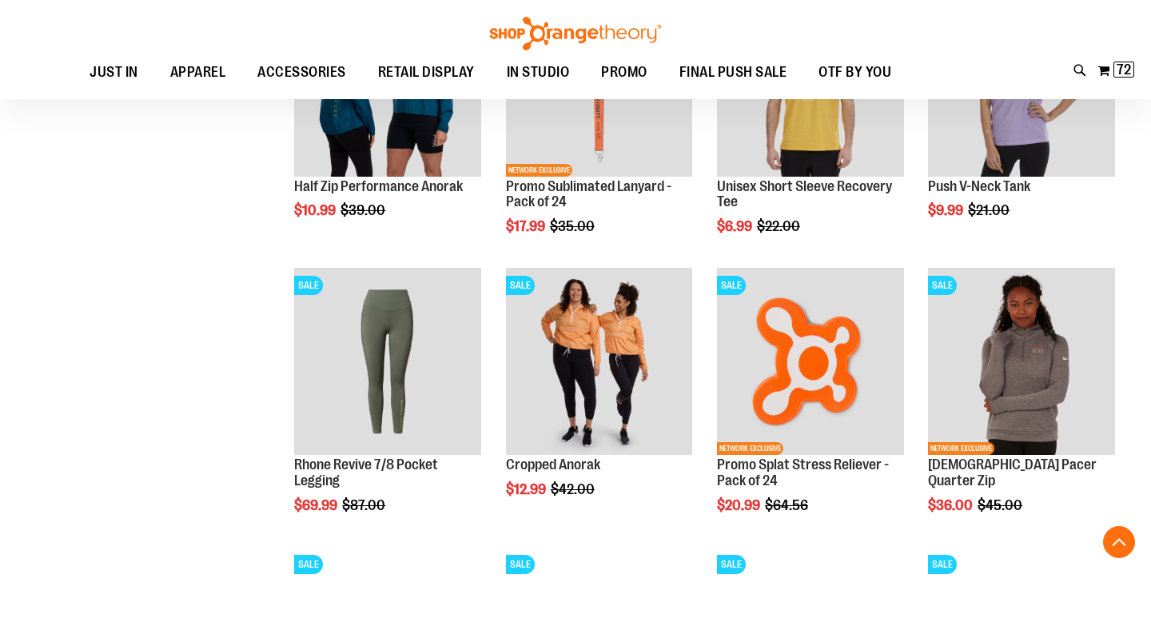
scroll to position [1256, 0]
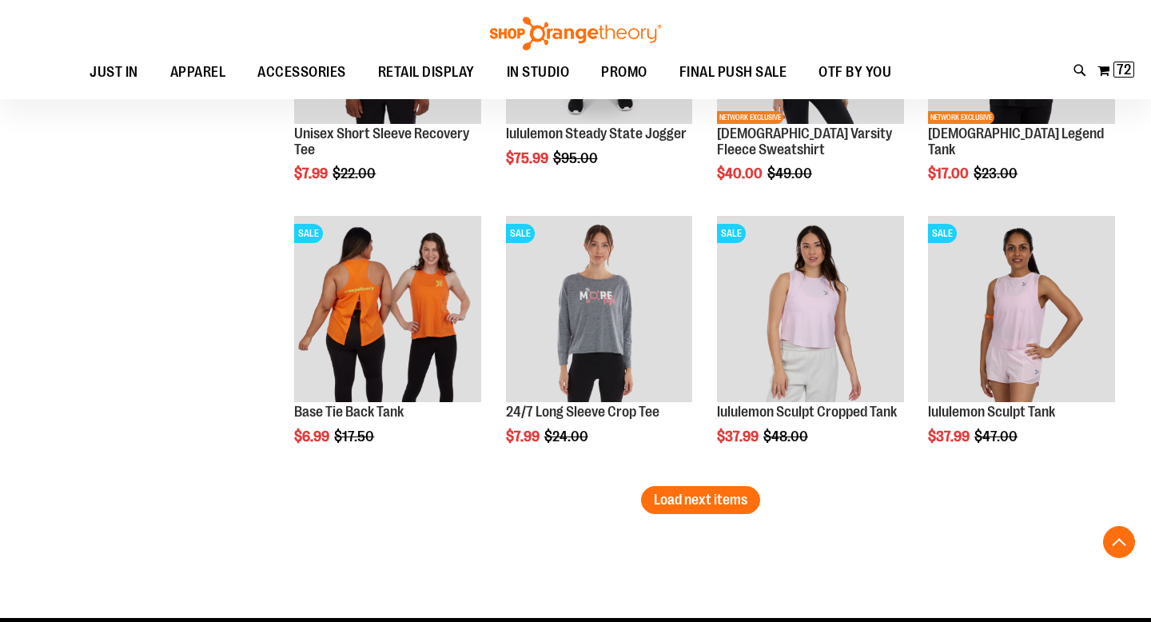
scroll to position [2141, 0]
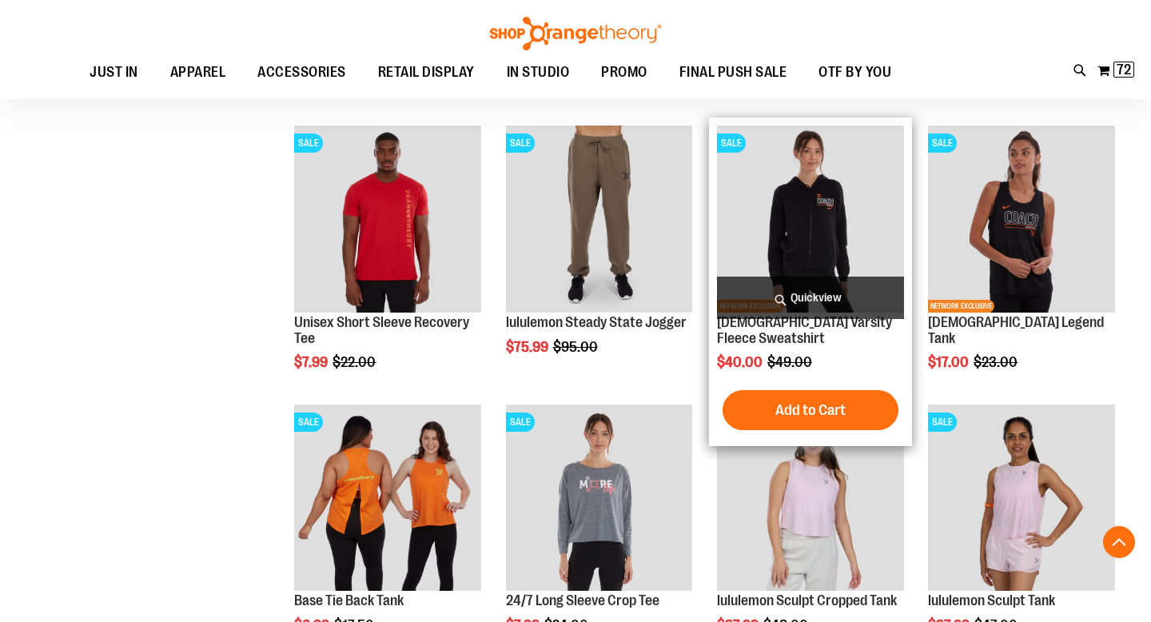
click at [814, 161] on img "product" at bounding box center [810, 218] width 187 height 187
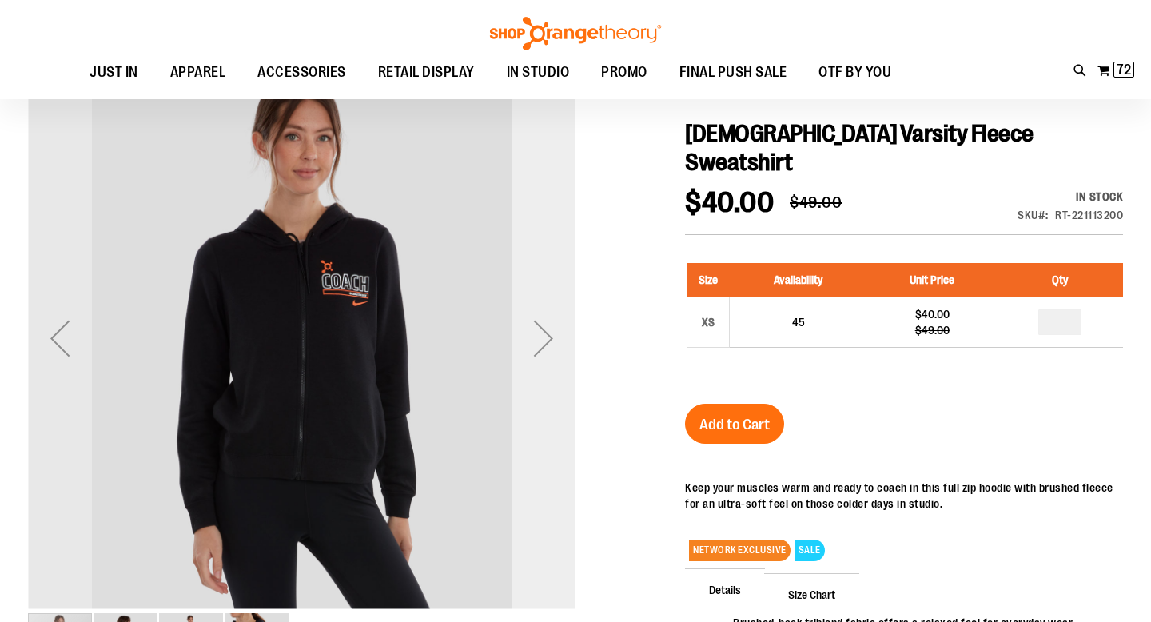
scroll to position [159, 0]
click at [543, 330] on div "Next" at bounding box center [543, 338] width 64 height 64
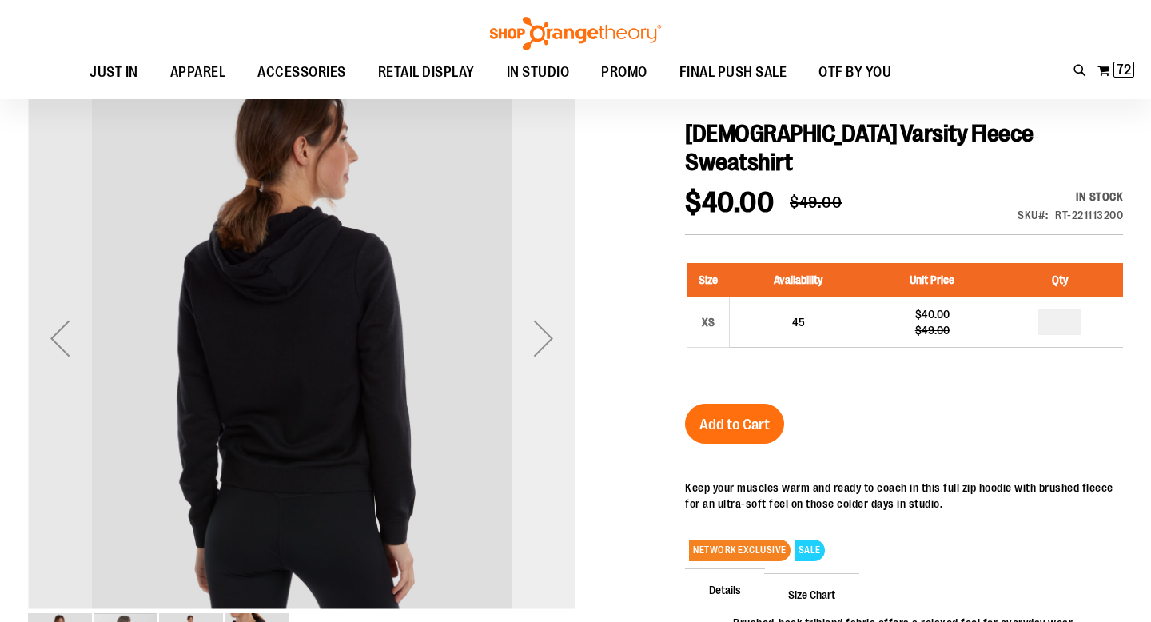
click at [543, 330] on div "Next" at bounding box center [543, 338] width 64 height 64
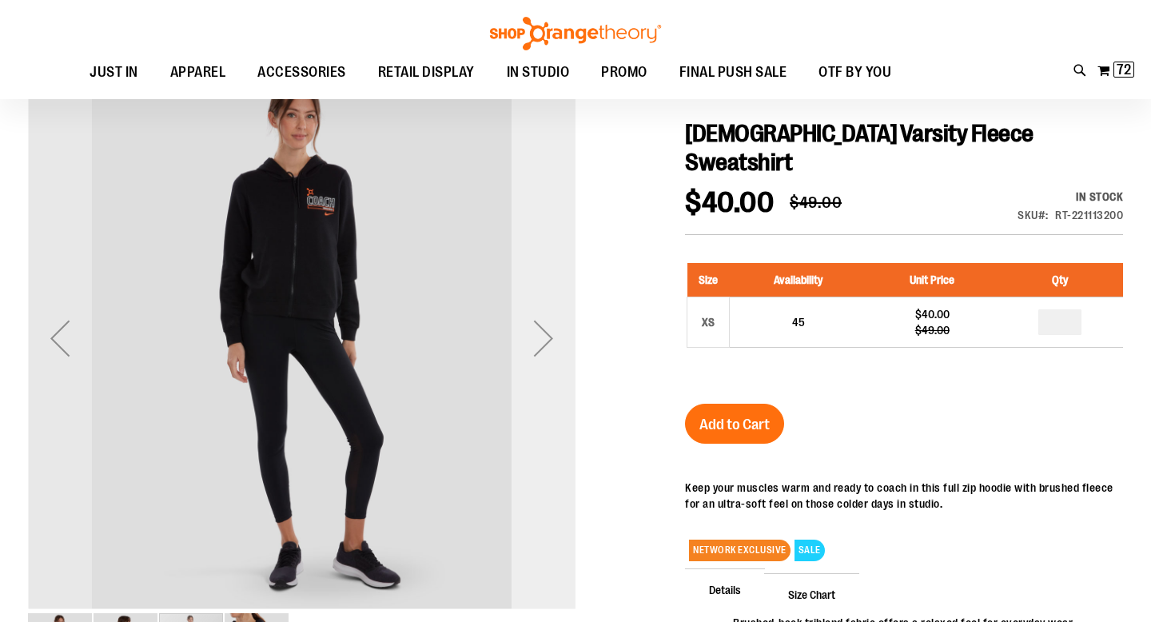
click at [543, 330] on div "Next" at bounding box center [543, 338] width 64 height 64
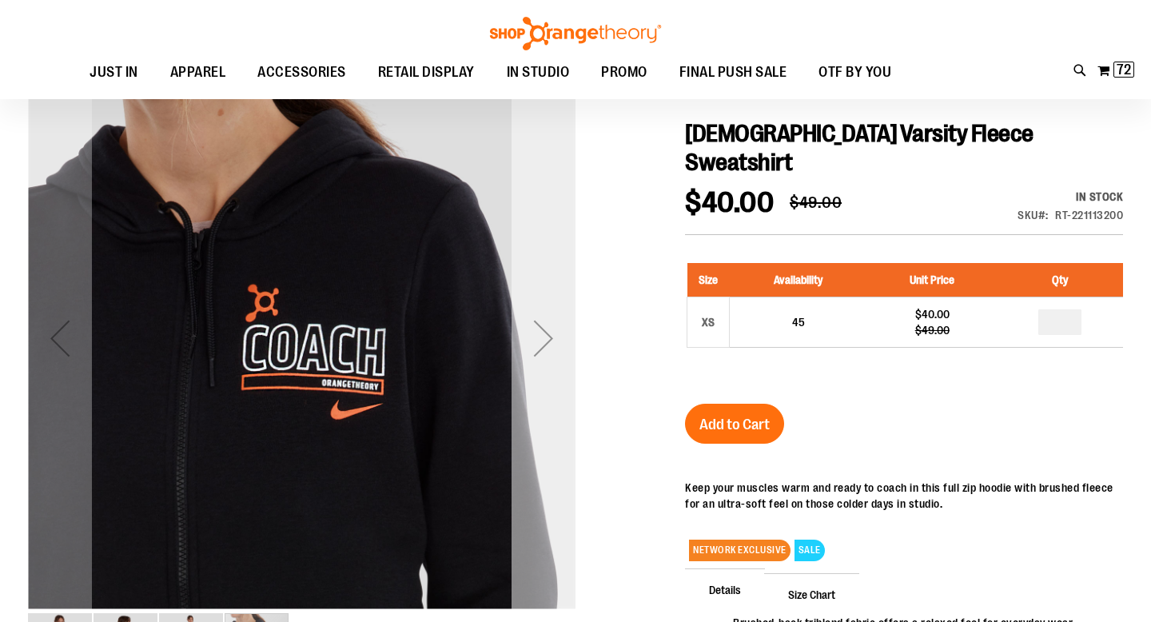
click at [543, 331] on div "Next" at bounding box center [543, 338] width 64 height 64
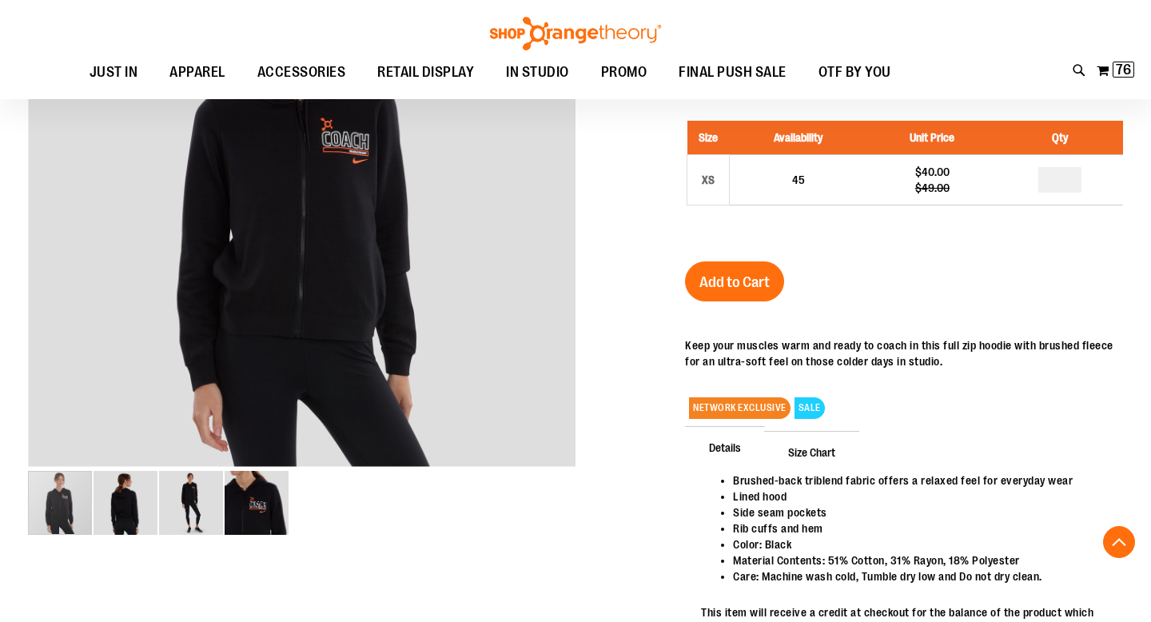
scroll to position [291, 0]
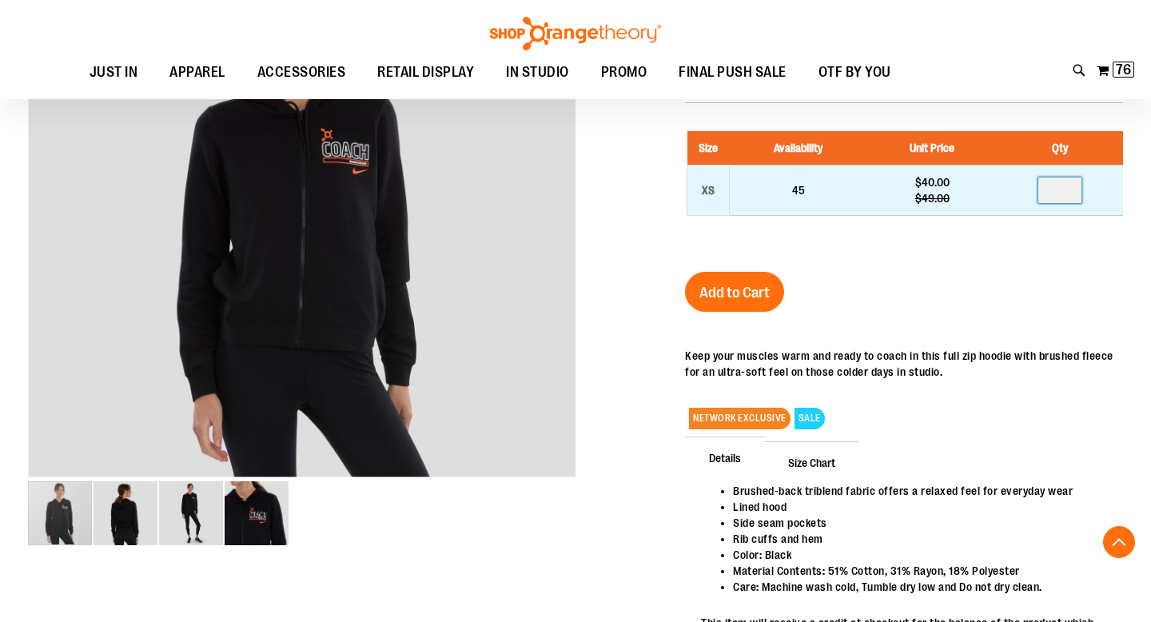
click at [1057, 177] on input "number" at bounding box center [1059, 190] width 43 height 26
type input "*"
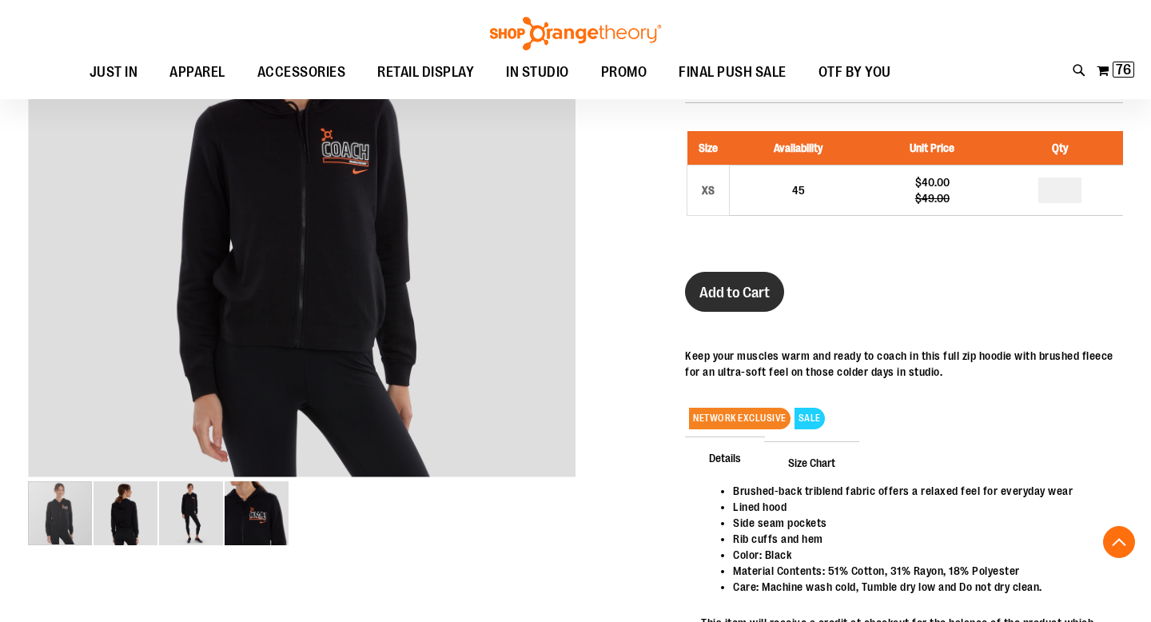
click at [718, 284] on span "Add to Cart" at bounding box center [734, 293] width 70 height 18
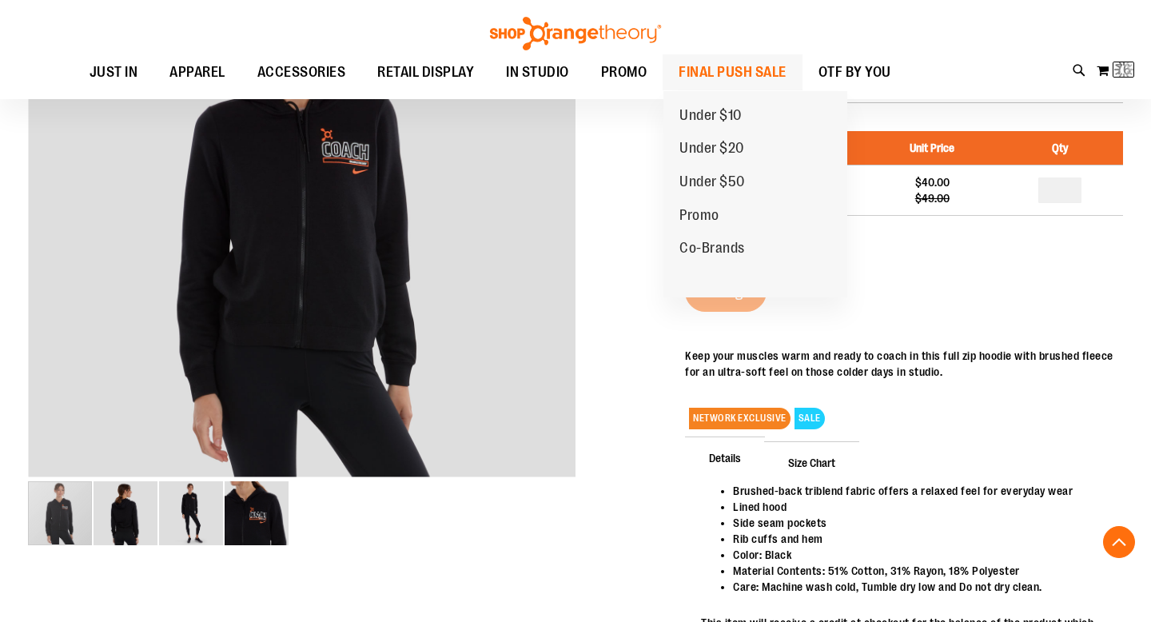
click at [714, 65] on span "FINAL PUSH SALE" at bounding box center [732, 72] width 108 height 36
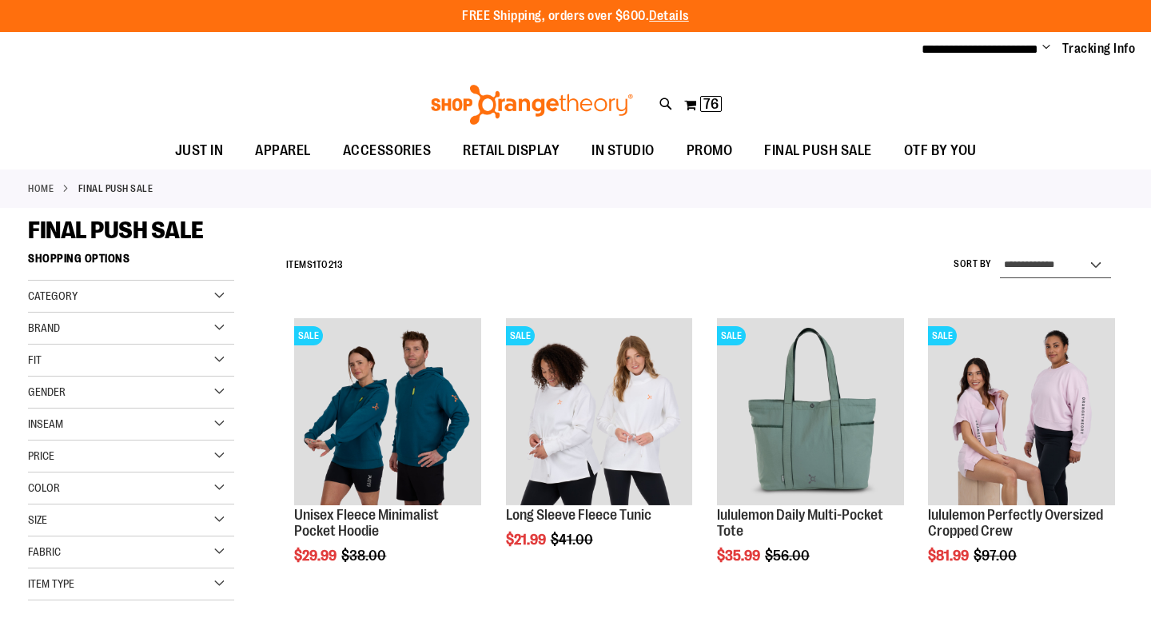
click at [1091, 258] on select "**********" at bounding box center [1055, 266] width 111 height 26
select select "*********"
click at [1000, 253] on select "**********" at bounding box center [1055, 266] width 111 height 26
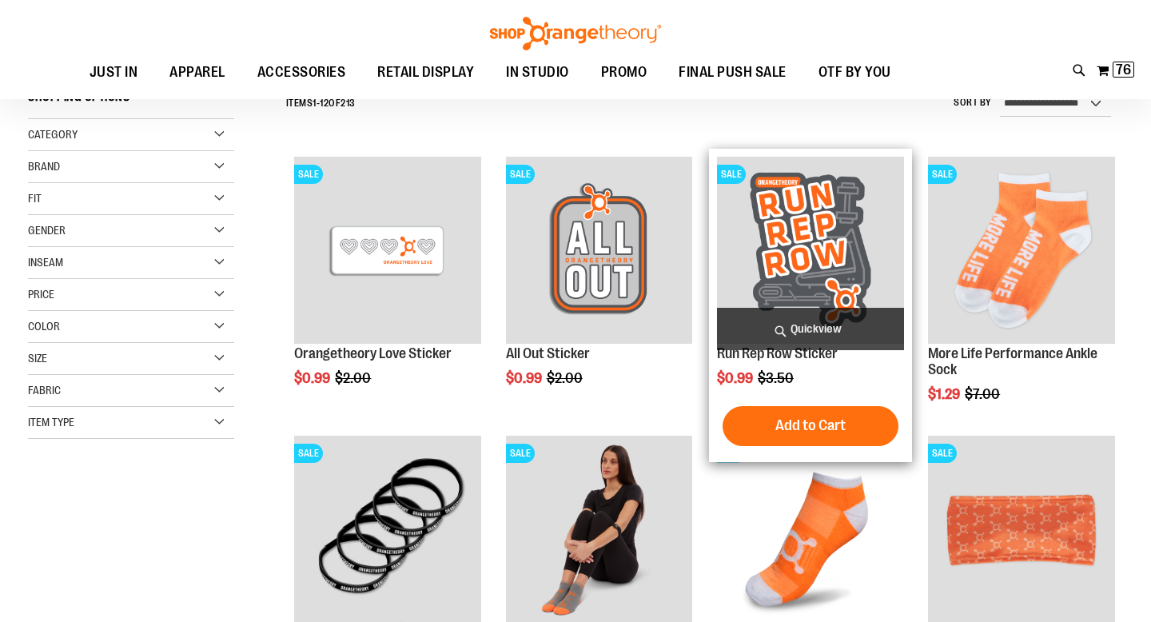
scroll to position [156, 0]
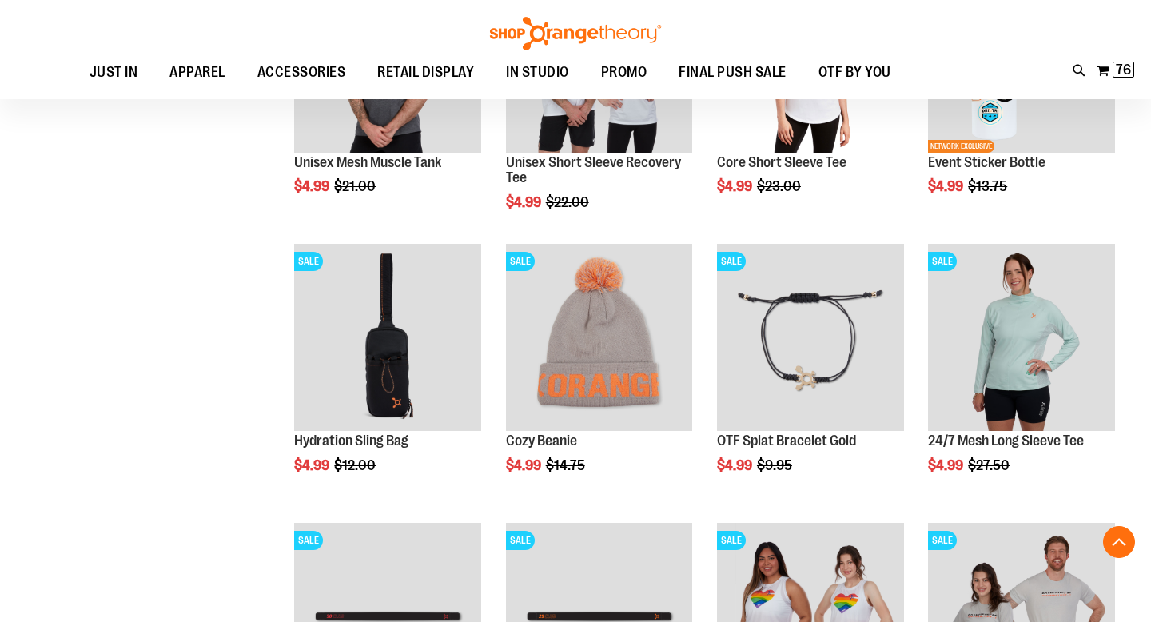
scroll to position [1188, 0]
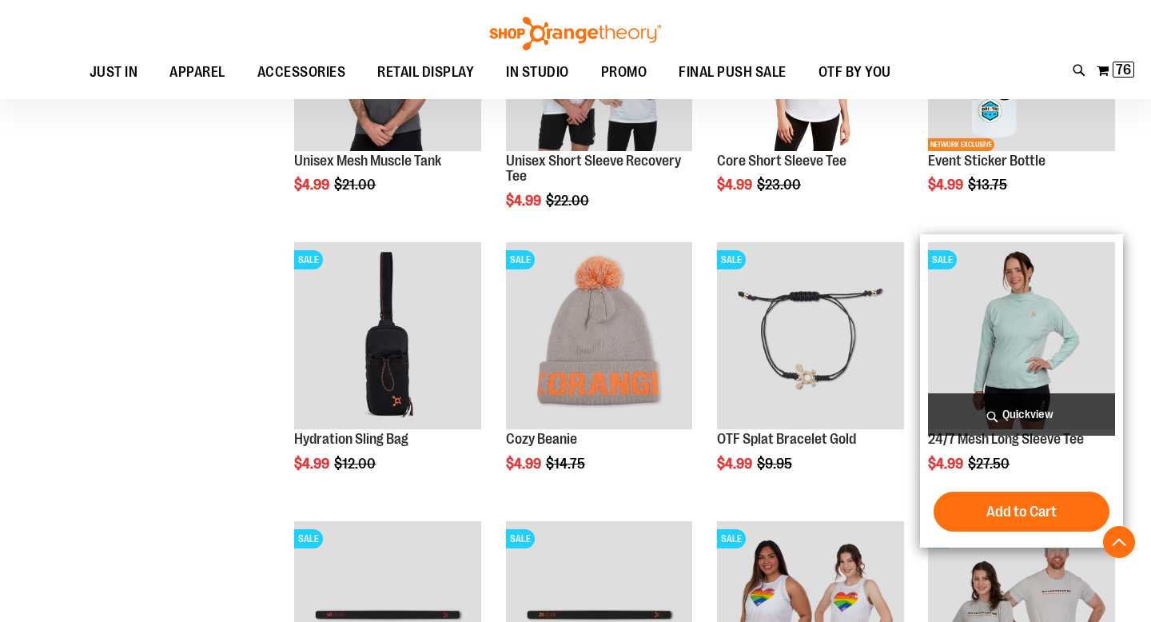
click img "product"
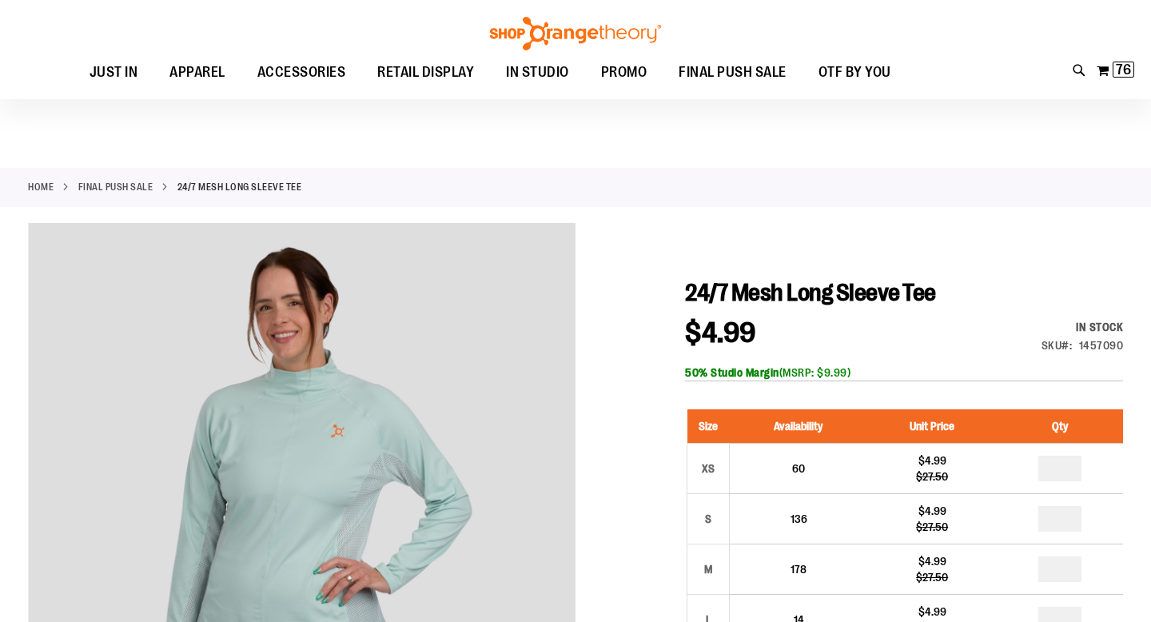
scroll to position [193, 0]
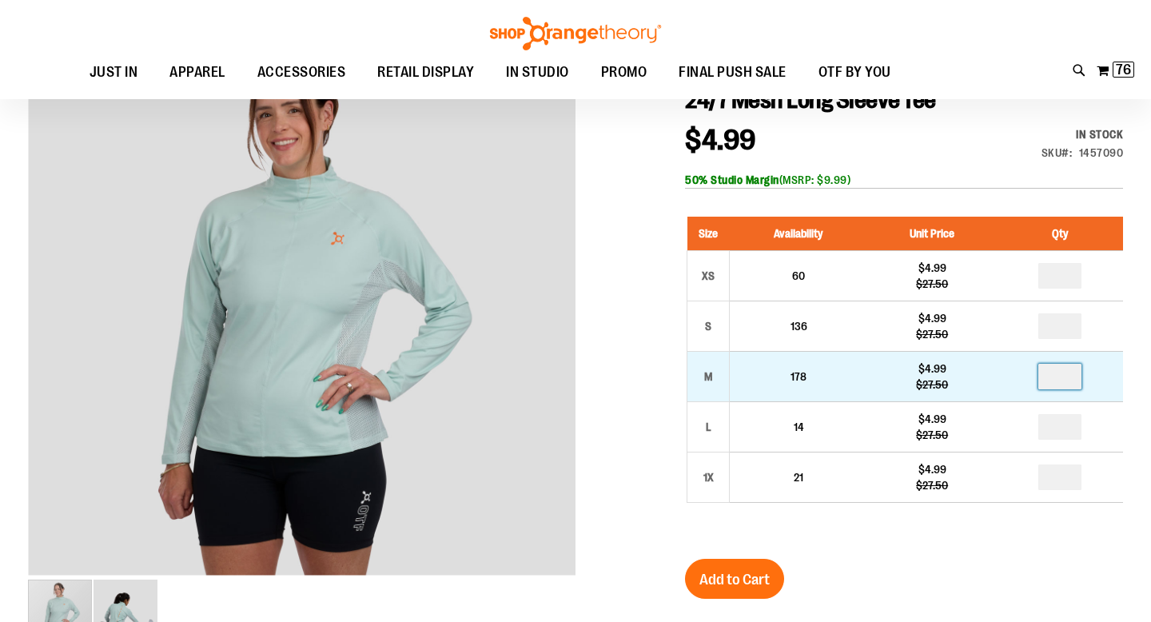
click at [1060, 375] on input "number" at bounding box center [1059, 377] width 43 height 26
type input "*"
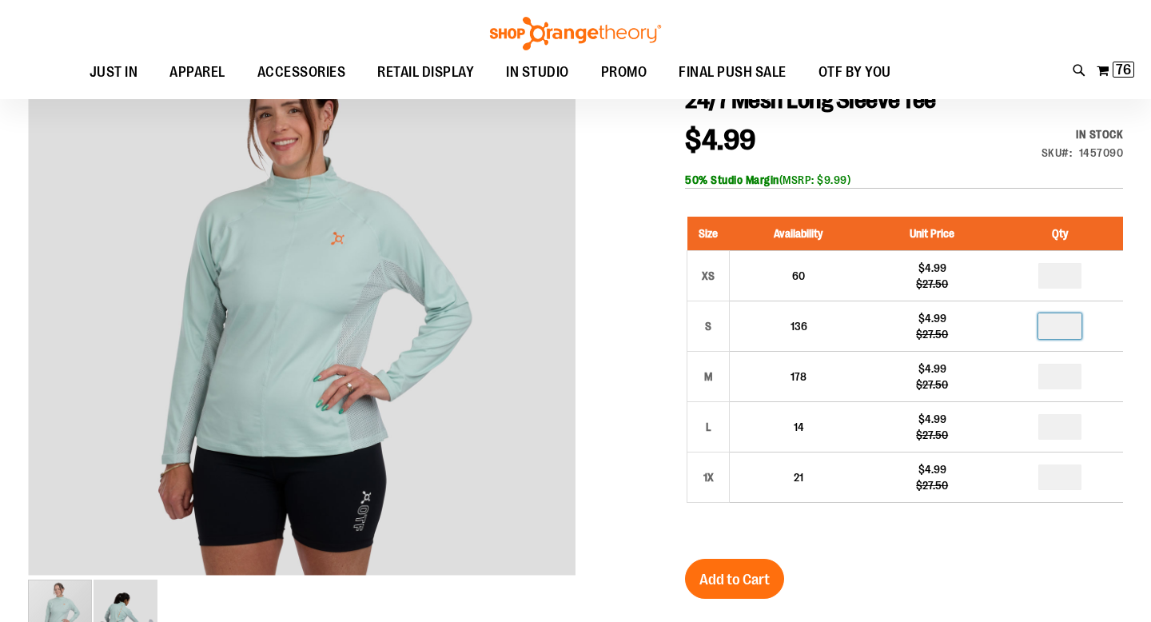
click at [1064, 323] on input "number" at bounding box center [1059, 326] width 43 height 26
type input "*"
click at [729, 580] on span "Add to Cart" at bounding box center [734, 580] width 70 height 18
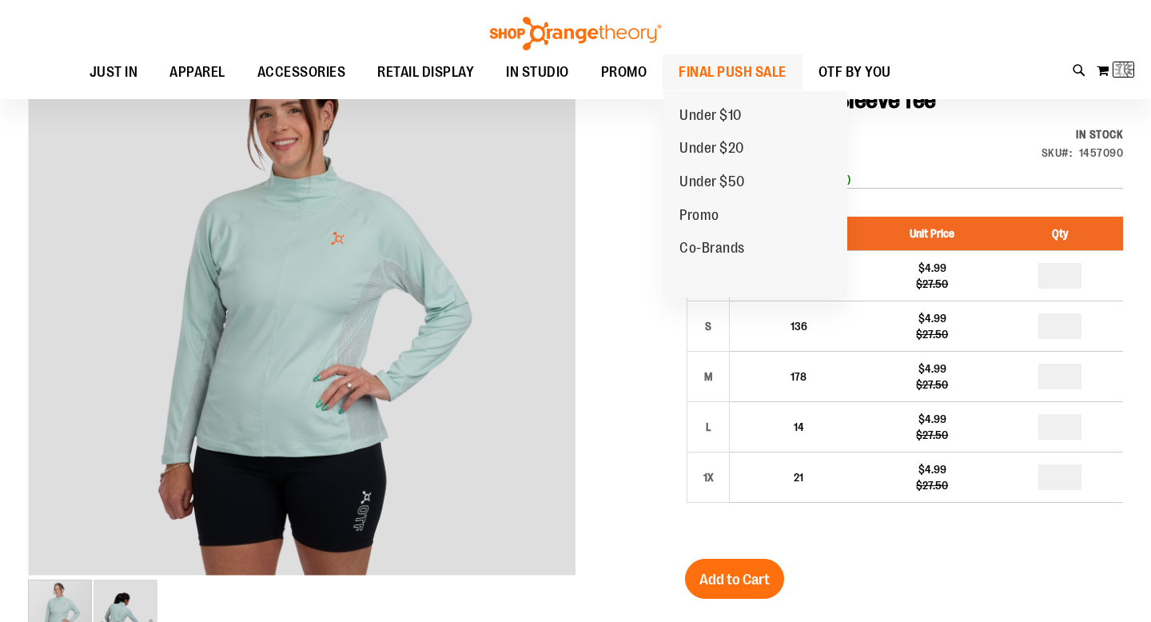
click at [718, 81] on span "FINAL PUSH SALE" at bounding box center [732, 72] width 108 height 36
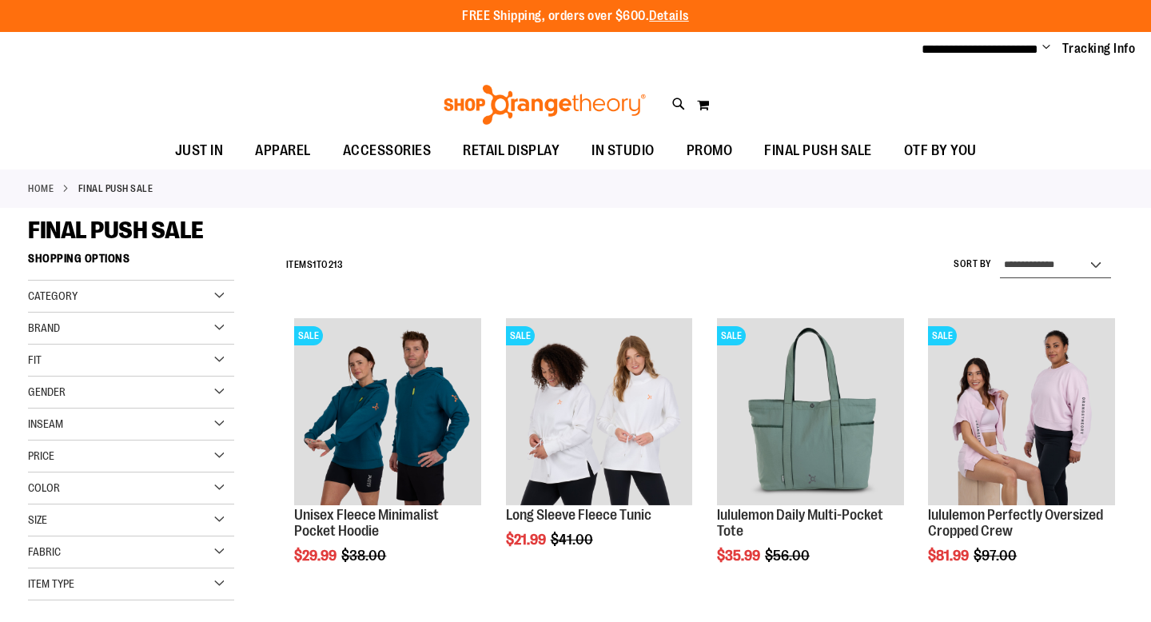
click at [1094, 264] on select "**********" at bounding box center [1055, 266] width 111 height 26
select select "*********"
click at [1000, 253] on select "**********" at bounding box center [1055, 266] width 111 height 26
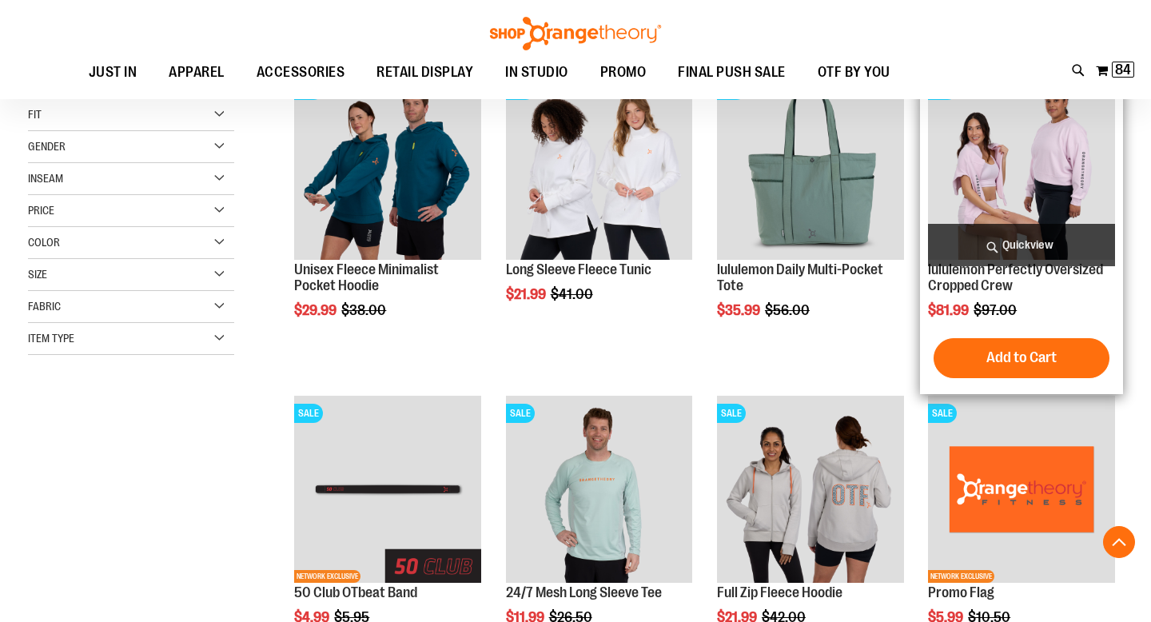
scroll to position [244, 0]
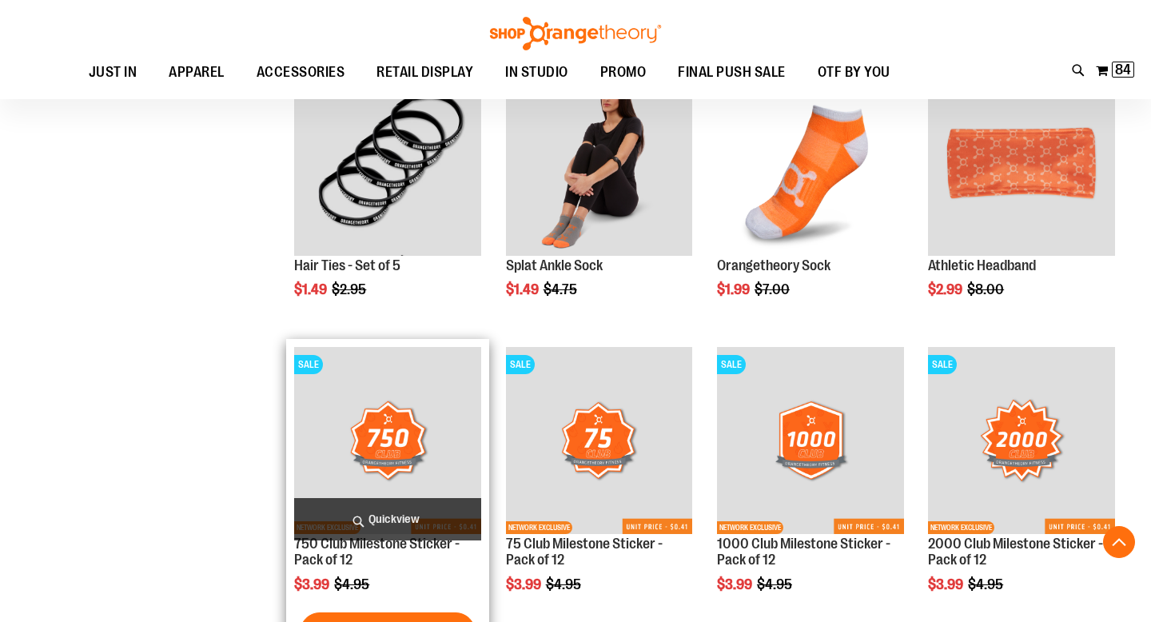
scroll to position [790, 0]
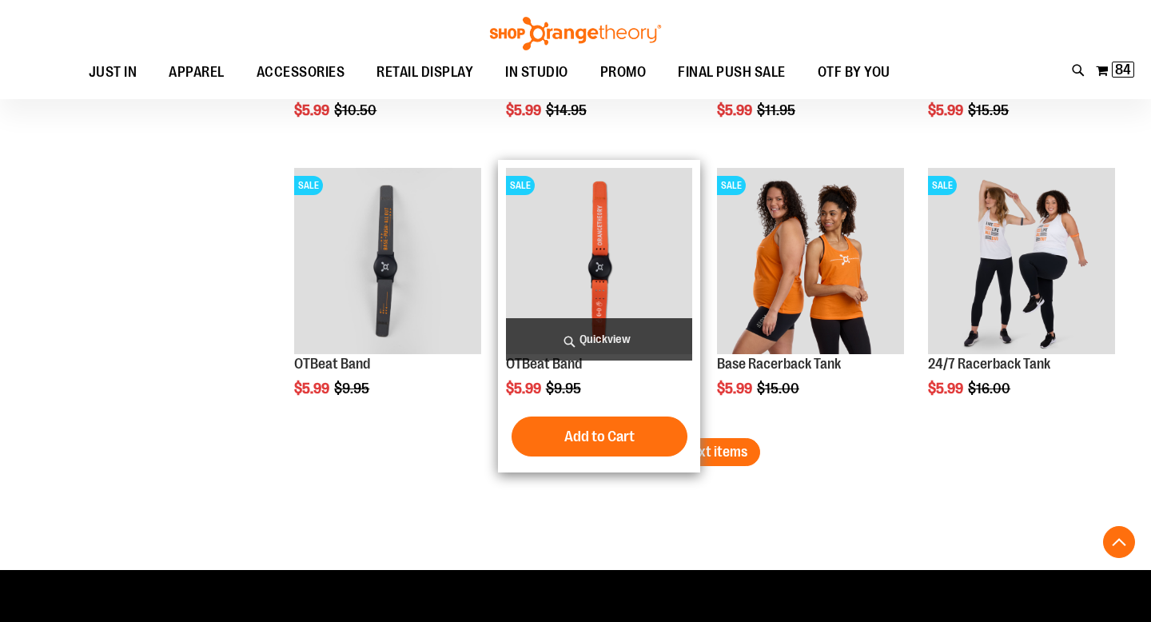
scroll to position [2417, 0]
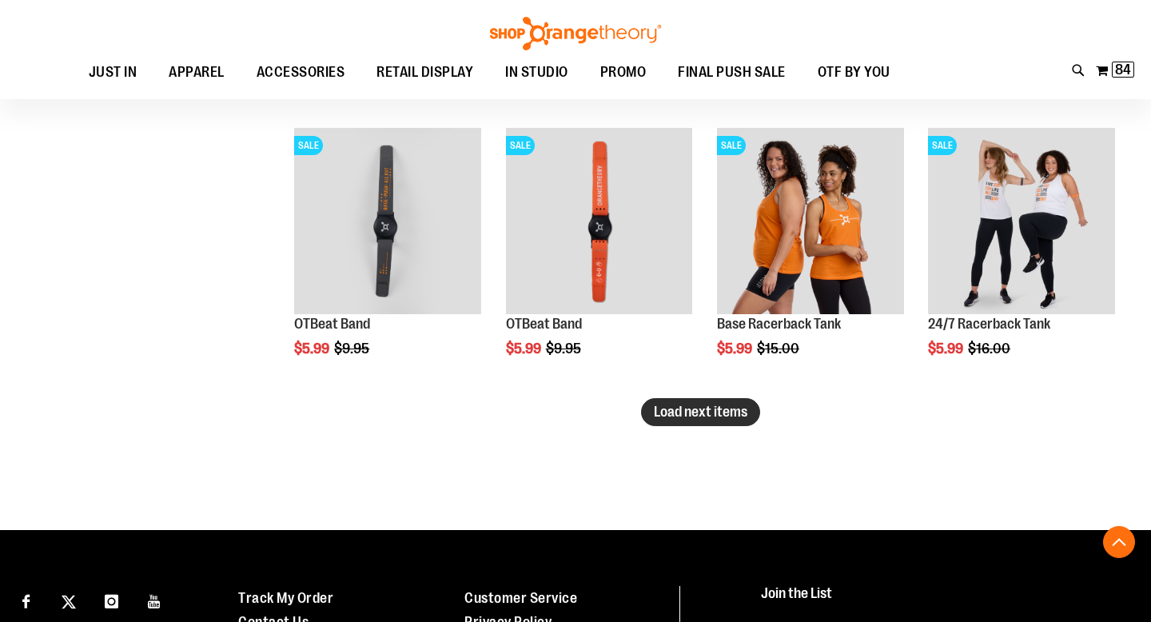
click at [697, 416] on span "Load next items" at bounding box center [700, 412] width 93 height 16
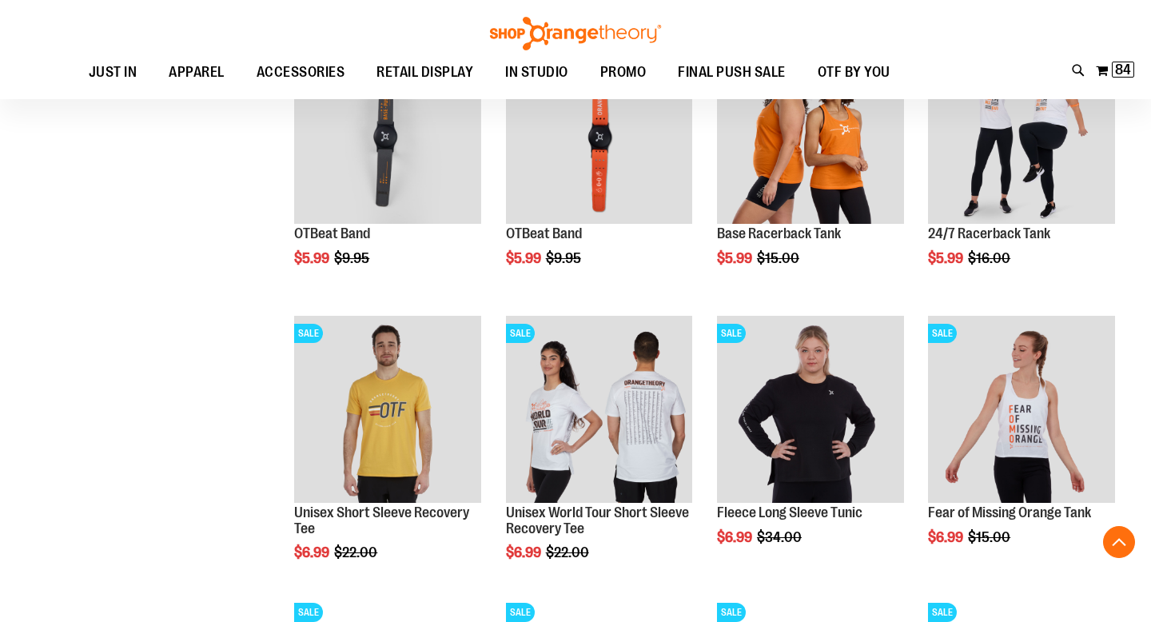
scroll to position [2552, 0]
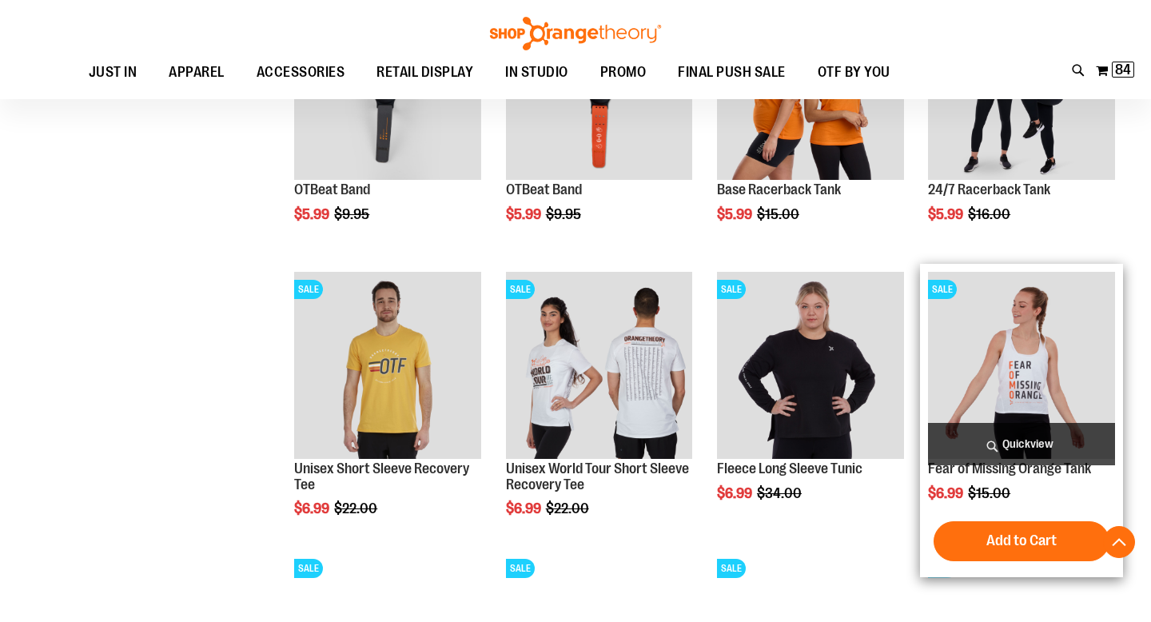
click at [981, 376] on img "product" at bounding box center [1021, 365] width 187 height 187
click at [999, 546] on span "Add to Cart" at bounding box center [1021, 540] width 70 height 18
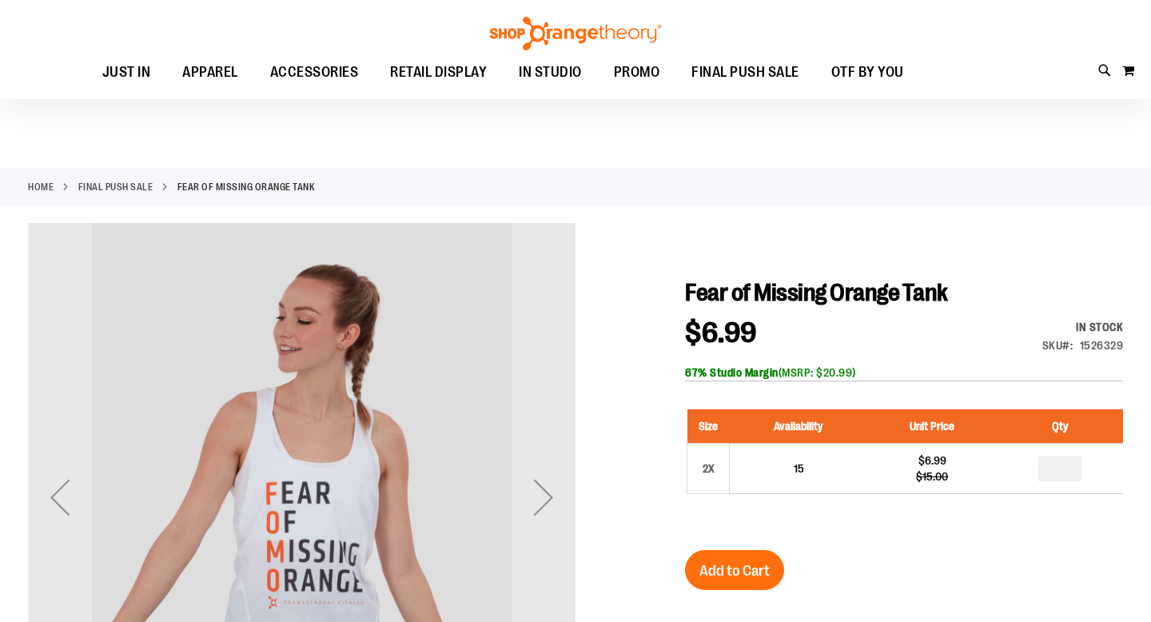
scroll to position [165, 0]
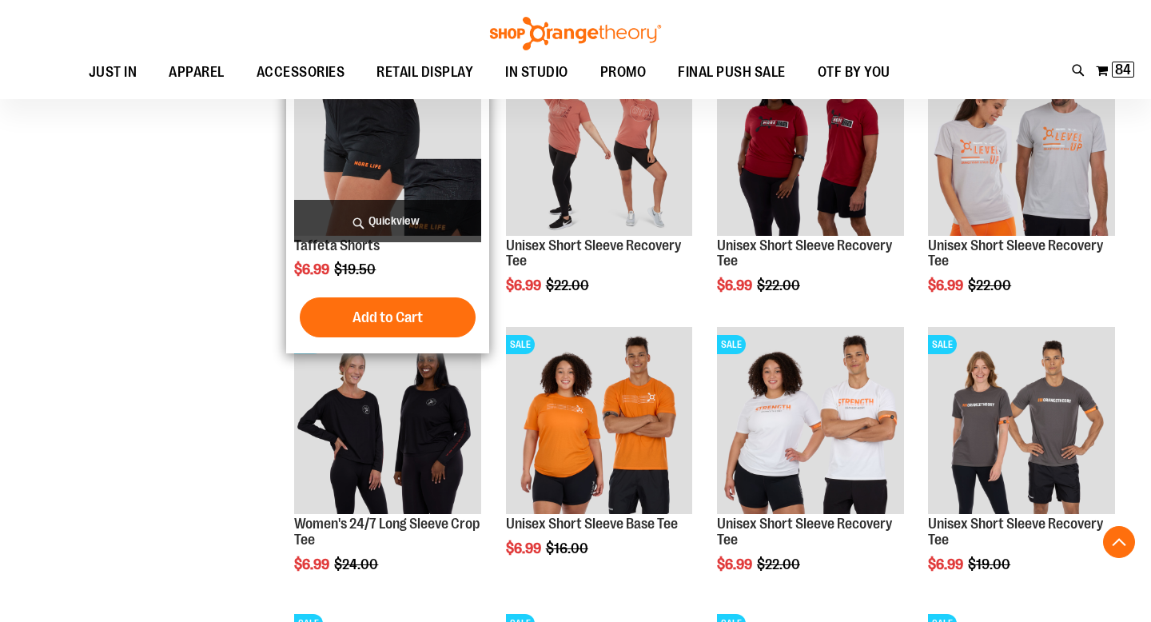
scroll to position [1148, 0]
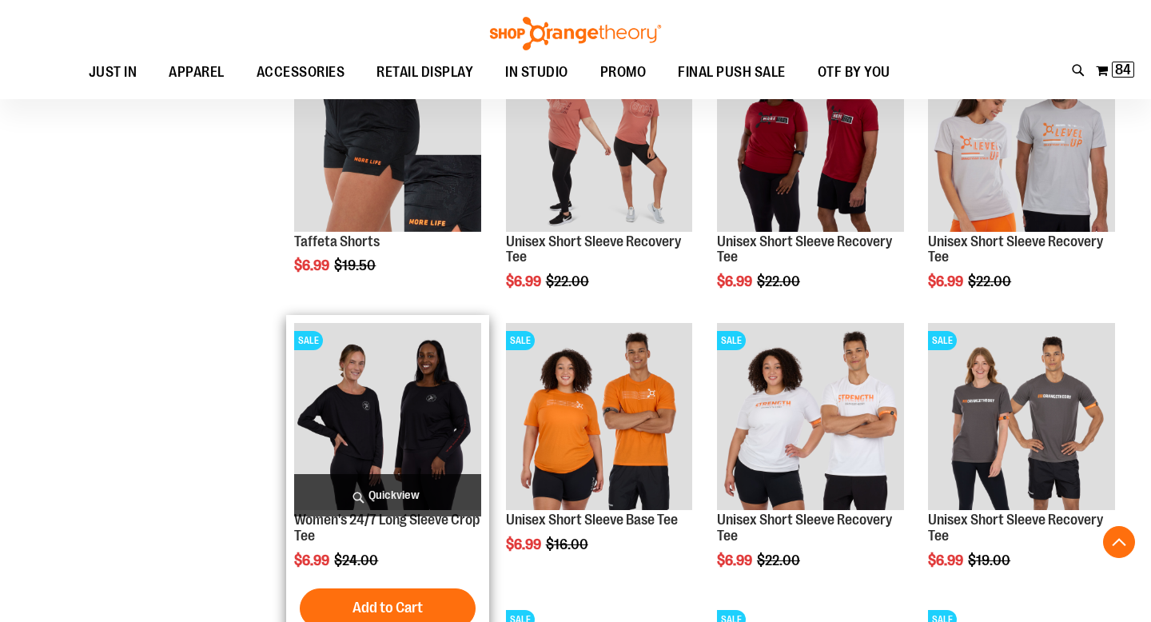
click at [383, 402] on img "product" at bounding box center [387, 416] width 187 height 187
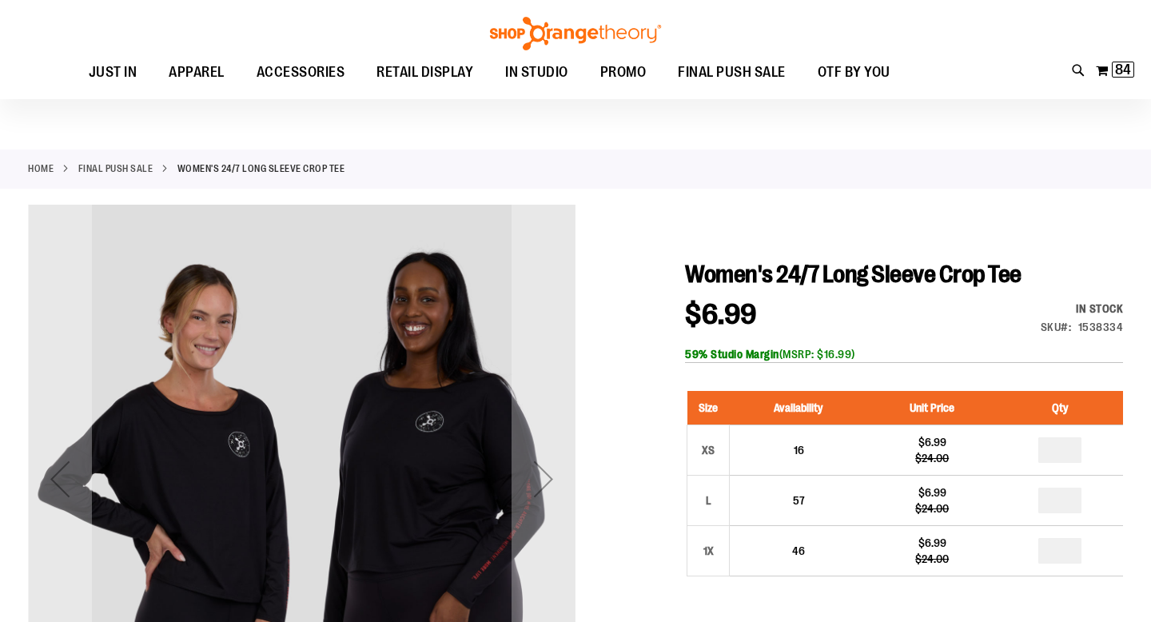
scroll to position [98, 0]
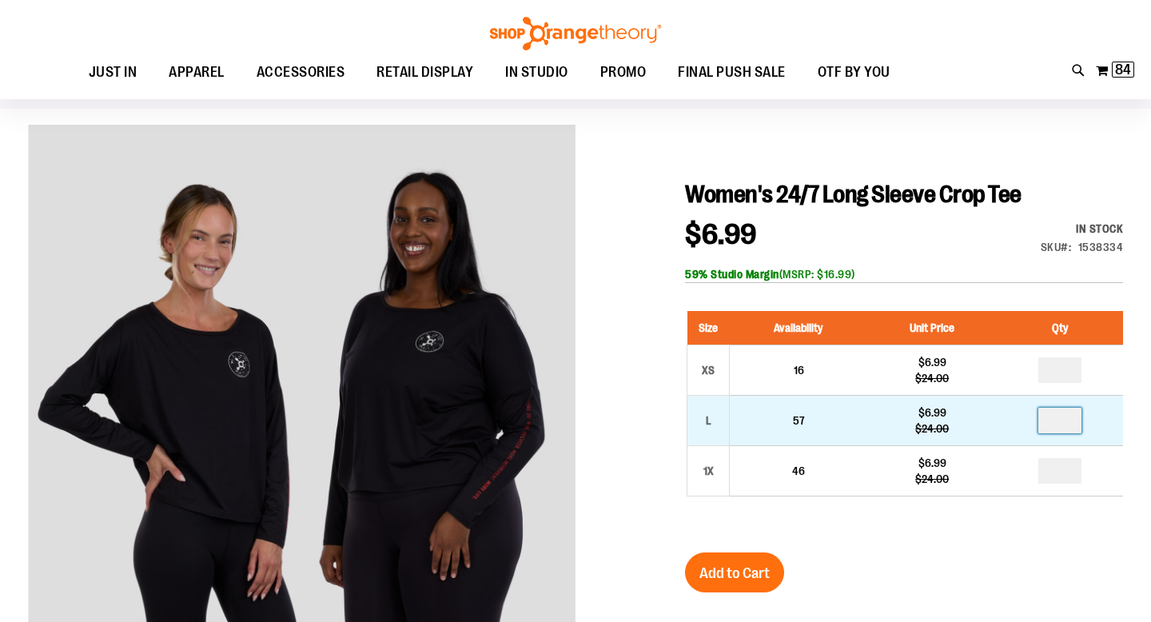
drag, startPoint x: 1068, startPoint y: 418, endPoint x: 1056, endPoint y: 418, distance: 12.8
click at [1056, 418] on input "number" at bounding box center [1059, 421] width 43 height 26
type input "*"
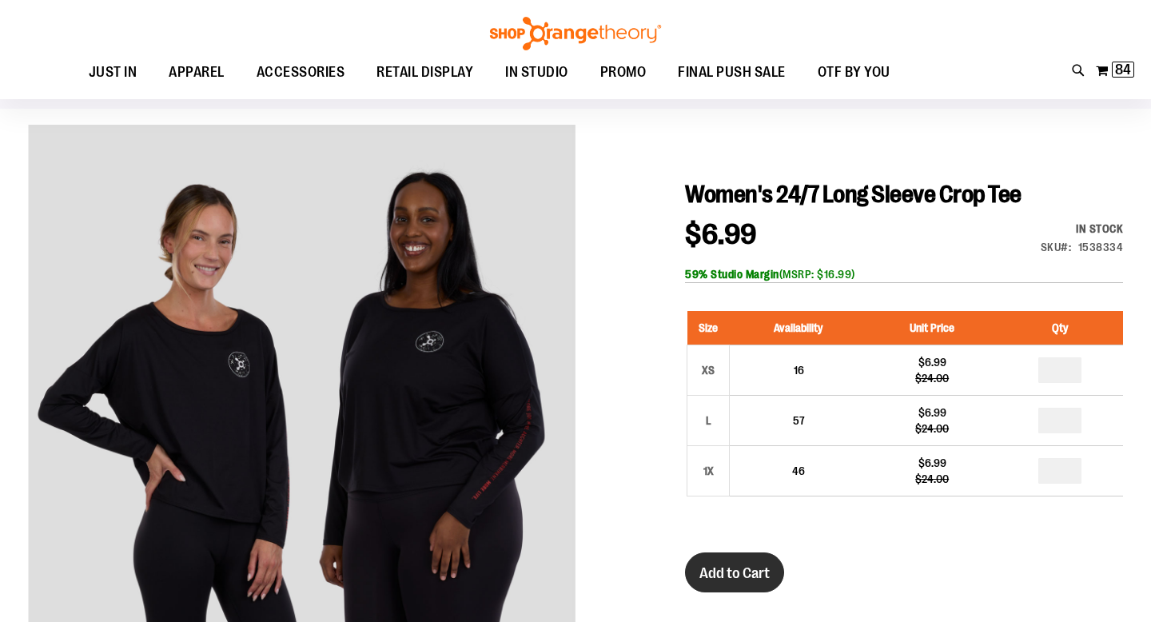
click at [741, 567] on span "Add to Cart" at bounding box center [734, 573] width 70 height 18
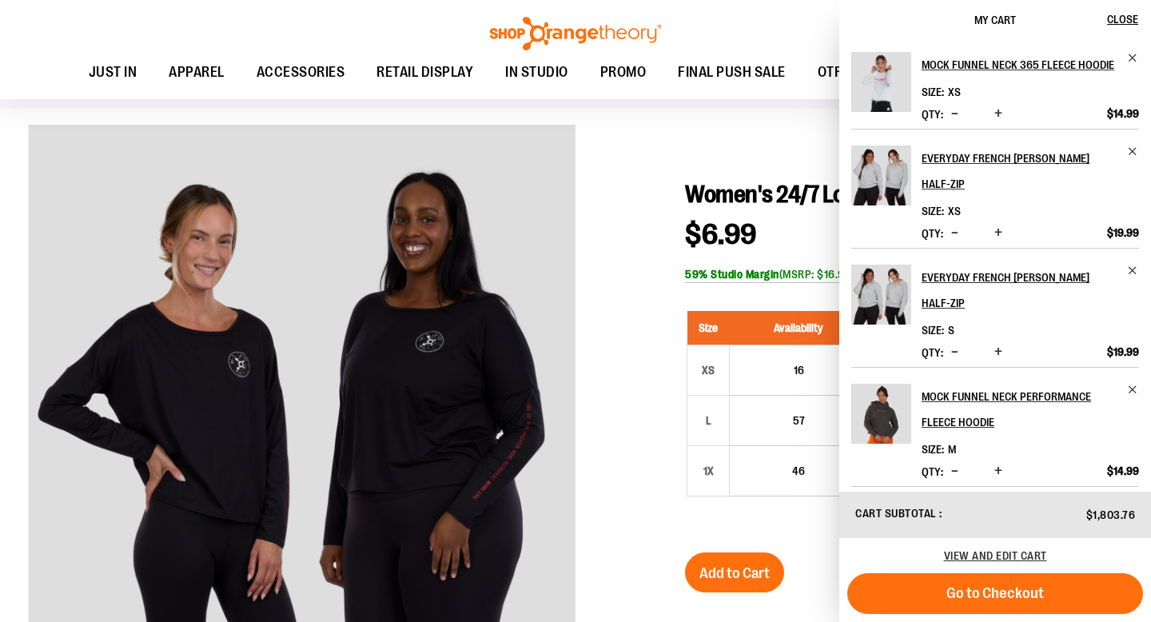
click at [650, 200] on div at bounding box center [575, 532] width 1095 height 815
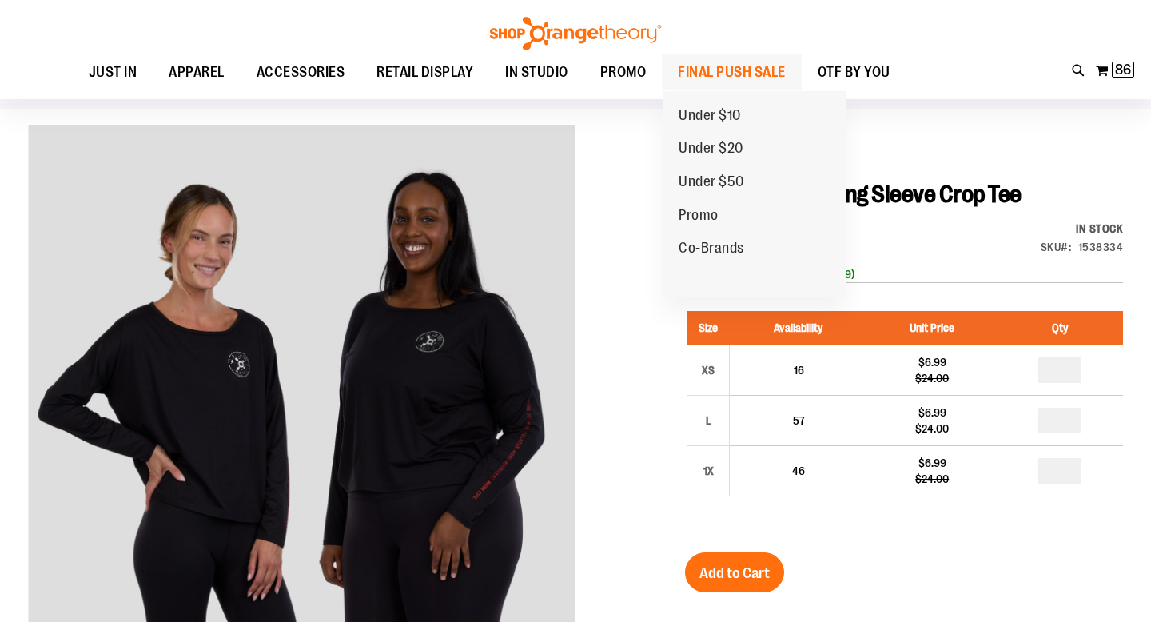
click at [722, 66] on span "FINAL PUSH SALE" at bounding box center [732, 72] width 108 height 36
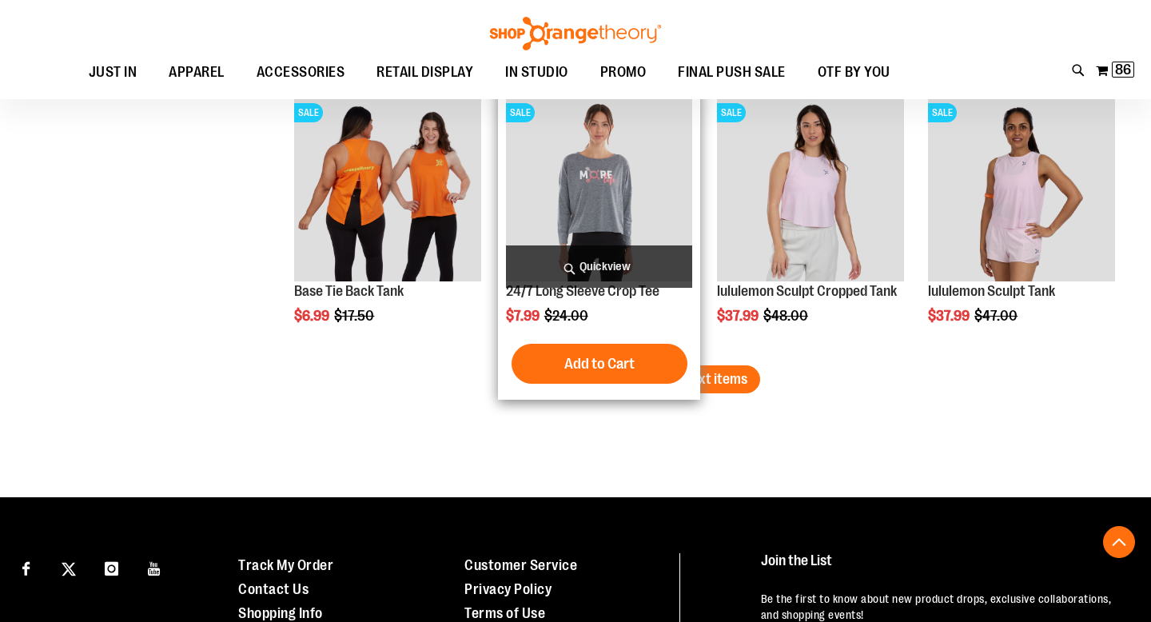
scroll to position [2471, 0]
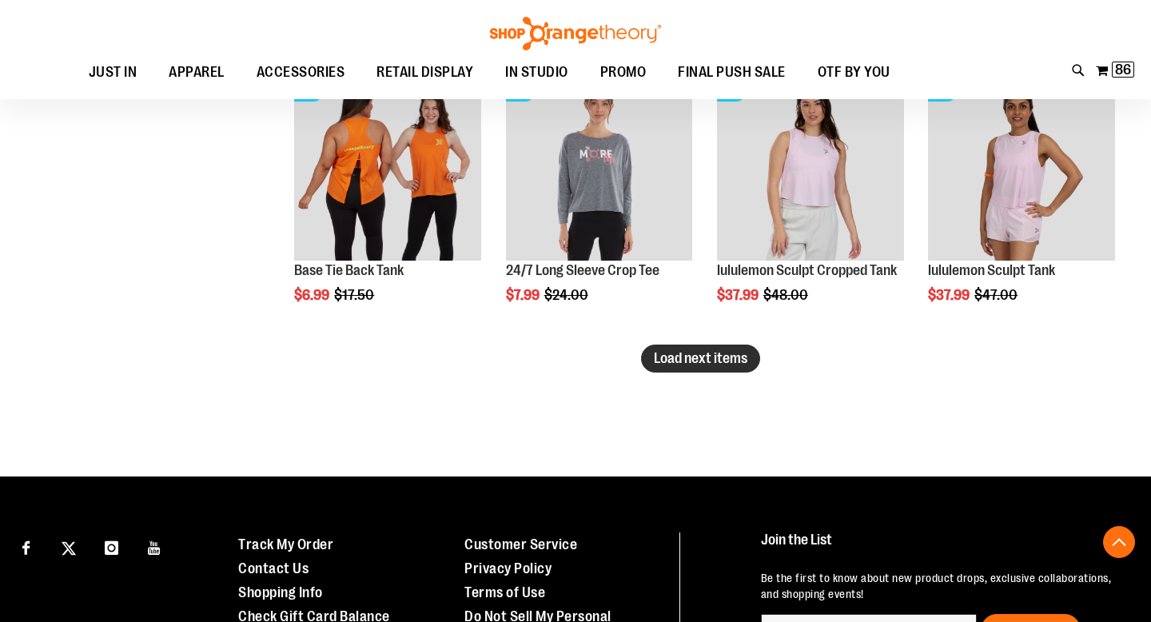
click at [733, 358] on span "Load next items" at bounding box center [700, 358] width 93 height 16
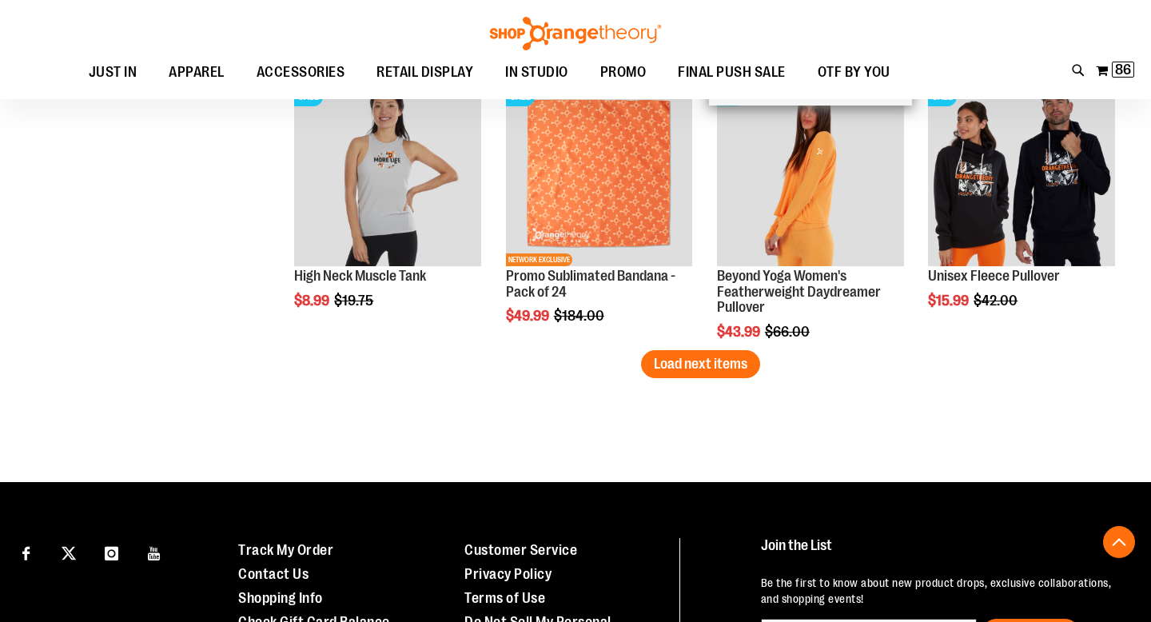
scroll to position [3302, 0]
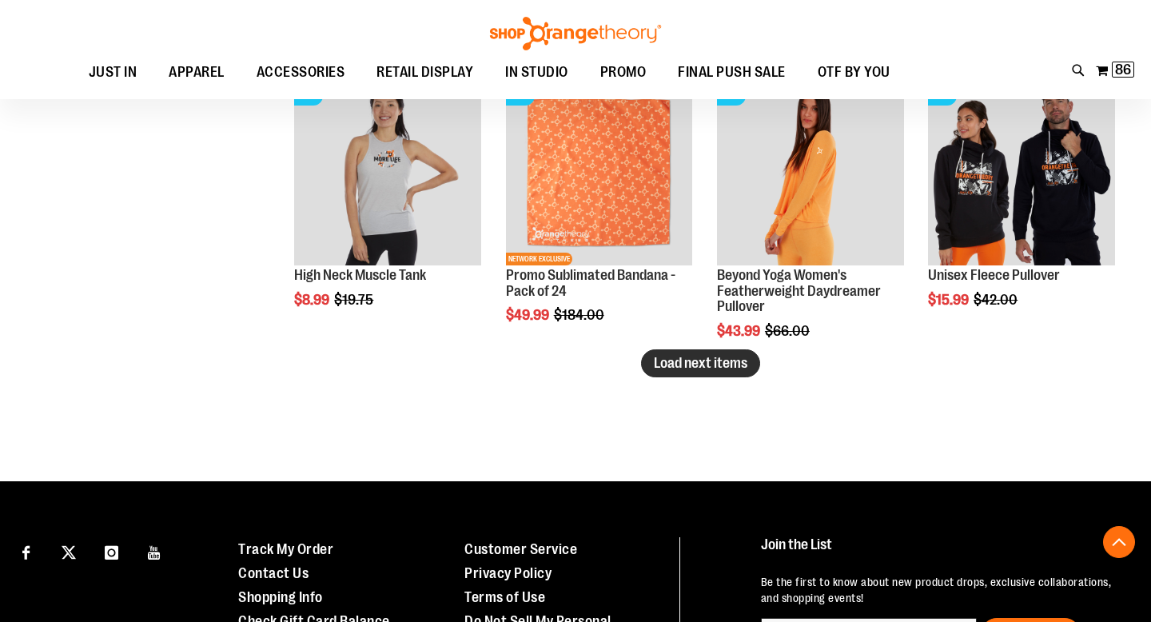
click at [694, 358] on span "Load next items" at bounding box center [700, 363] width 93 height 16
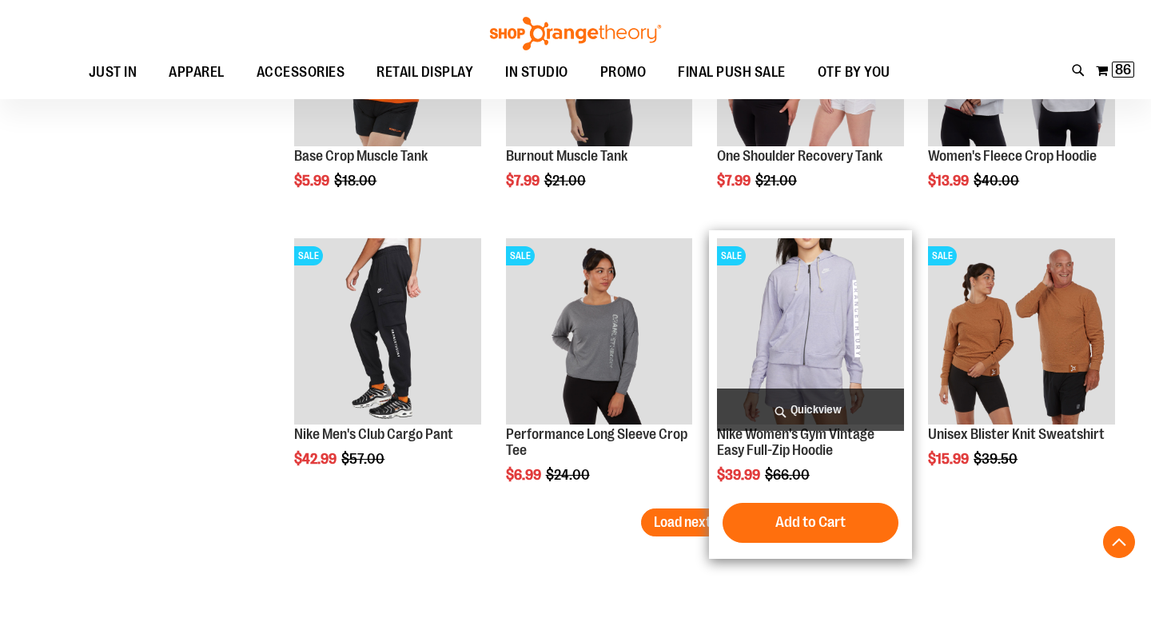
scroll to position [4097, 0]
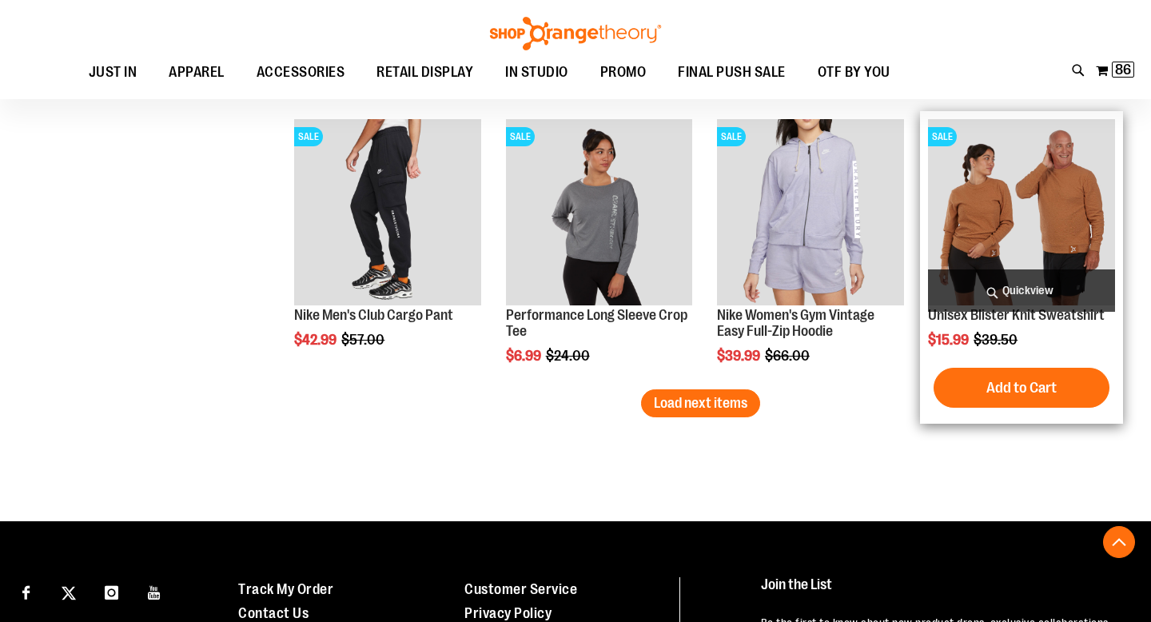
click at [1021, 201] on img "product" at bounding box center [1021, 212] width 187 height 187
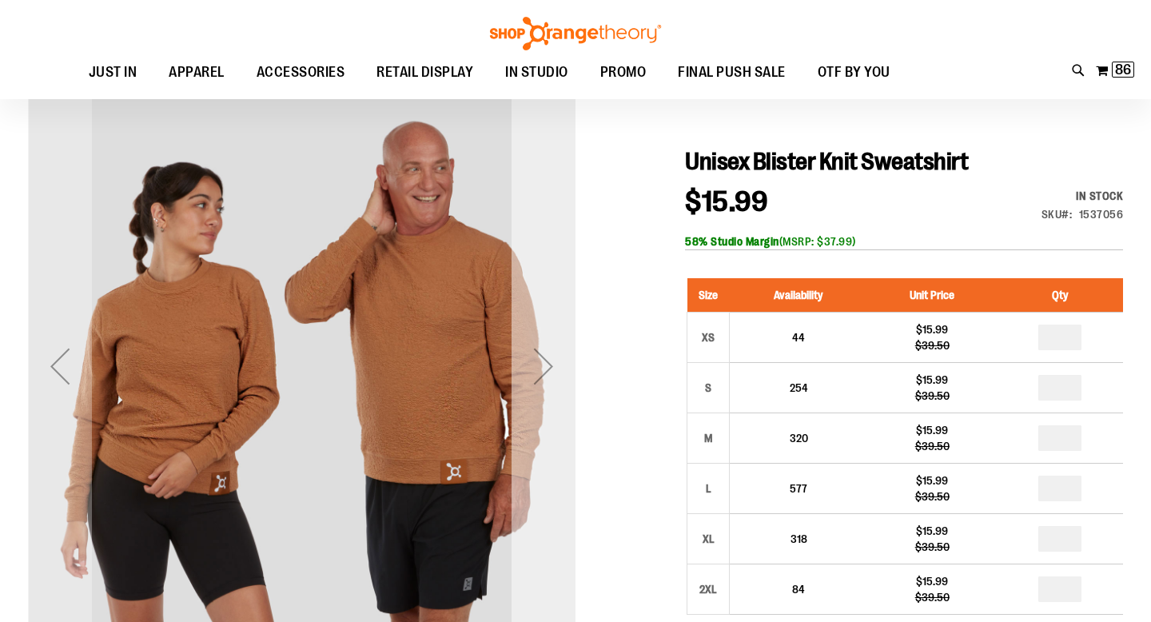
scroll to position [133, 0]
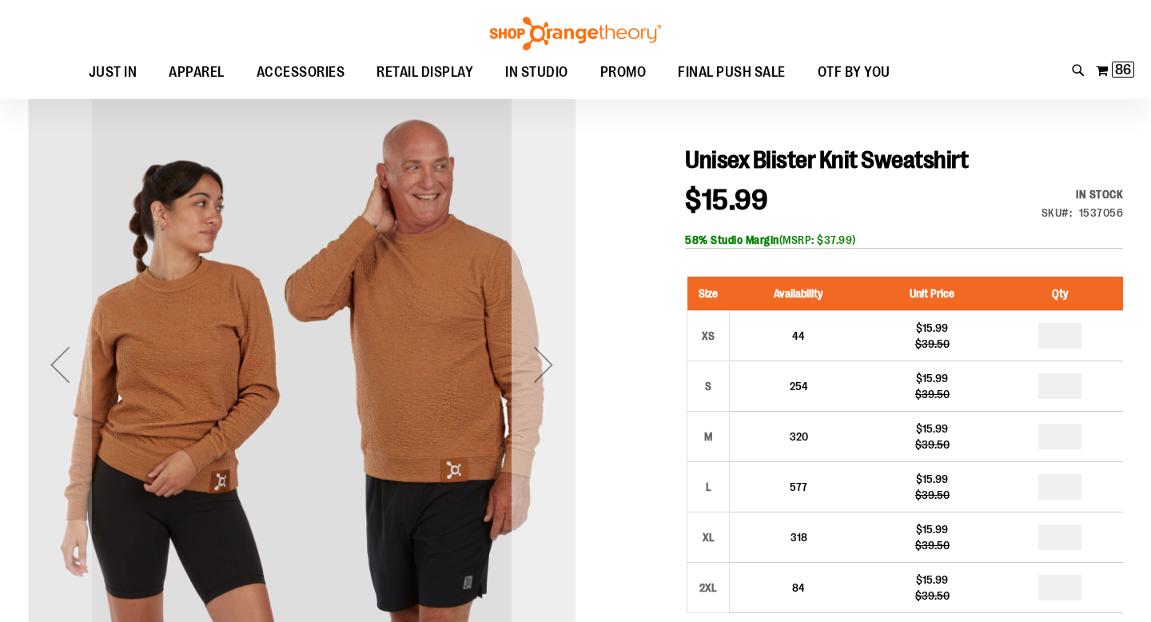
click at [538, 354] on div "Next" at bounding box center [543, 364] width 64 height 64
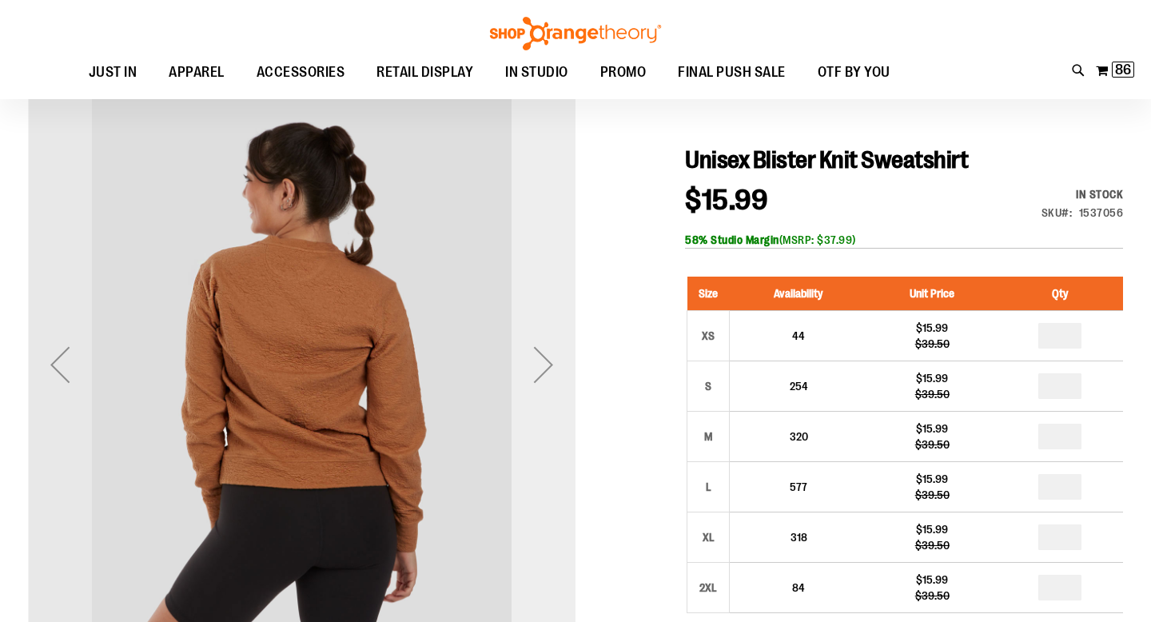
click at [538, 354] on div "Next" at bounding box center [543, 364] width 64 height 64
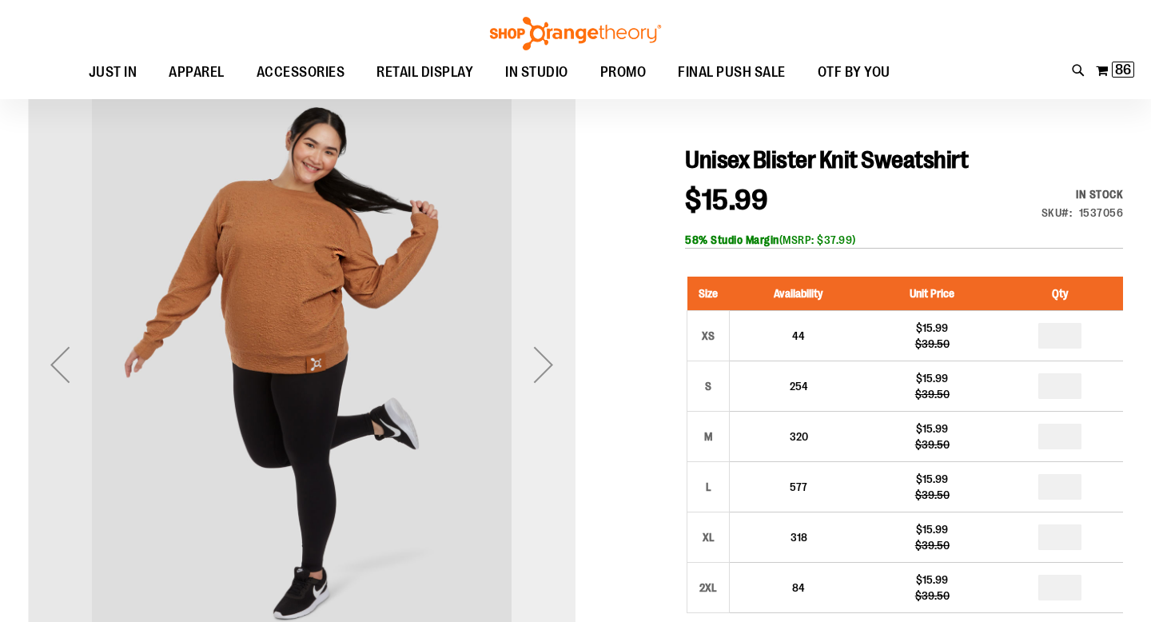
click at [538, 354] on div "Next" at bounding box center [543, 364] width 64 height 64
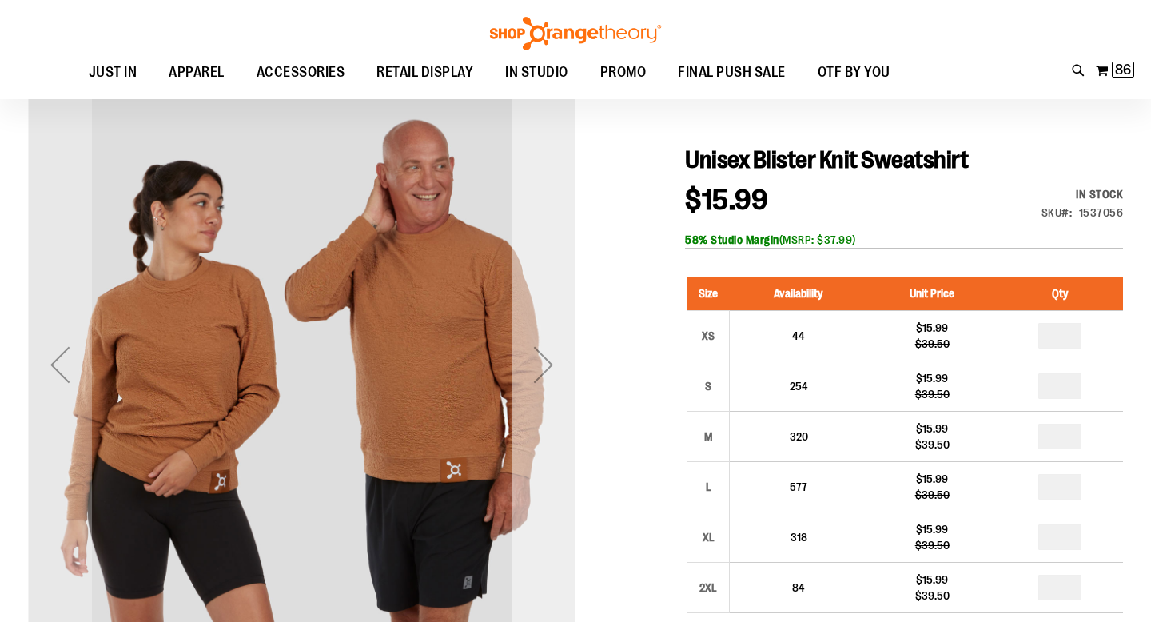
click at [538, 354] on div "Next" at bounding box center [543, 364] width 64 height 64
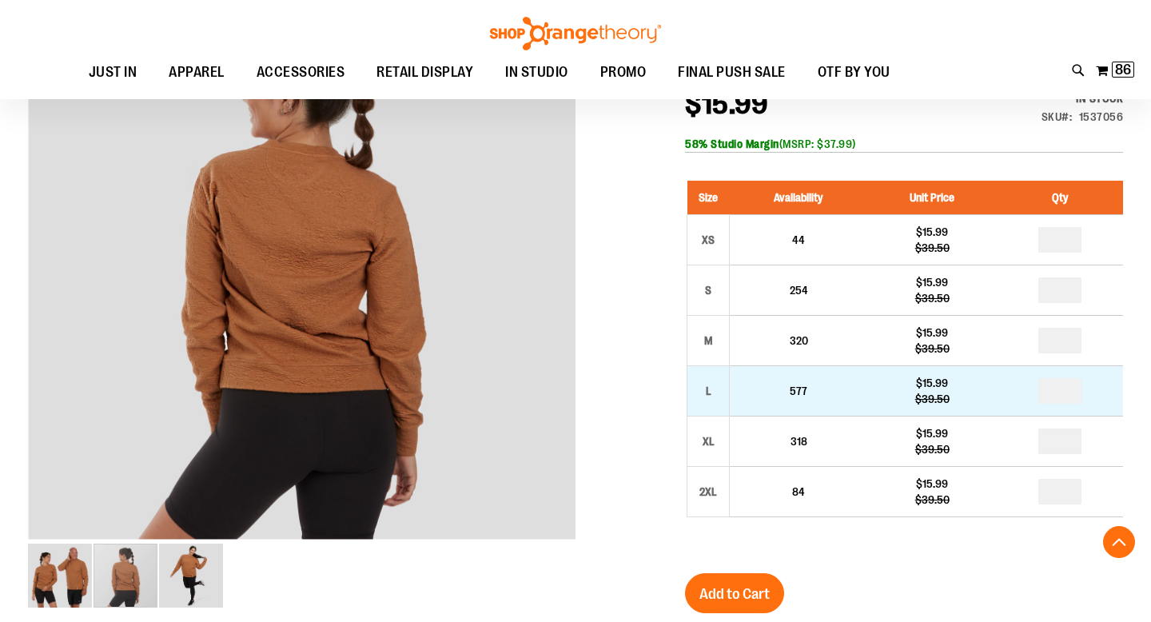
scroll to position [221, 0]
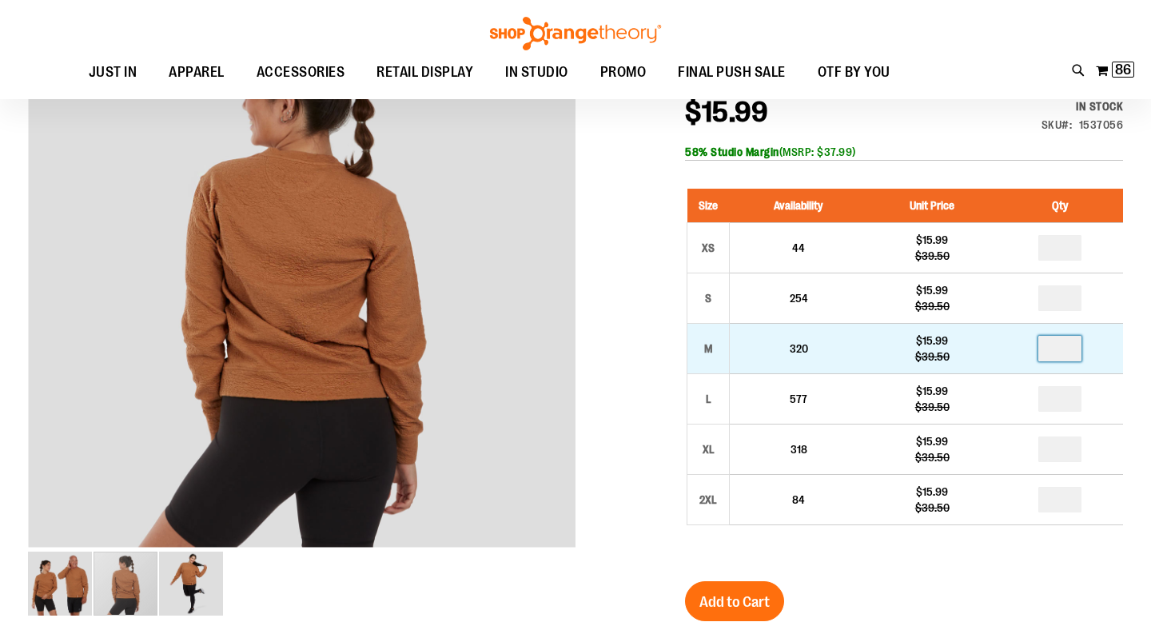
click at [1065, 356] on input "number" at bounding box center [1059, 349] width 43 height 26
type input "*"
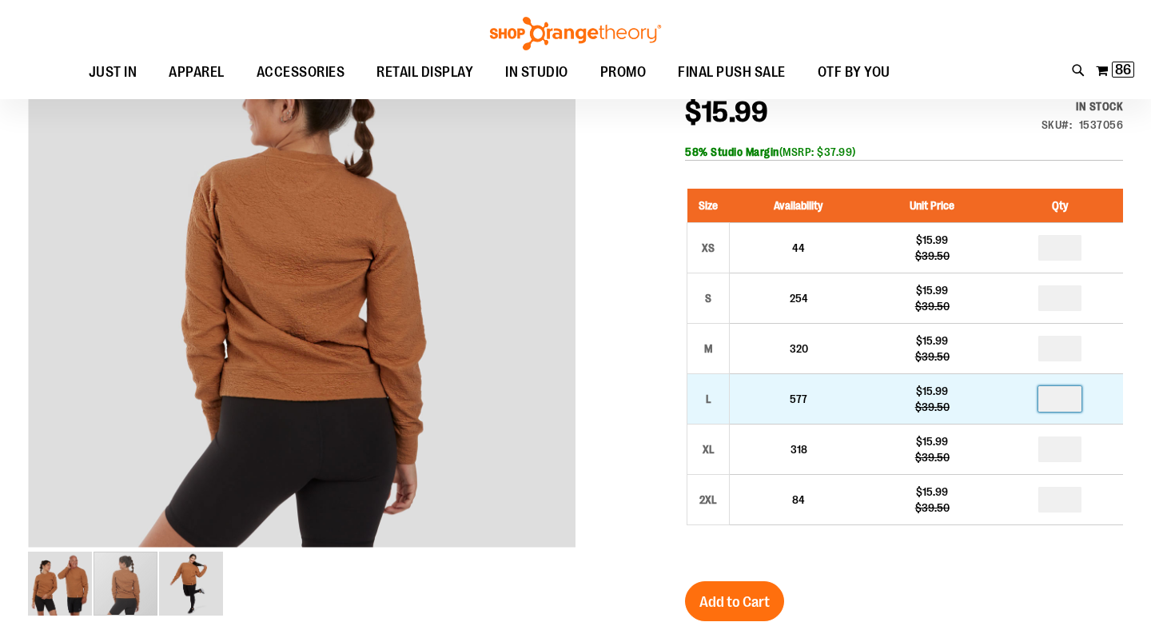
click at [1065, 398] on input "number" at bounding box center [1059, 399] width 43 height 26
type input "*"
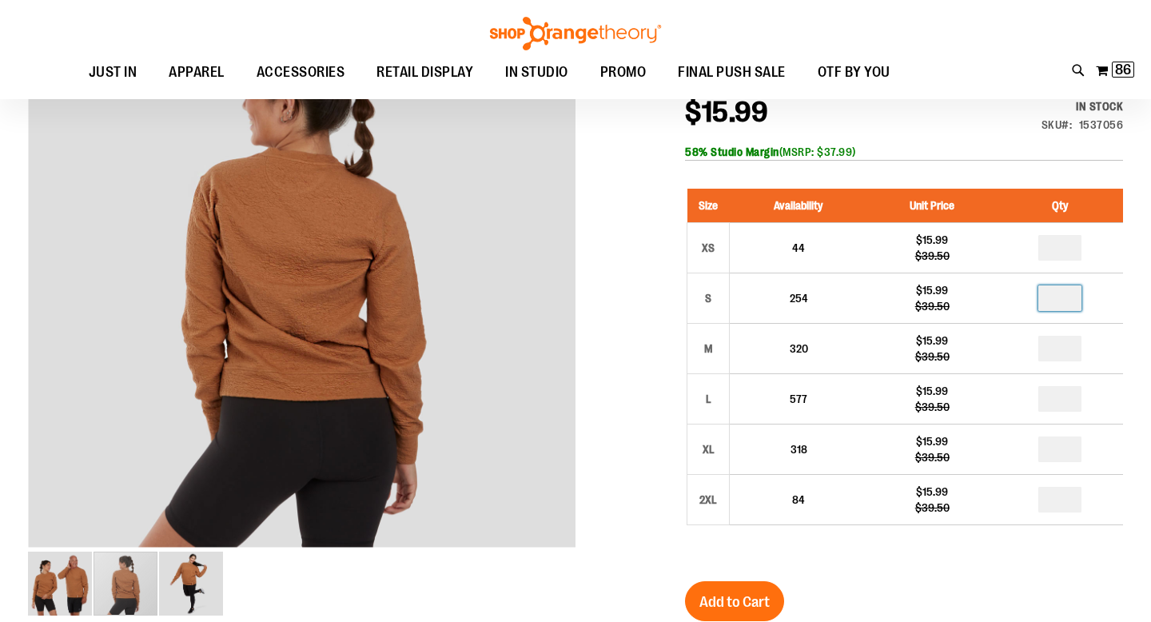
click at [1067, 300] on input "number" at bounding box center [1059, 298] width 43 height 26
type input "*"
click at [771, 583] on button "Add to Cart" at bounding box center [734, 601] width 99 height 40
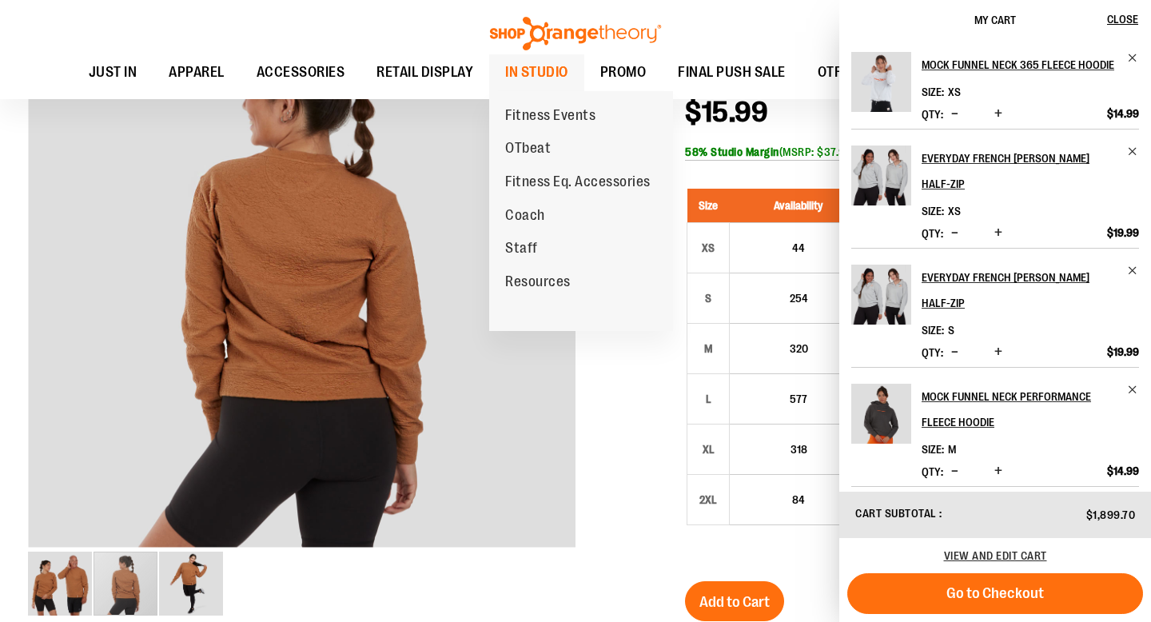
click at [543, 65] on span "IN STUDIO" at bounding box center [536, 72] width 63 height 36
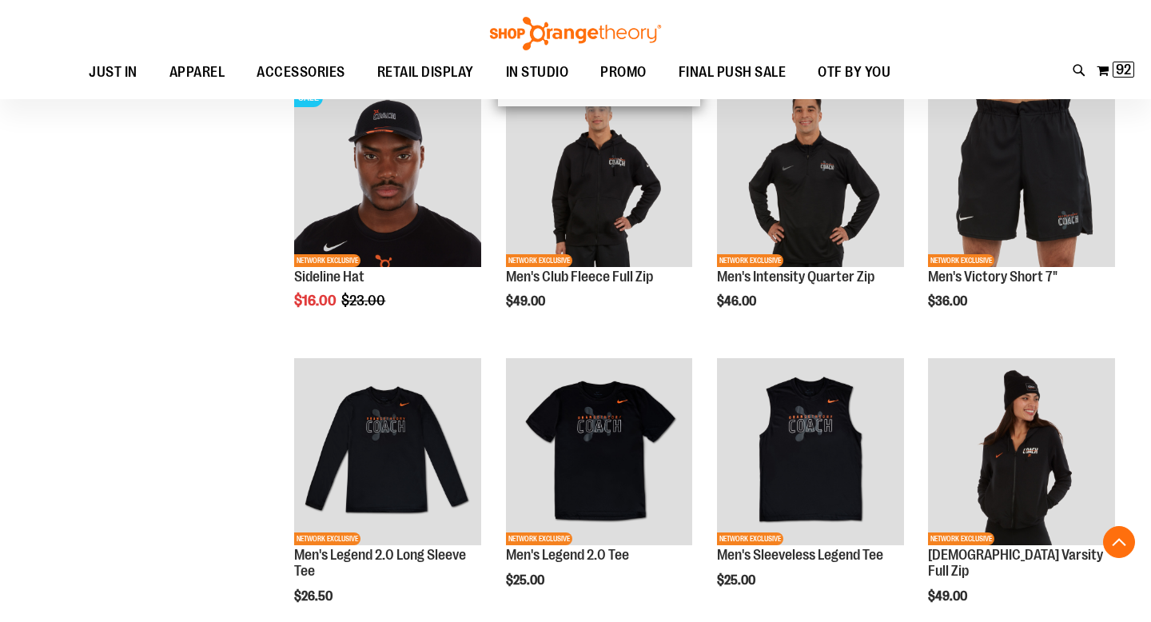
scroll to position [526, 0]
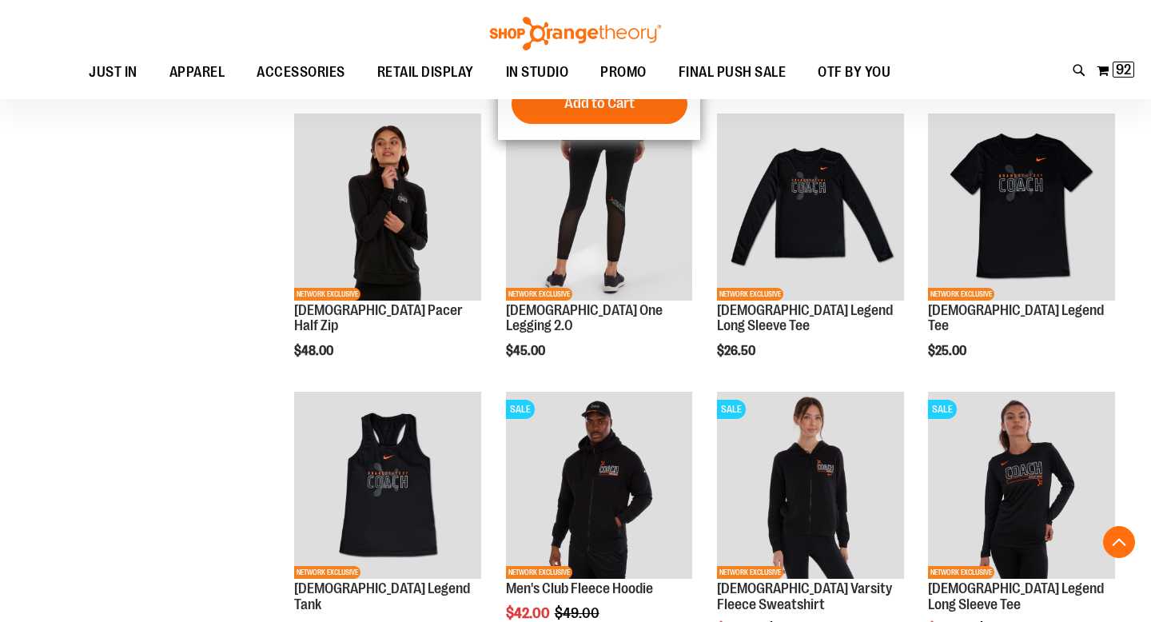
scroll to position [1048, 0]
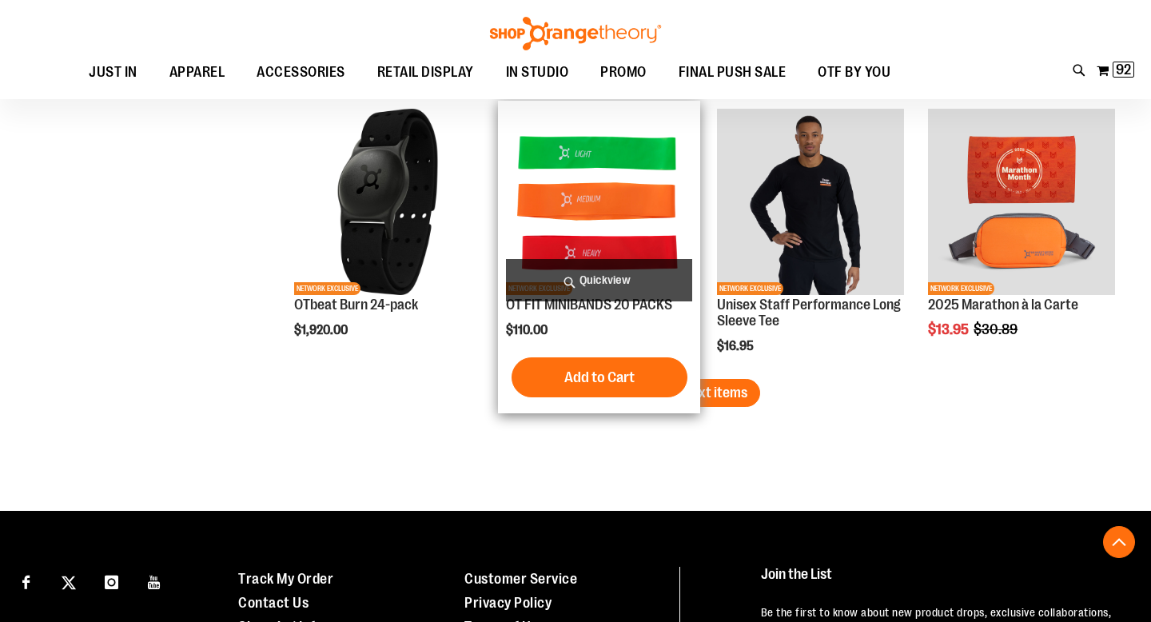
scroll to position [2436, 0]
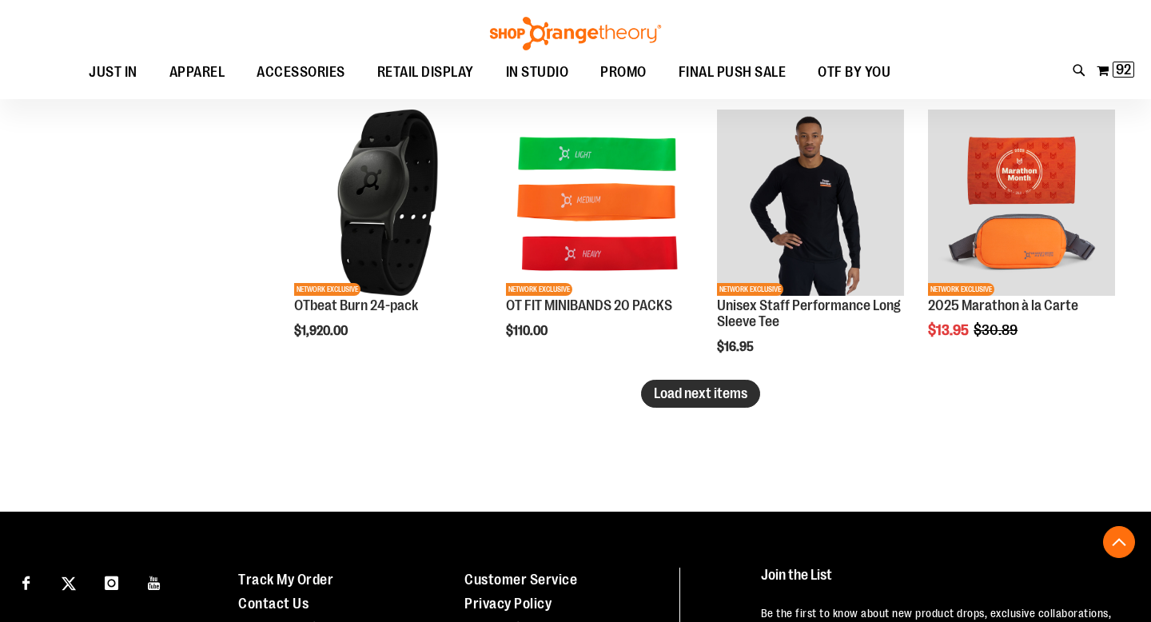
click at [666, 395] on span "Load next items" at bounding box center [700, 393] width 93 height 16
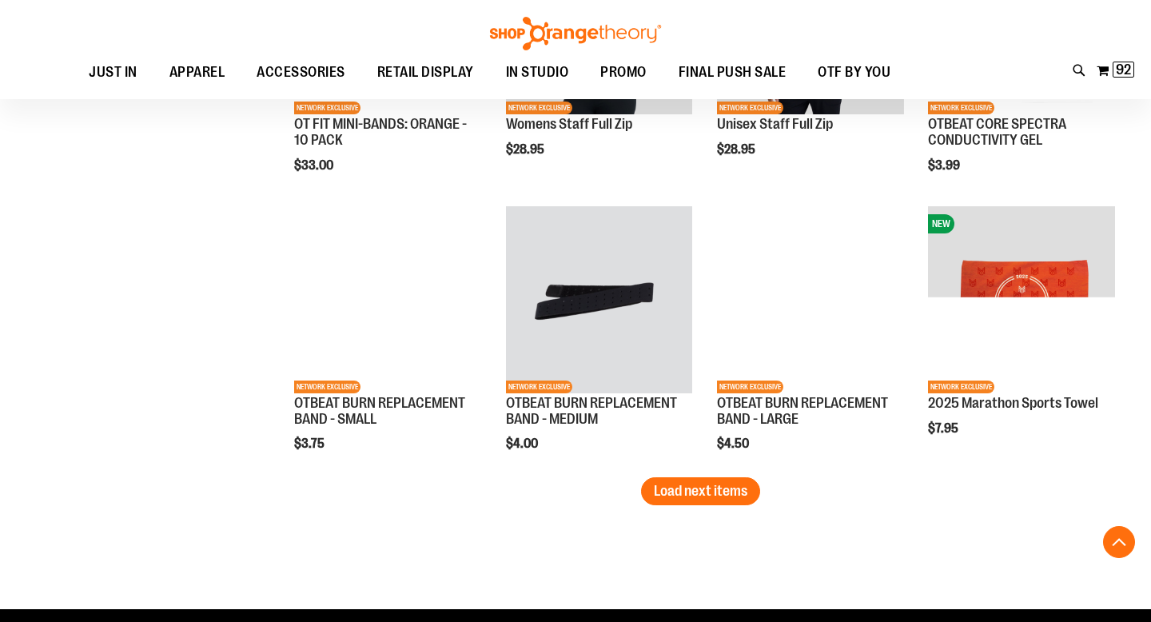
scroll to position [3171, 0]
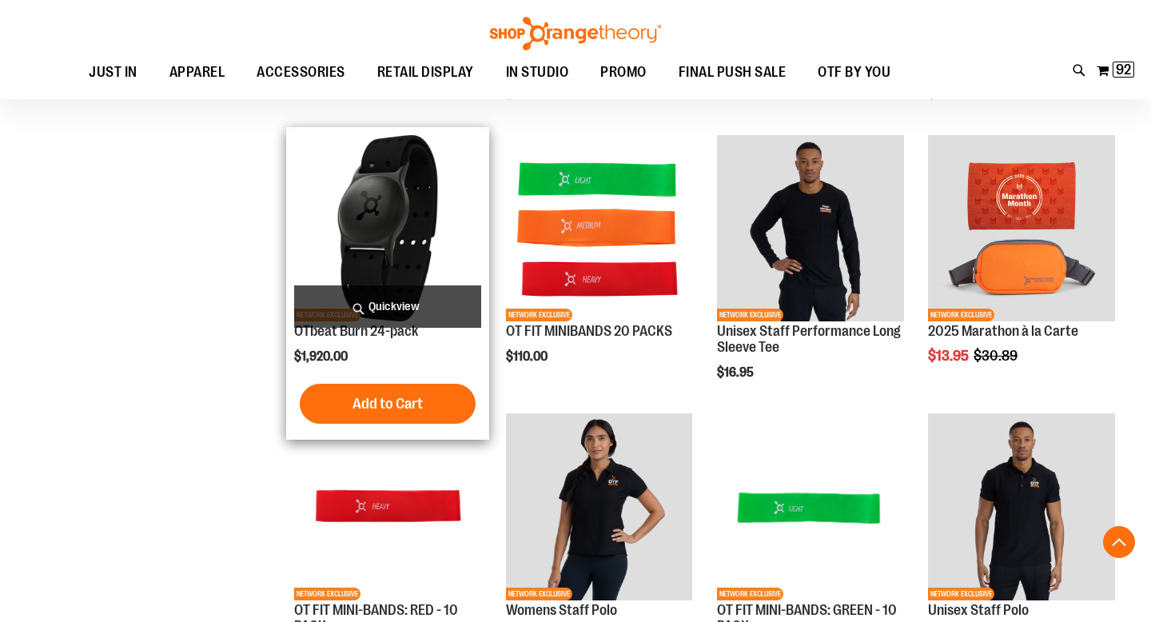
scroll to position [2530, 0]
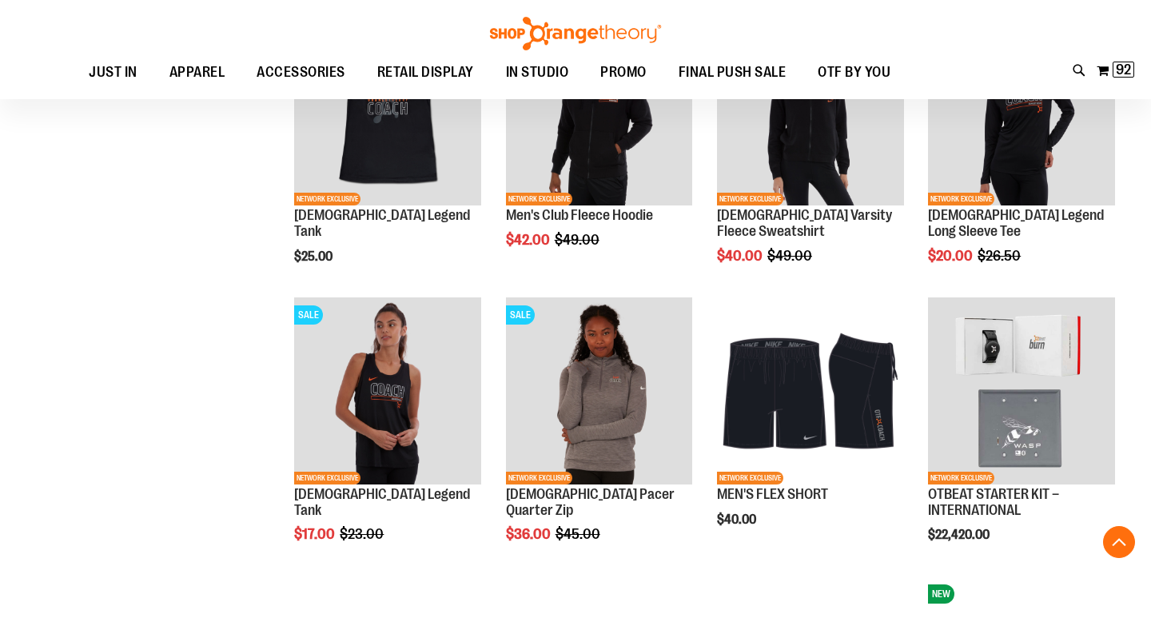
scroll to position [1411, 0]
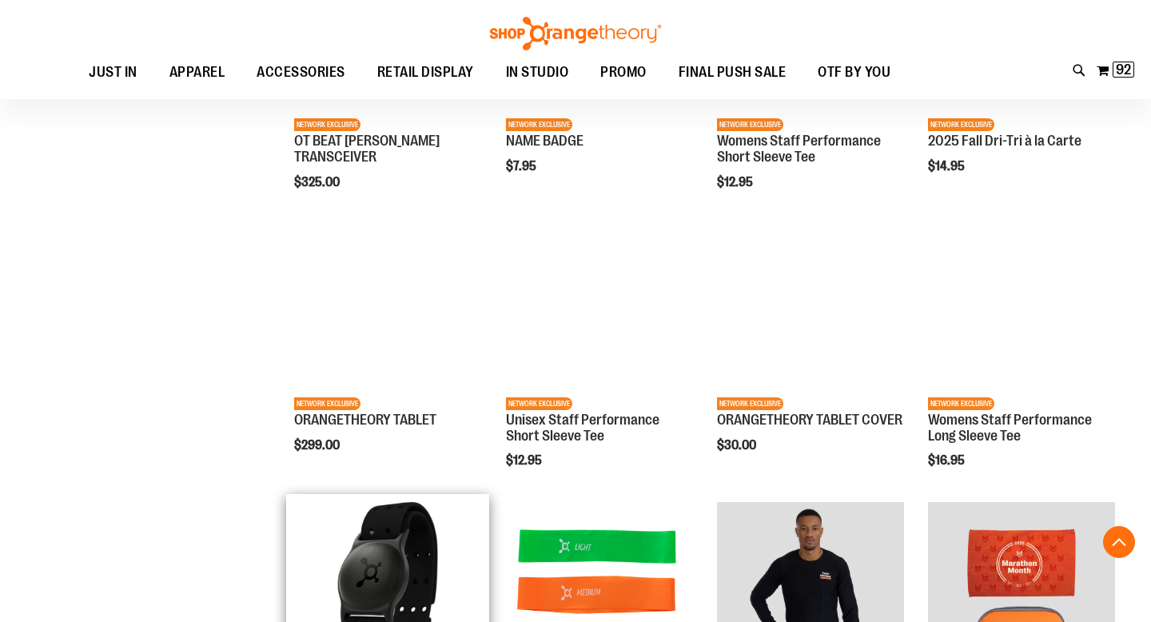
scroll to position [2649, 0]
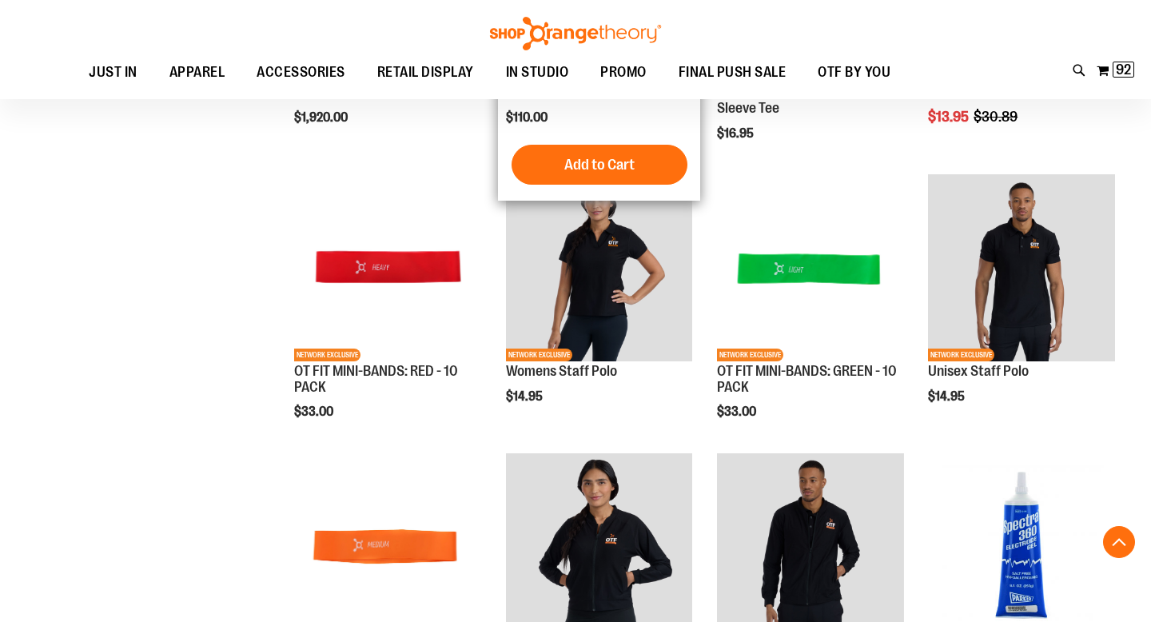
click at [519, 137] on div "OT FIT MINIBANDS 20 PACKS $110.00 [GEOGRAPHIC_DATA] Add to Cart In stock" at bounding box center [599, 44] width 187 height 297
click at [525, 137] on div "OT FIT MINIBANDS 20 PACKS $110.00 [GEOGRAPHIC_DATA] Add to Cart In stock" at bounding box center [599, 44] width 187 height 297
